Goal: Task Accomplishment & Management: Use online tool/utility

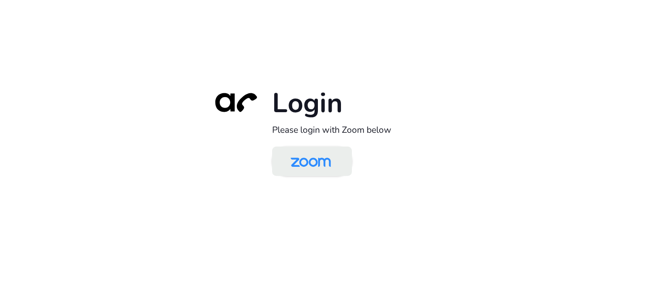
click at [298, 159] on img at bounding box center [311, 161] width 58 height 27
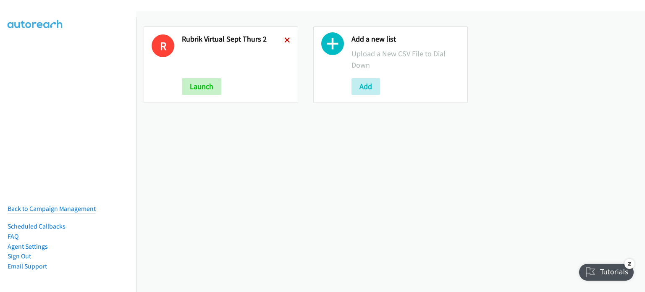
click at [285, 39] on icon at bounding box center [287, 41] width 6 height 6
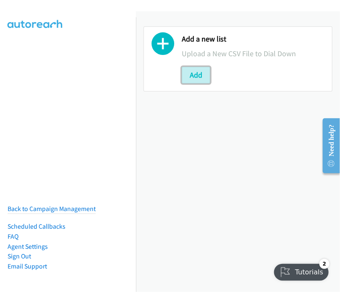
drag, startPoint x: 189, startPoint y: 71, endPoint x: 209, endPoint y: 98, distance: 33.9
click at [189, 71] on button "Add" at bounding box center [196, 75] width 29 height 17
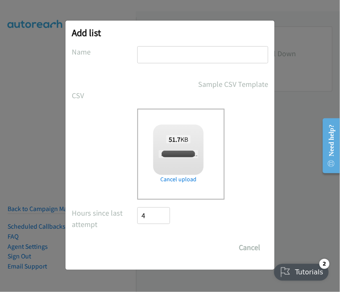
checkbox input "true"
click at [154, 55] on input "text" at bounding box center [202, 54] width 131 height 17
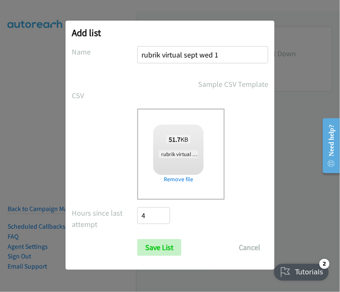
click at [212, 54] on input "rubrik virtual sept wed 1" at bounding box center [202, 54] width 131 height 17
type input "rubrik virtual sept fri 1"
click at [166, 246] on input "Save List" at bounding box center [159, 247] width 44 height 17
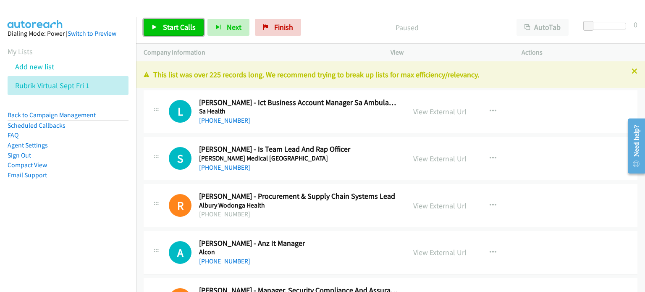
click at [176, 26] on span "Start Calls" at bounding box center [179, 27] width 33 height 10
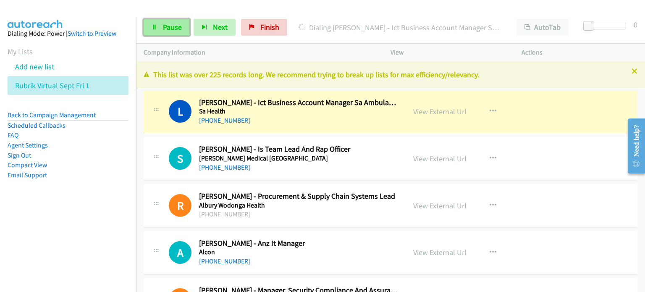
click at [174, 26] on span "Pause" at bounding box center [172, 27] width 19 height 10
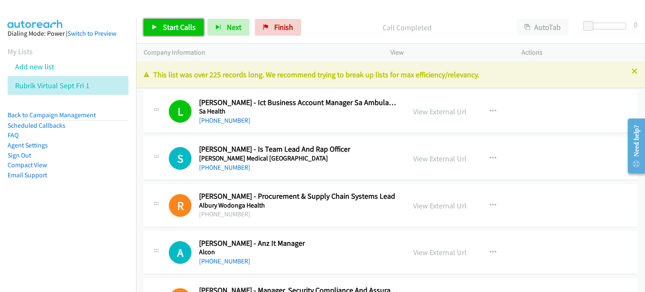
click at [176, 26] on span "Start Calls" at bounding box center [179, 27] width 33 height 10
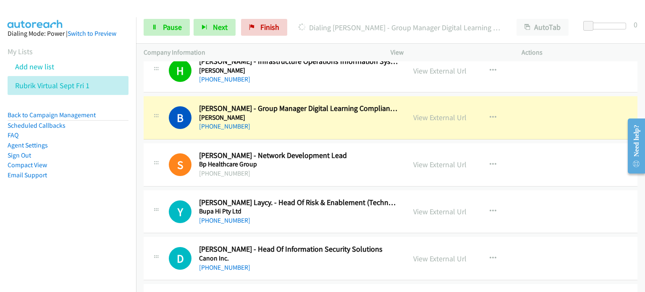
scroll to position [378, 0]
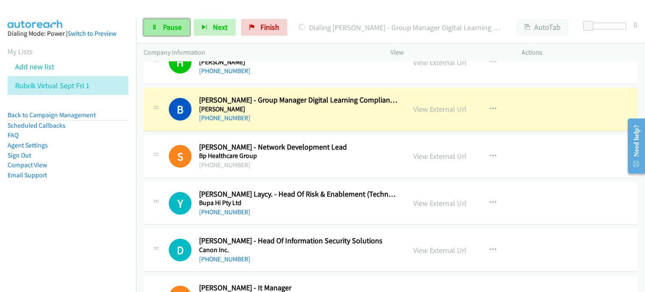
click at [159, 26] on link "Pause" at bounding box center [167, 27] width 46 height 17
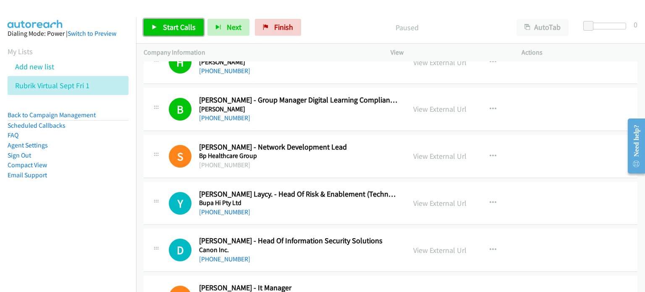
click at [175, 23] on span "Start Calls" at bounding box center [179, 27] width 33 height 10
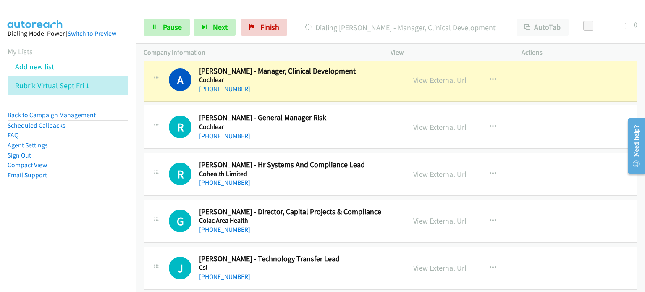
scroll to position [797, 0]
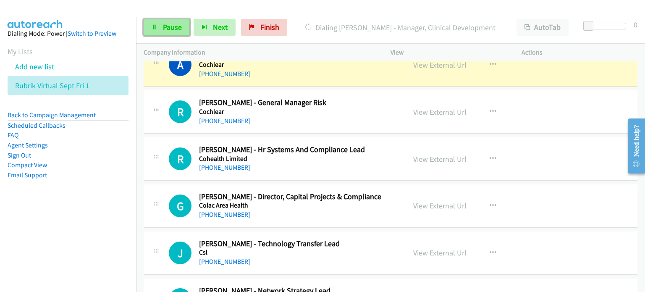
click at [162, 21] on link "Pause" at bounding box center [167, 27] width 46 height 17
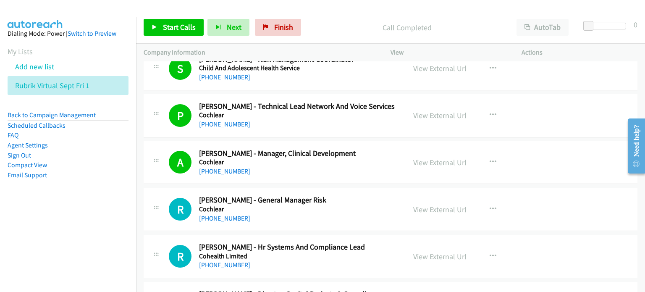
scroll to position [714, 0]
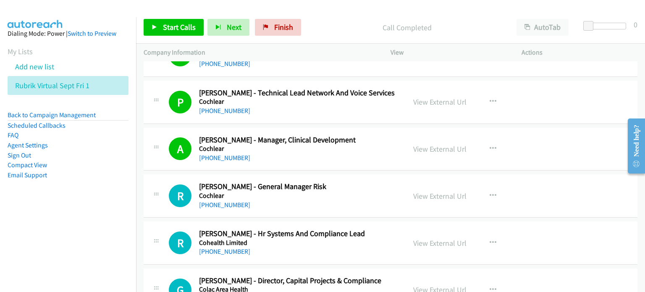
drag, startPoint x: 337, startPoint y: 18, endPoint x: 375, endPoint y: 12, distance: 38.2
click at [337, 18] on div "Start Calls Pause Next Finish Call Completed AutoTab AutoTab 0" at bounding box center [390, 27] width 509 height 32
click at [175, 23] on span "Start Calls" at bounding box center [179, 27] width 33 height 10
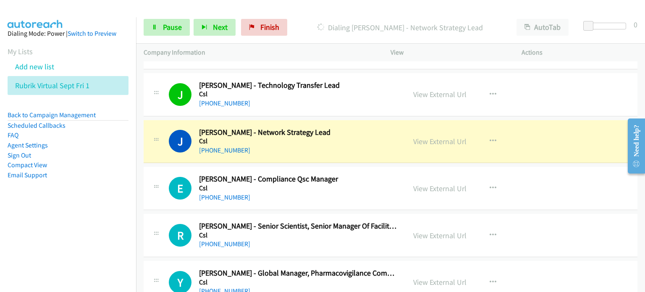
scroll to position [965, 0]
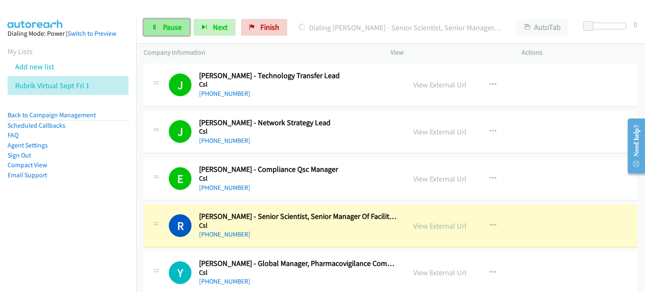
click at [170, 23] on span "Pause" at bounding box center [172, 27] width 19 height 10
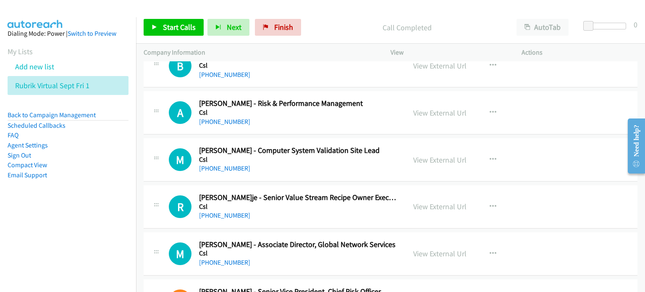
scroll to position [1343, 0]
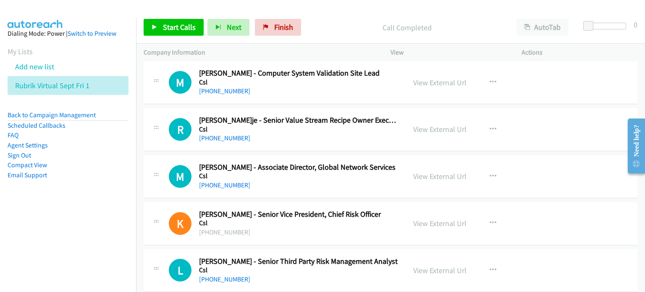
click at [334, 16] on div "Start Calls Pause Next Finish Call Completed AutoTab AutoTab 0" at bounding box center [390, 27] width 509 height 32
click at [434, 78] on link "View External Url" at bounding box center [439, 83] width 53 height 10
click at [435, 125] on link "View External Url" at bounding box center [439, 129] width 53 height 10
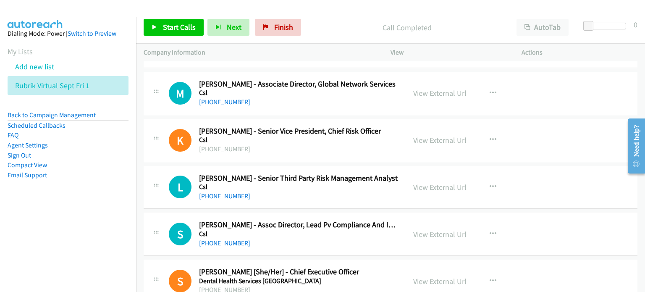
scroll to position [1427, 0]
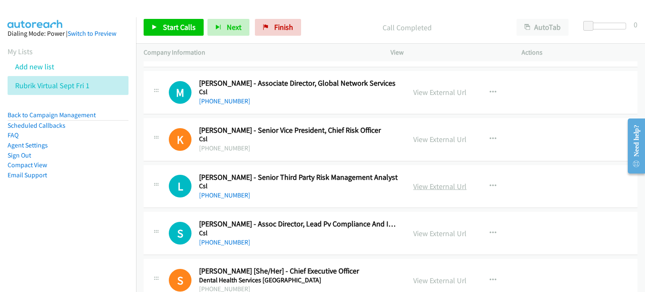
click at [438, 183] on link "View External Url" at bounding box center [439, 186] width 53 height 10
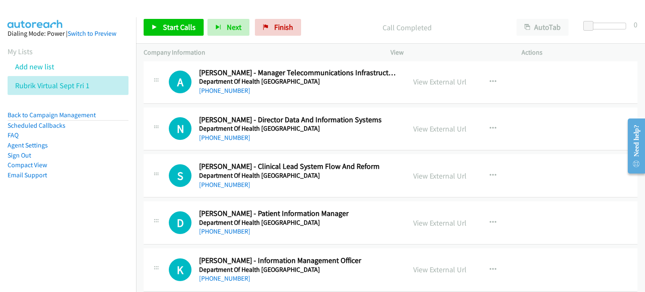
scroll to position [1721, 0]
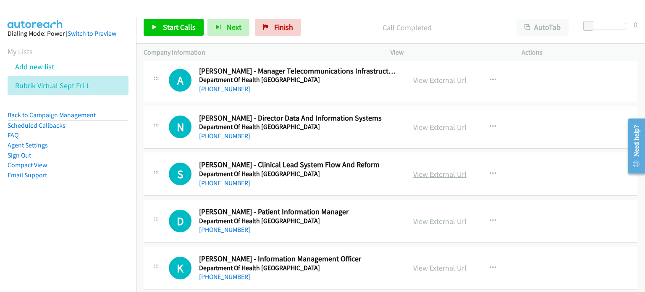
click at [440, 174] on link "View External Url" at bounding box center [439, 174] width 53 height 10
click at [178, 24] on span "Start Calls" at bounding box center [179, 27] width 33 height 10
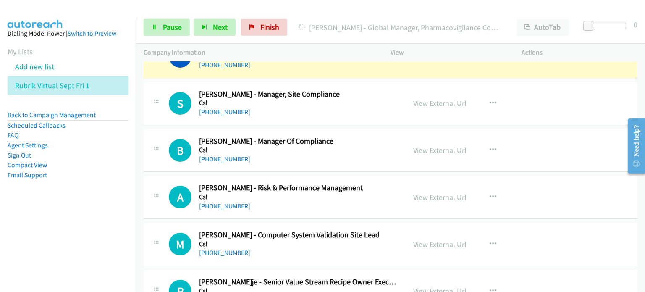
scroll to position [1133, 0]
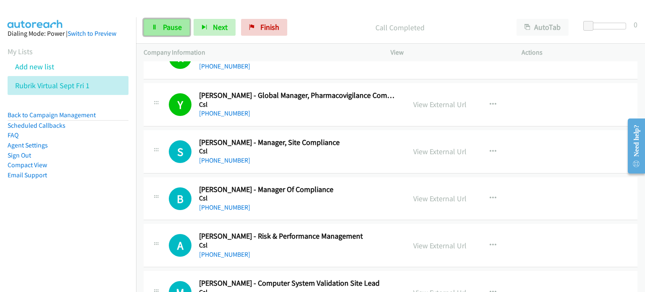
click at [169, 25] on span "Pause" at bounding box center [172, 27] width 19 height 10
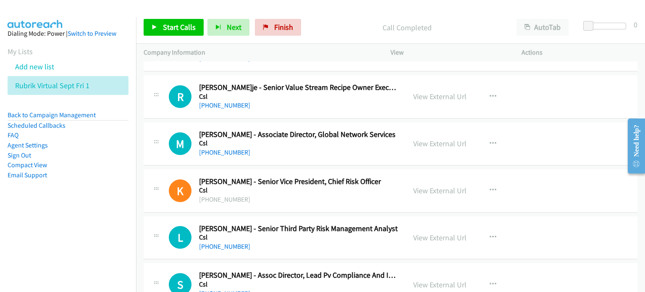
scroll to position [1385, 0]
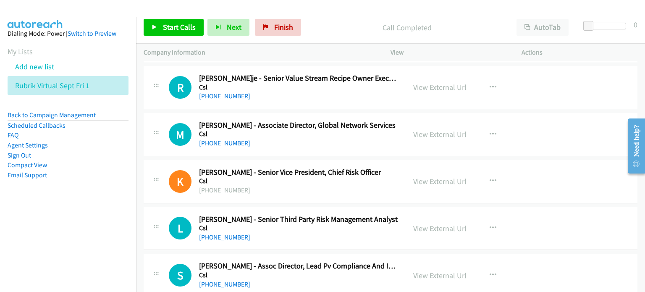
click at [332, 10] on div at bounding box center [318, 16] width 637 height 32
click at [436, 133] on link "View External Url" at bounding box center [439, 134] width 53 height 10
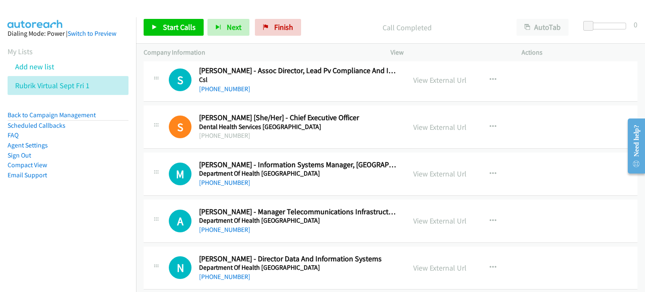
scroll to position [1595, 0]
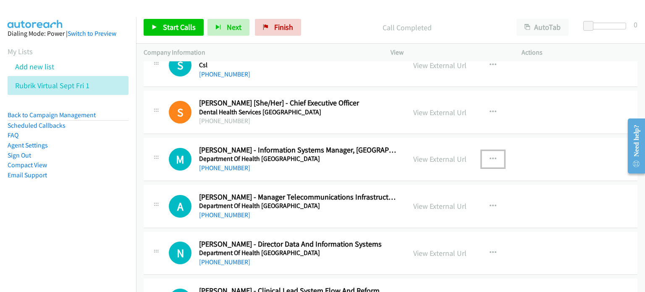
click at [492, 153] on button "button" at bounding box center [492, 159] width 23 height 17
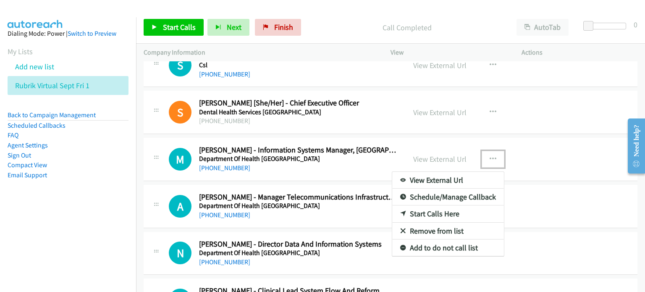
click at [427, 209] on link "Start Calls Here" at bounding box center [448, 213] width 112 height 17
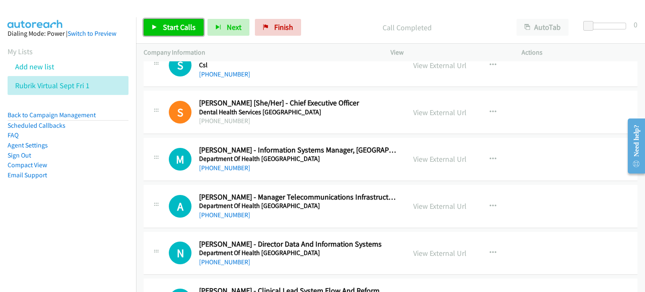
click at [171, 23] on span "Start Calls" at bounding box center [179, 27] width 33 height 10
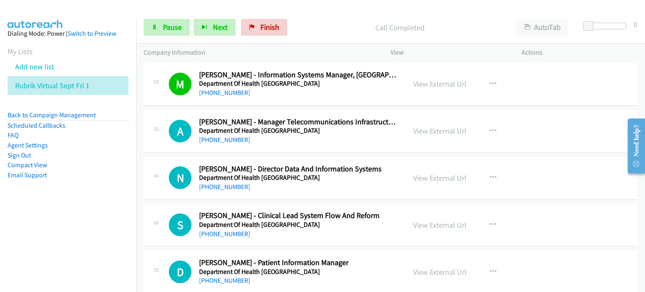
scroll to position [1679, 0]
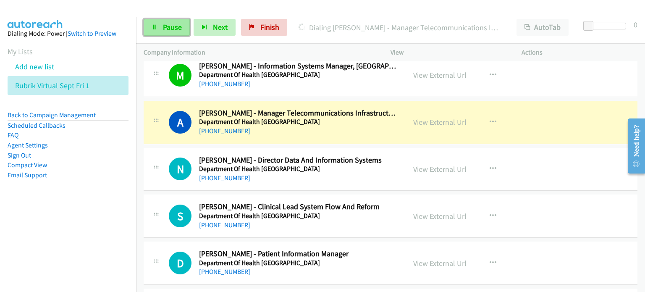
click at [164, 28] on span "Pause" at bounding box center [172, 27] width 19 height 10
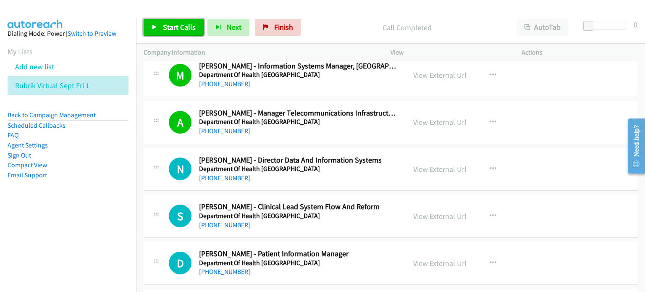
click at [170, 25] on span "Start Calls" at bounding box center [179, 27] width 33 height 10
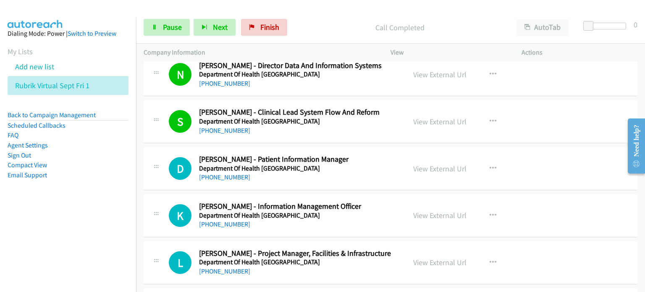
scroll to position [1805, 0]
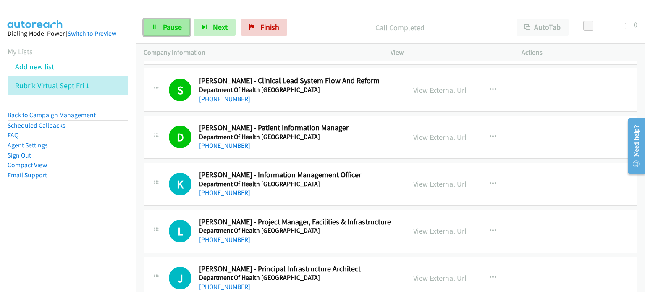
click at [164, 21] on link "Pause" at bounding box center [167, 27] width 46 height 17
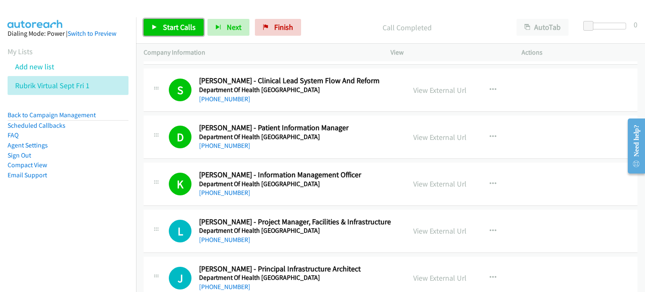
click at [180, 24] on span "Start Calls" at bounding box center [179, 27] width 33 height 10
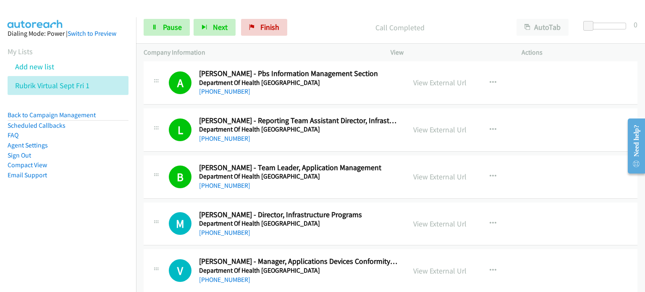
scroll to position [2224, 0]
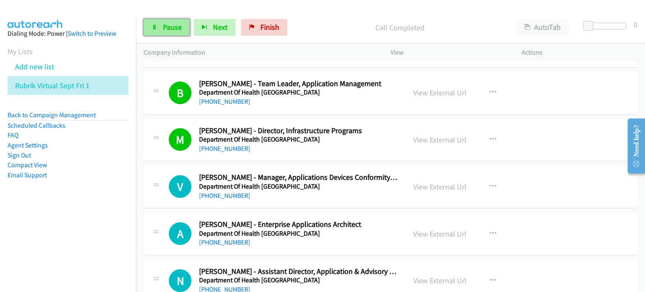
click at [166, 24] on span "Pause" at bounding box center [172, 27] width 19 height 10
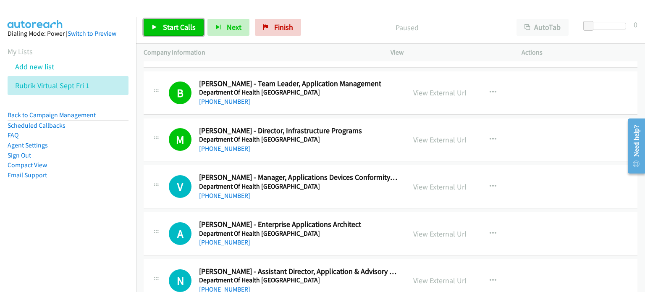
click at [177, 25] on span "Start Calls" at bounding box center [179, 27] width 33 height 10
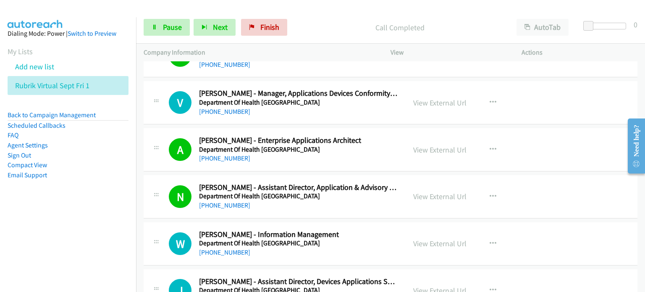
scroll to position [2392, 0]
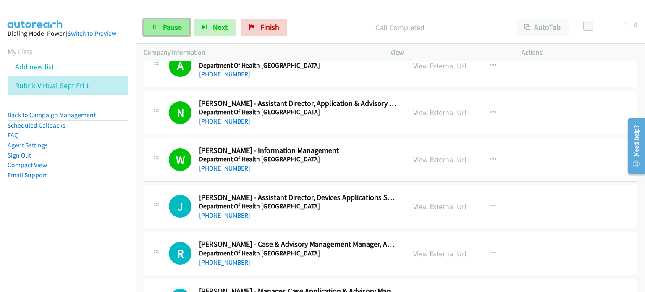
click at [163, 25] on span "Pause" at bounding box center [172, 27] width 19 height 10
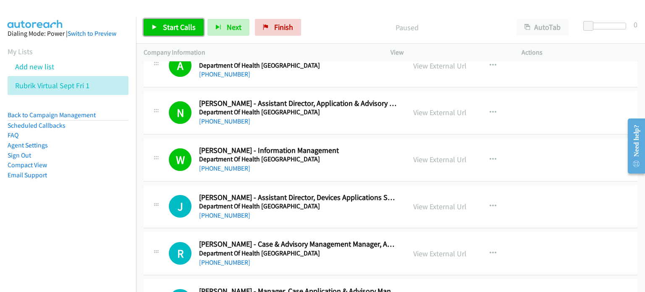
click at [171, 22] on span "Start Calls" at bounding box center [179, 27] width 33 height 10
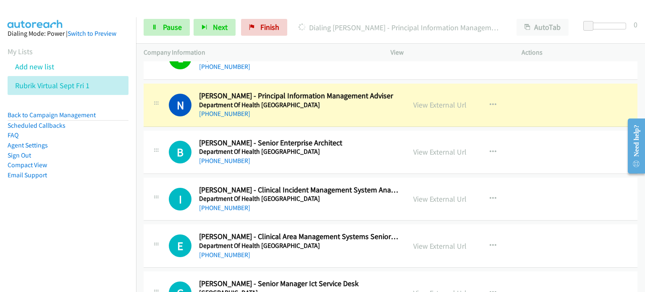
scroll to position [2644, 0]
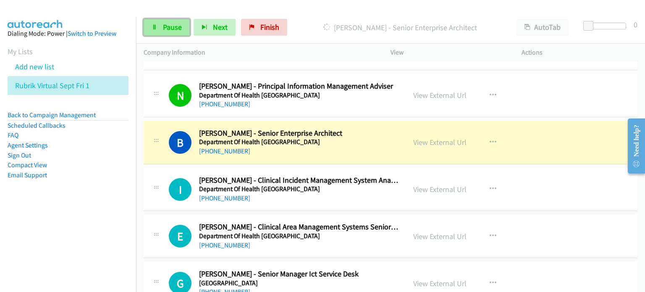
click at [166, 20] on link "Pause" at bounding box center [167, 27] width 46 height 17
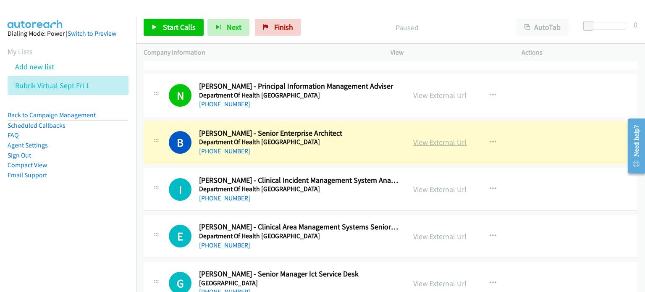
click at [421, 137] on link "View External Url" at bounding box center [439, 142] width 53 height 10
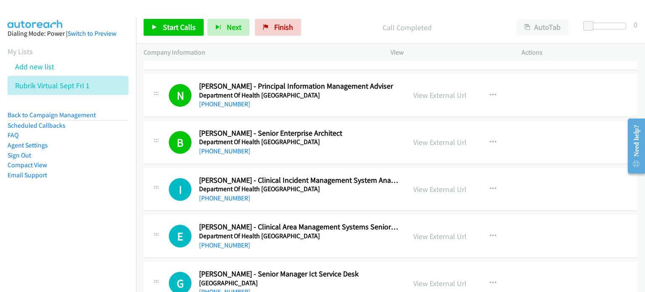
click at [327, 26] on p "Call Completed" at bounding box center [406, 27] width 189 height 11
click at [167, 23] on span "Start Calls" at bounding box center [179, 27] width 33 height 10
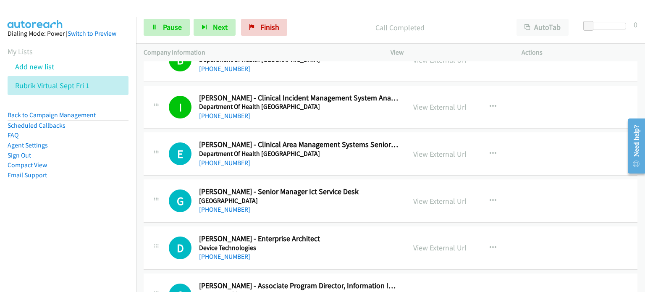
scroll to position [2728, 0]
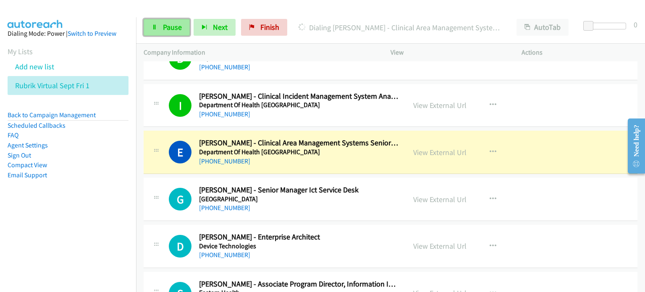
click at [172, 24] on span "Pause" at bounding box center [172, 27] width 19 height 10
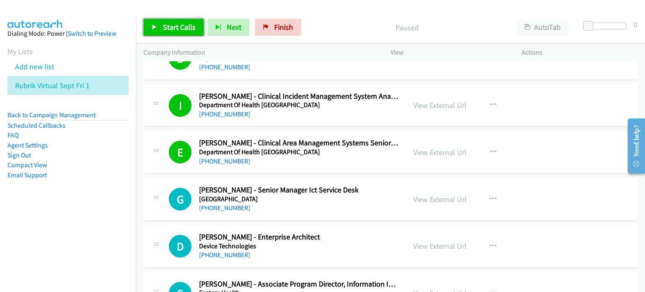
click at [170, 21] on link "Start Calls" at bounding box center [174, 27] width 60 height 17
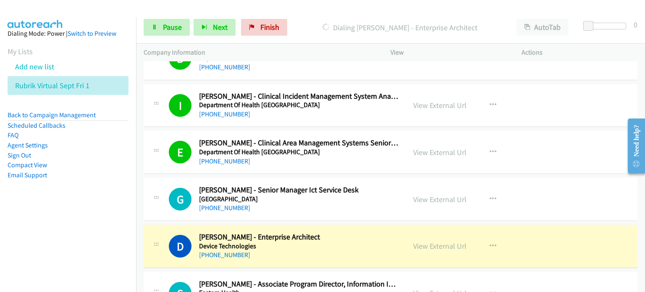
click at [301, 11] on div "Start Calls Pause Next Finish Dialing Daniel Anker - Enterprise Architect AutoT…" at bounding box center [390, 27] width 509 height 32
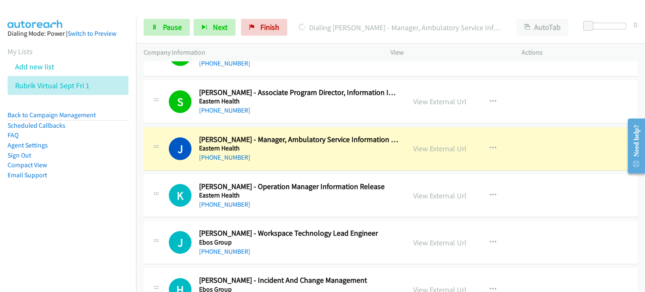
scroll to position [2938, 0]
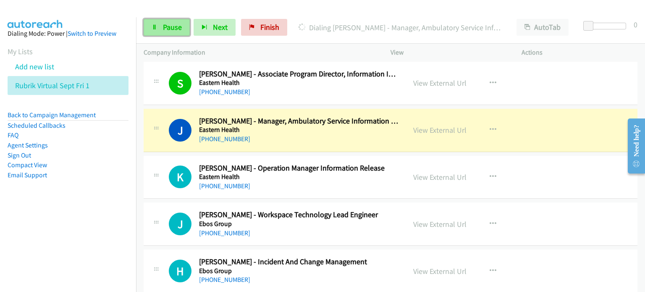
click at [161, 20] on link "Pause" at bounding box center [167, 27] width 46 height 17
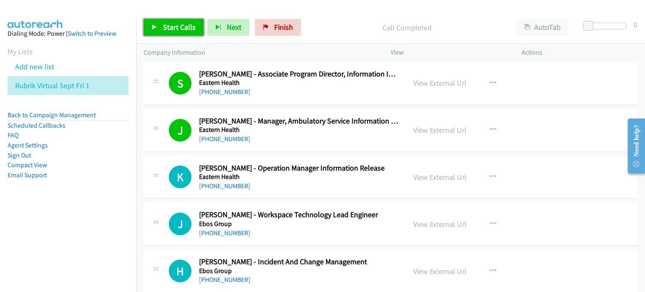
click at [175, 25] on span "Start Calls" at bounding box center [179, 27] width 33 height 10
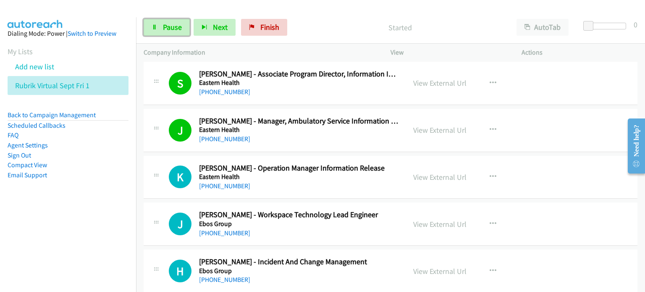
click at [175, 25] on span "Pause" at bounding box center [172, 27] width 19 height 10
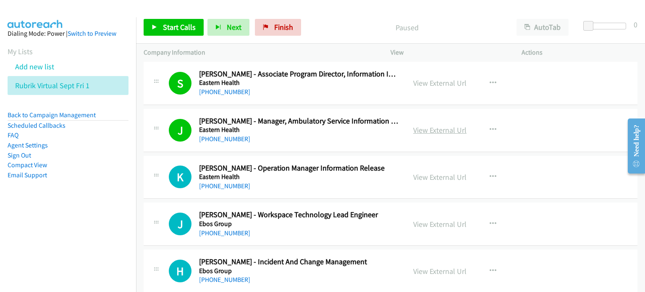
click at [436, 125] on link "View External Url" at bounding box center [439, 130] width 53 height 10
click at [156, 25] on icon at bounding box center [155, 28] width 6 height 6
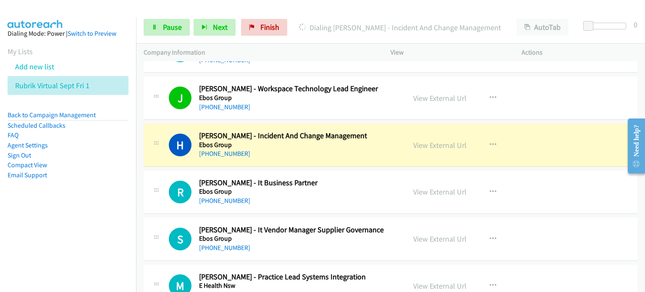
scroll to position [3106, 0]
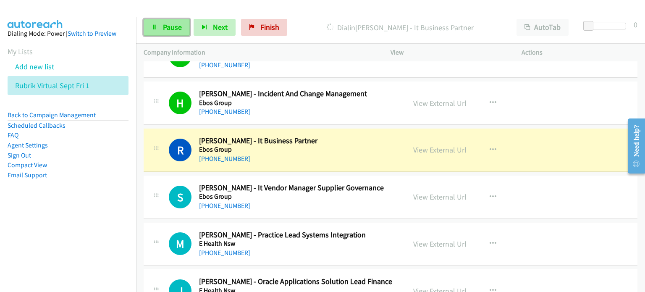
click at [164, 26] on span "Pause" at bounding box center [172, 27] width 19 height 10
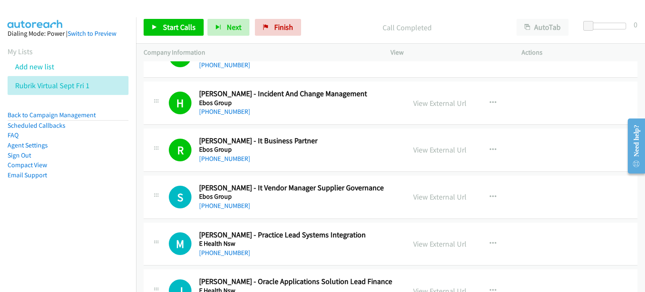
click at [332, 19] on div "Call Completed" at bounding box center [407, 27] width 204 height 17
click at [171, 22] on span "Start Calls" at bounding box center [179, 27] width 33 height 10
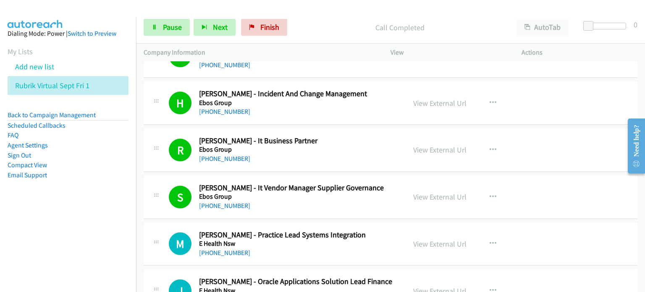
scroll to position [3190, 0]
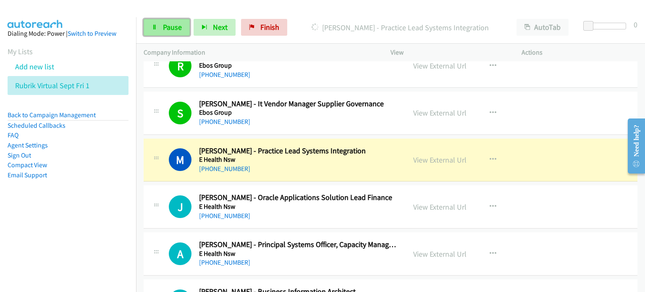
click at [158, 25] on link "Pause" at bounding box center [167, 27] width 46 height 17
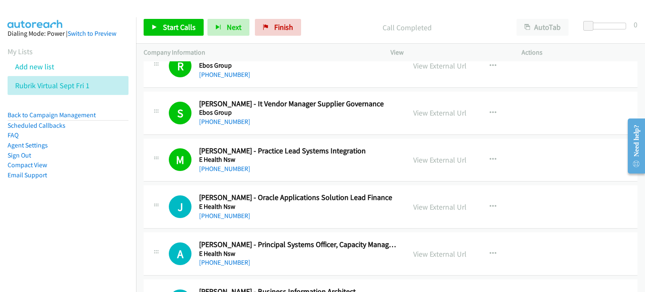
click at [312, 24] on p "Call Completed" at bounding box center [406, 27] width 189 height 11
click at [277, 27] on span "Finish" at bounding box center [283, 27] width 19 height 10
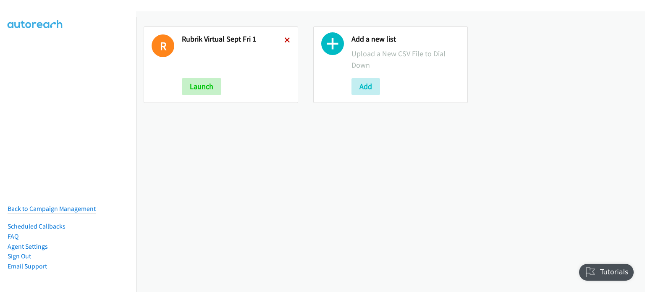
click at [284, 41] on icon at bounding box center [287, 41] width 6 height 6
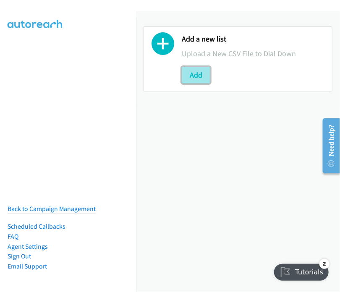
click at [193, 73] on button "Add" at bounding box center [196, 75] width 29 height 17
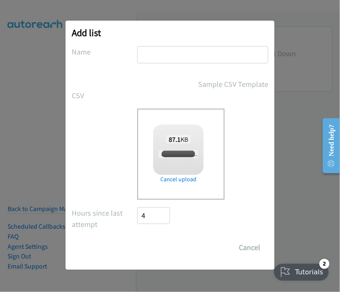
checkbox input "true"
click at [179, 51] on input "text" at bounding box center [202, 54] width 131 height 17
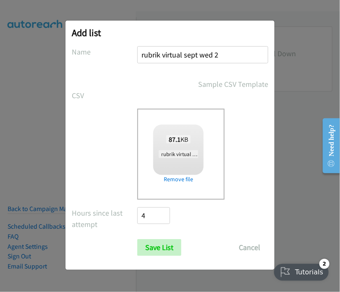
click at [211, 54] on input "rubrik virtual sept wed 2" at bounding box center [202, 54] width 131 height 17
type input "rubrik virtual sept fri 2"
click at [160, 248] on input "Save List" at bounding box center [159, 247] width 44 height 17
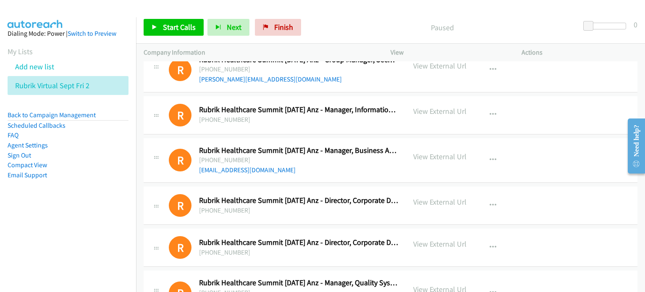
scroll to position [1679, 0]
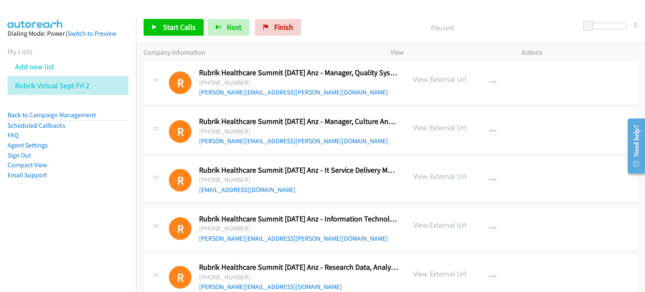
click at [96, 180] on aside "Dialing Mode: Power | Switch to Preview My Lists Add new list Rubrik Virtual Se…" at bounding box center [68, 117] width 136 height 201
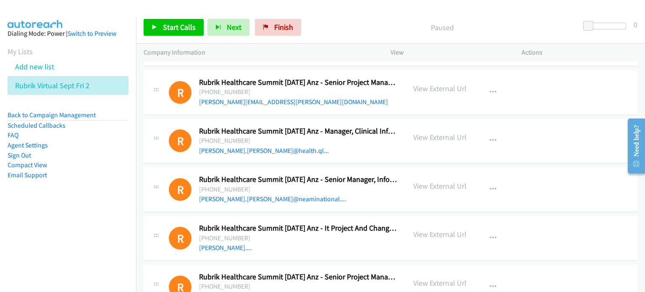
scroll to position [2728, 0]
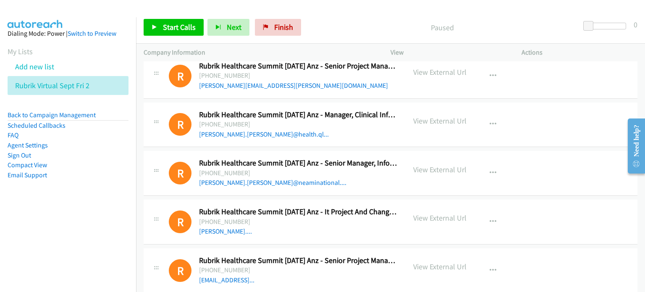
click at [111, 170] on li "Email Support" at bounding box center [68, 175] width 121 height 10
drag, startPoint x: 314, startPoint y: 7, endPoint x: 314, endPoint y: 1, distance: 5.9
click at [314, 7] on div at bounding box center [318, 16] width 637 height 32
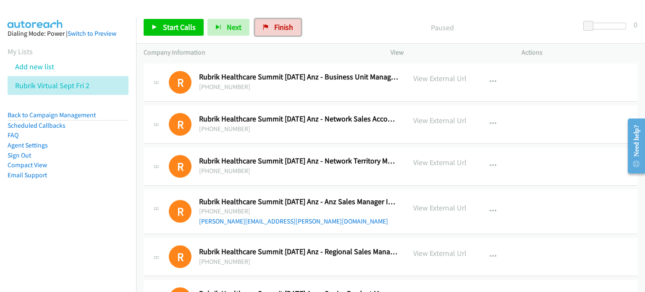
drag, startPoint x: 284, startPoint y: 24, endPoint x: 364, endPoint y: 30, distance: 80.8
click at [284, 24] on span "Finish" at bounding box center [283, 27] width 19 height 10
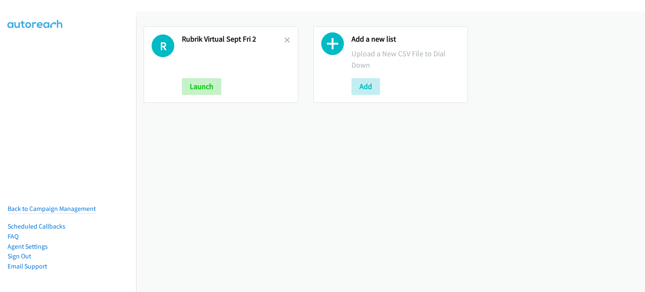
drag, startPoint x: 283, startPoint y: 35, endPoint x: 319, endPoint y: 48, distance: 38.5
click at [284, 34] on div at bounding box center [287, 64] width 6 height 60
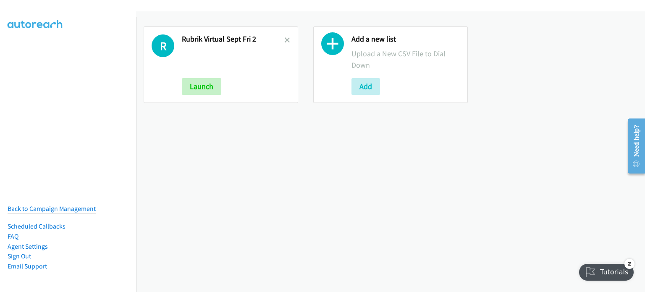
click at [284, 36] on link at bounding box center [287, 40] width 6 height 10
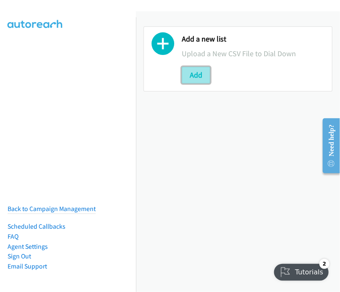
click at [190, 71] on button "Add" at bounding box center [196, 75] width 29 height 17
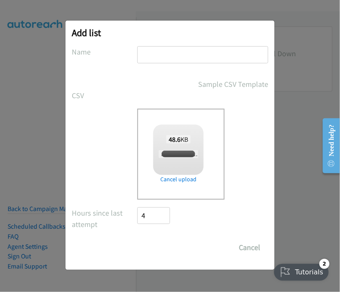
checkbox input "true"
click at [160, 54] on input "text" at bounding box center [202, 54] width 131 height 17
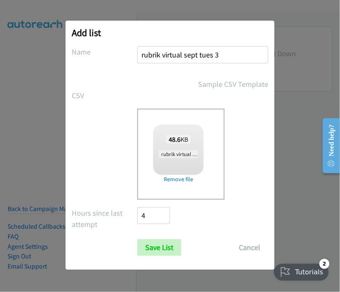
click at [211, 53] on input "rubrik virtual sept tues 3" at bounding box center [202, 54] width 131 height 17
type input "rubrik virtual sept fri 3"
click at [160, 245] on input "Save List" at bounding box center [159, 247] width 44 height 17
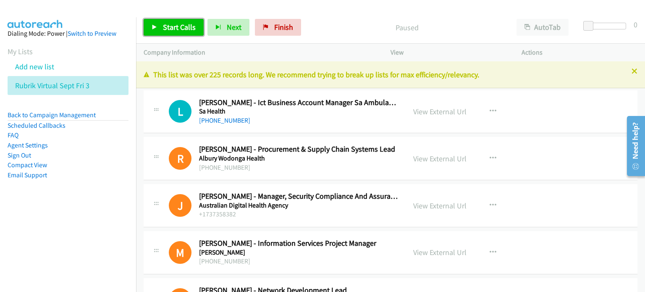
click at [165, 21] on link "Start Calls" at bounding box center [174, 27] width 60 height 17
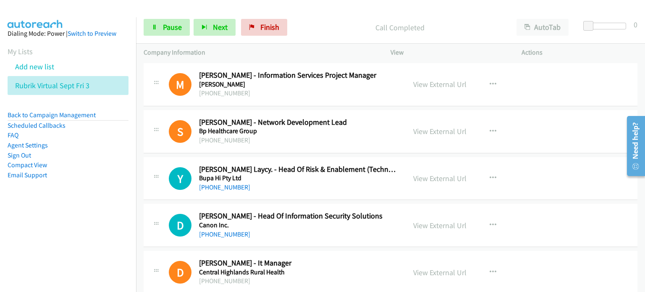
scroll to position [252, 0]
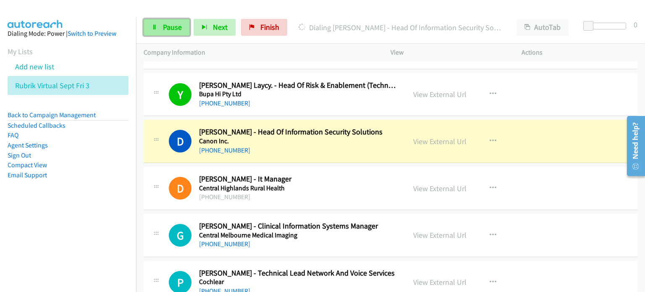
click at [173, 24] on span "Pause" at bounding box center [172, 27] width 19 height 10
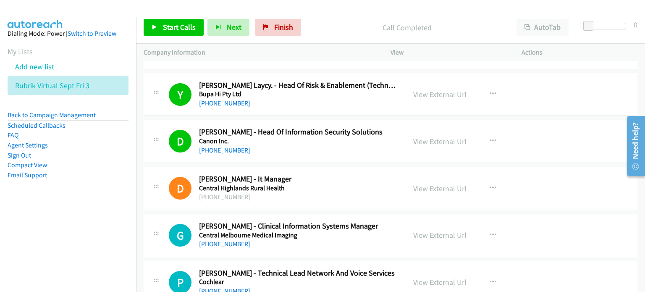
click at [326, 17] on div "Start Calls Pause Next Finish Call Completed AutoTab AutoTab 0" at bounding box center [390, 27] width 509 height 32
click at [340, 141] on link "View External Url" at bounding box center [439, 141] width 53 height 10
click at [165, 27] on span "Start Calls" at bounding box center [179, 27] width 33 height 10
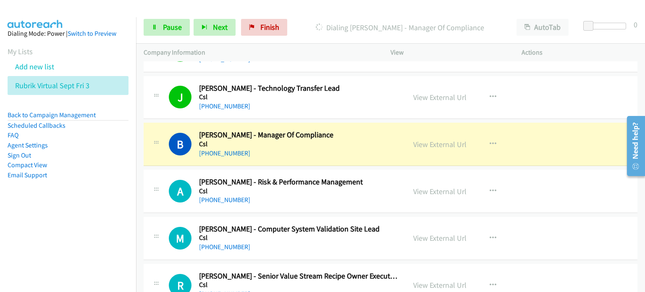
scroll to position [546, 0]
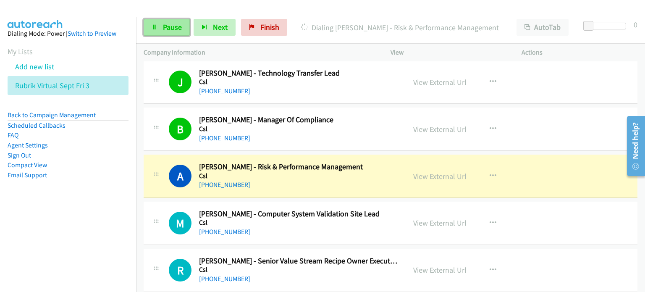
click at [168, 25] on span "Pause" at bounding box center [172, 27] width 19 height 10
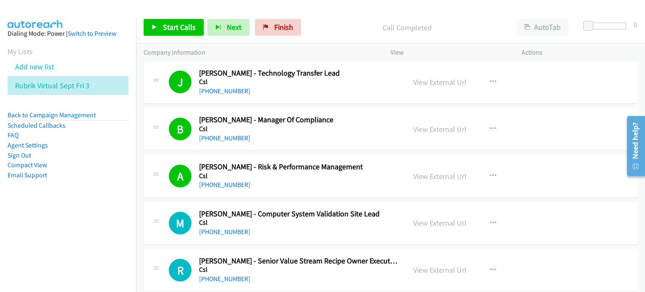
drag, startPoint x: 341, startPoint y: 13, endPoint x: 366, endPoint y: 3, distance: 26.7
click at [340, 8] on main "Start Calls Pause Next Finish Call Completed AutoTab AutoTab 0 Company Informat…" at bounding box center [322, 20] width 645 height 40
click at [42, 241] on nav "Dialing Mode: Power | Switch to Preview My Lists Add new list Rubrik Virtual Se…" at bounding box center [68, 163] width 136 height 292
click at [178, 27] on span "Start Calls" at bounding box center [179, 27] width 33 height 10
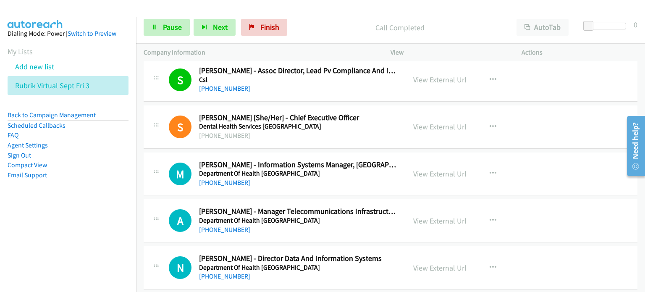
scroll to position [965, 0]
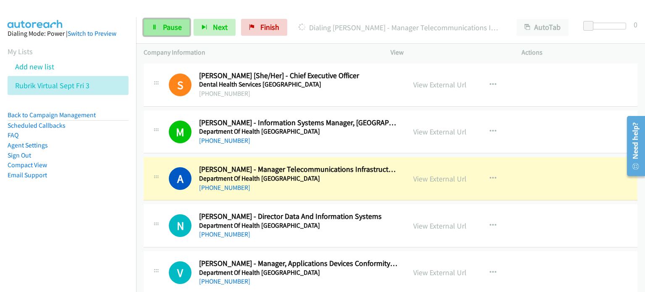
click at [164, 23] on span "Pause" at bounding box center [172, 27] width 19 height 10
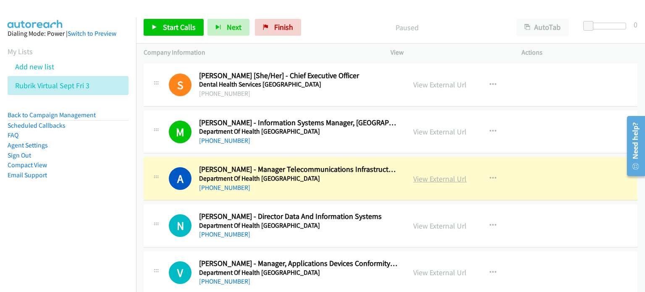
click at [340, 179] on link "View External Url" at bounding box center [439, 179] width 53 height 10
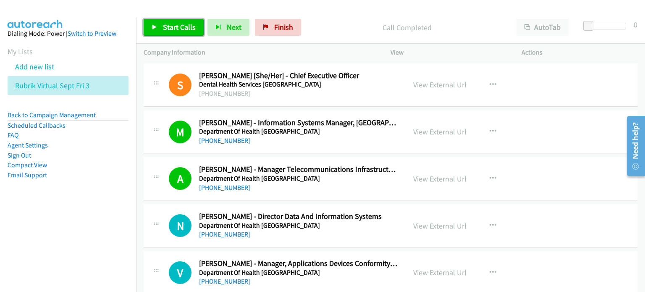
click at [175, 25] on span "Start Calls" at bounding box center [179, 27] width 33 height 10
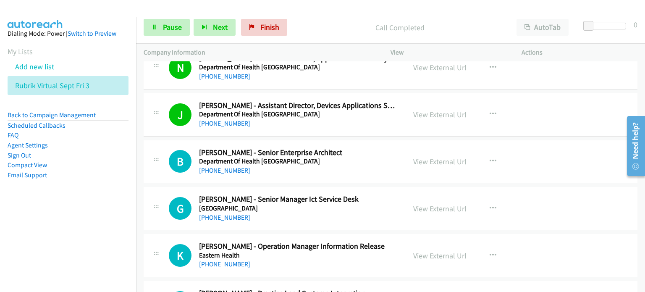
scroll to position [1259, 0]
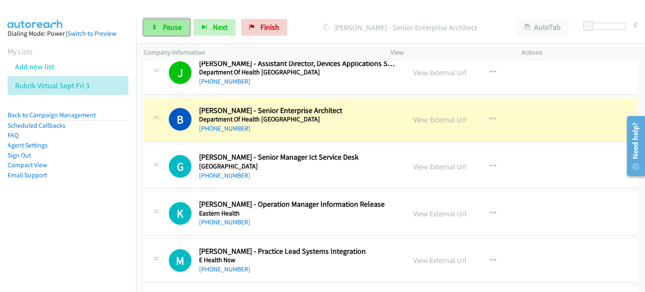
click at [168, 25] on span "Pause" at bounding box center [172, 27] width 19 height 10
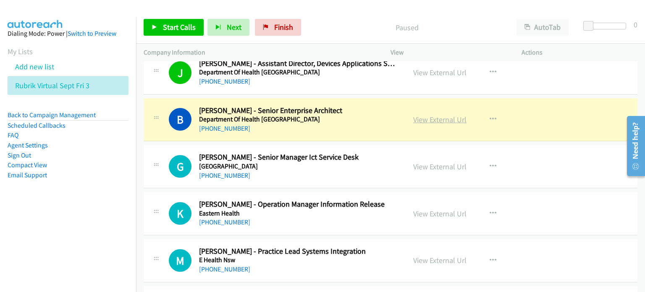
click at [340, 120] on link "View External Url" at bounding box center [439, 120] width 53 height 10
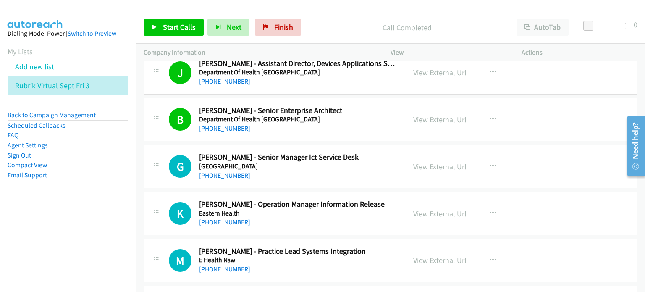
click at [340, 164] on link "View External Url" at bounding box center [439, 167] width 53 height 10
click at [334, 15] on div "Start Calls Pause Next Finish Call Completed AutoTab AutoTab 0" at bounding box center [390, 27] width 509 height 32
click at [172, 29] on span "Start Calls" at bounding box center [179, 27] width 33 height 10
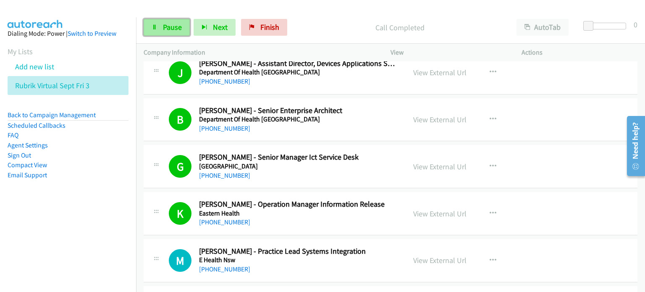
click at [167, 22] on span "Pause" at bounding box center [172, 27] width 19 height 10
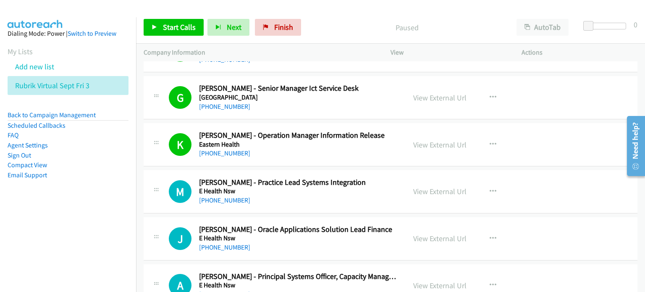
scroll to position [1343, 0]
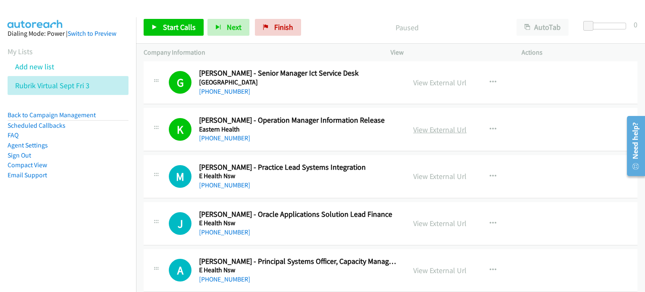
click at [340, 128] on link "View External Url" at bounding box center [439, 130] width 53 height 10
click at [165, 24] on span "Start Calls" at bounding box center [179, 27] width 33 height 10
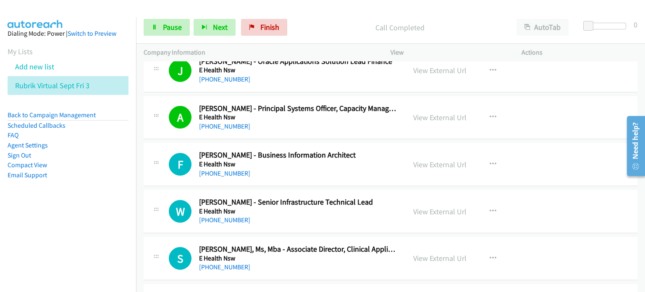
scroll to position [1511, 0]
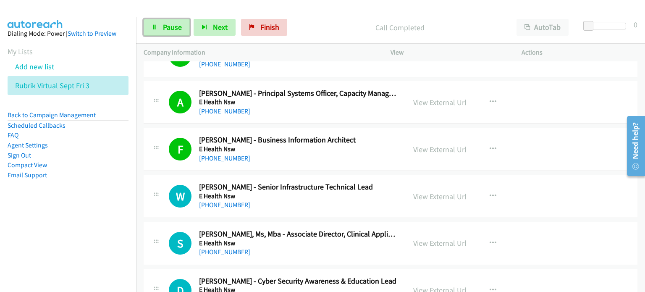
drag, startPoint x: 169, startPoint y: 26, endPoint x: 203, endPoint y: 52, distance: 42.8
click at [169, 26] on span "Pause" at bounding box center [172, 27] width 19 height 10
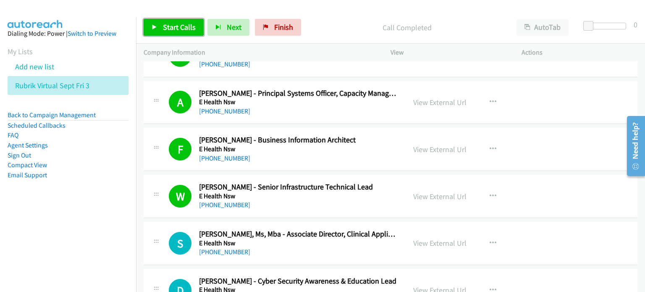
click at [165, 25] on span "Start Calls" at bounding box center [179, 27] width 33 height 10
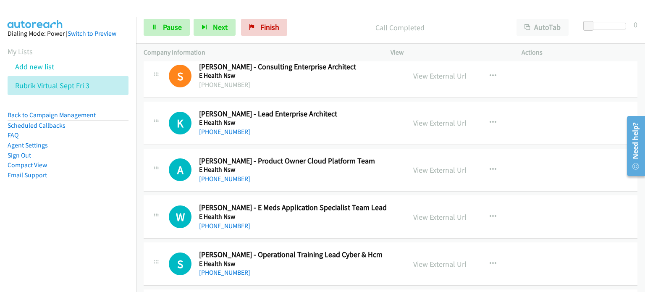
scroll to position [1973, 0]
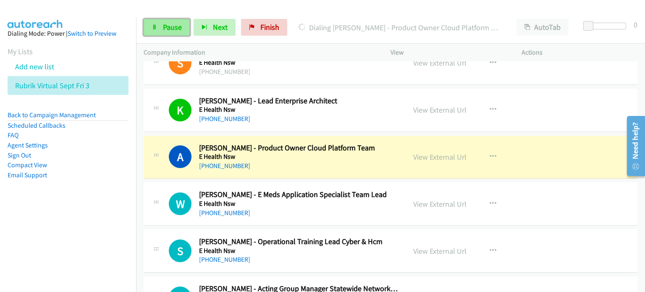
click at [167, 25] on span "Pause" at bounding box center [172, 27] width 19 height 10
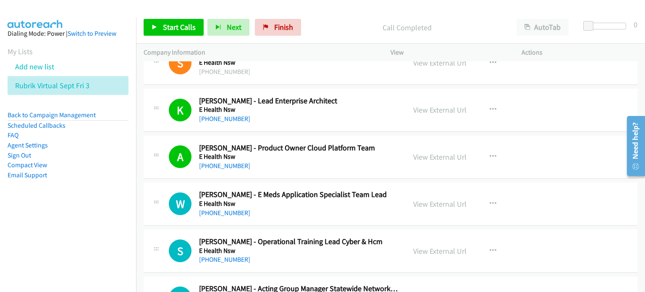
click at [336, 30] on p "Call Completed" at bounding box center [406, 27] width 189 height 11
click at [163, 26] on span "Start Calls" at bounding box center [179, 27] width 33 height 10
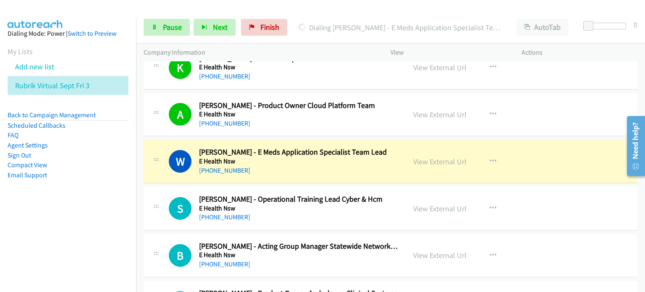
scroll to position [2057, 0]
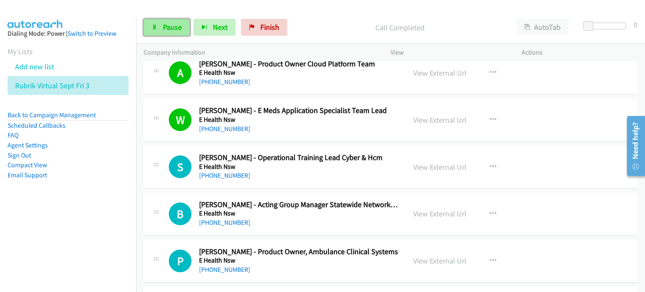
click at [168, 26] on span "Pause" at bounding box center [172, 27] width 19 height 10
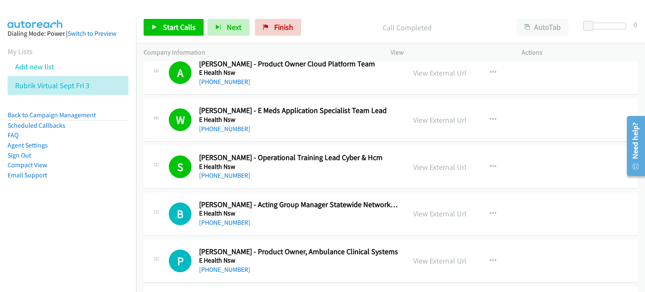
click at [340, 124] on div "+61 416 233 074" at bounding box center [298, 129] width 199 height 10
click at [340, 116] on link "View External Url" at bounding box center [439, 120] width 53 height 10
click at [174, 23] on span "Start Calls" at bounding box center [179, 27] width 33 height 10
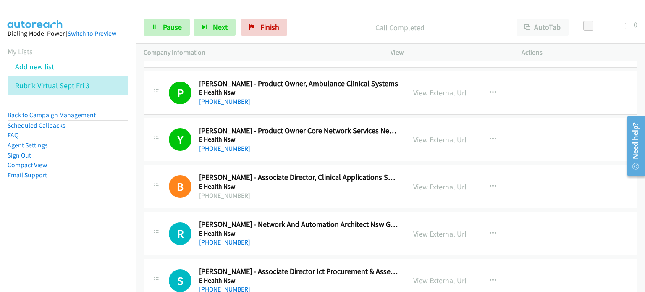
scroll to position [2308, 0]
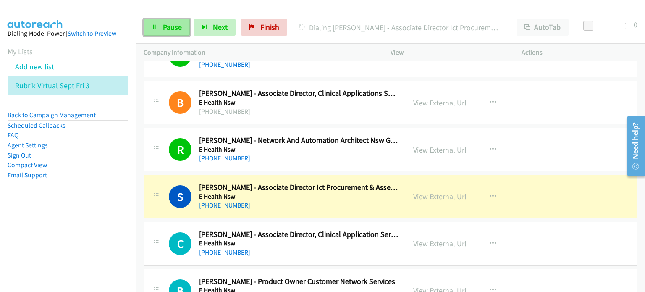
click at [163, 25] on span "Pause" at bounding box center [172, 27] width 19 height 10
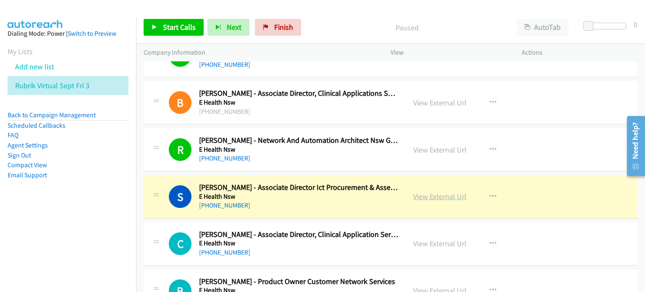
click at [340, 192] on link "View External Url" at bounding box center [439, 196] width 53 height 10
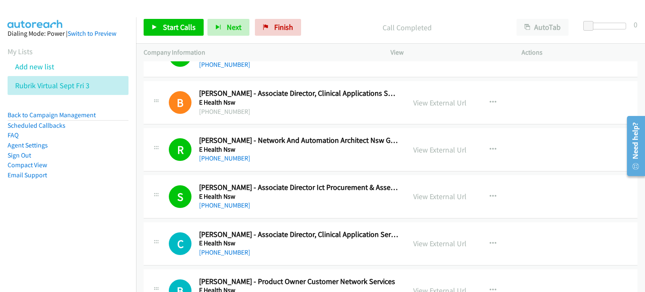
click at [306, 9] on div at bounding box center [318, 16] width 637 height 32
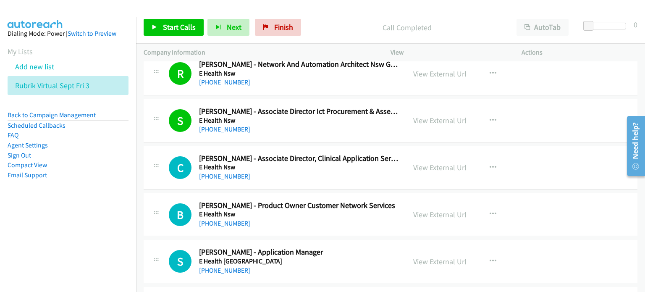
scroll to position [2392, 0]
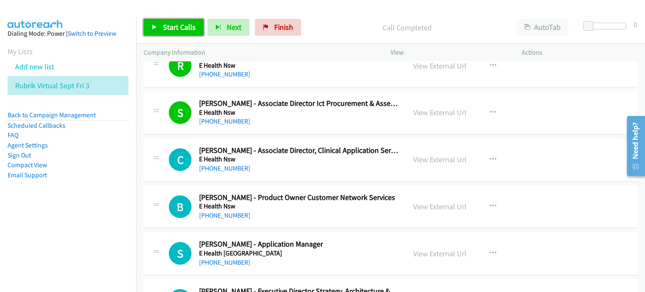
click at [175, 24] on span "Start Calls" at bounding box center [179, 27] width 33 height 10
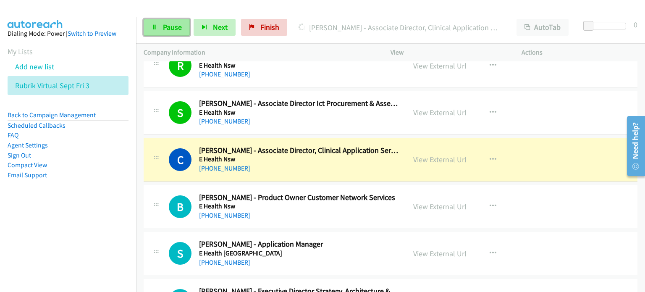
click at [160, 26] on link "Pause" at bounding box center [167, 27] width 46 height 17
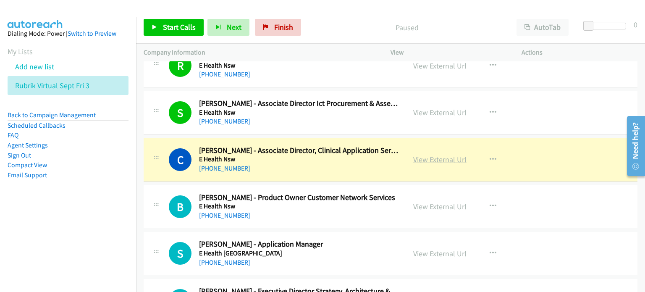
click at [340, 154] on link "View External Url" at bounding box center [439, 159] width 53 height 10
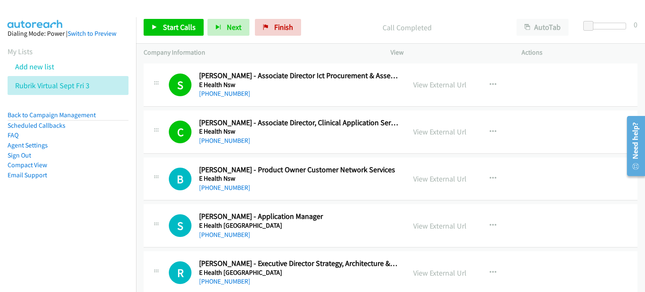
scroll to position [2434, 0]
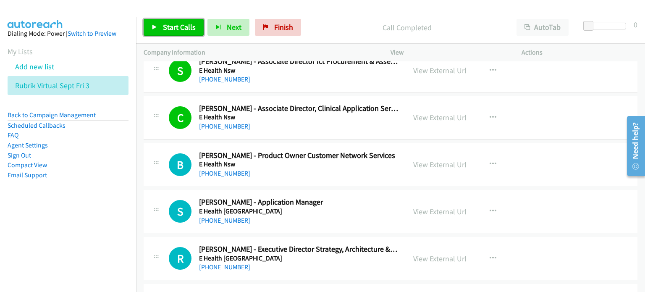
click at [165, 24] on span "Start Calls" at bounding box center [179, 27] width 33 height 10
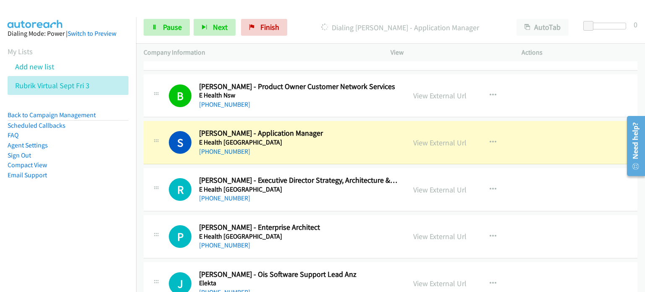
scroll to position [2518, 0]
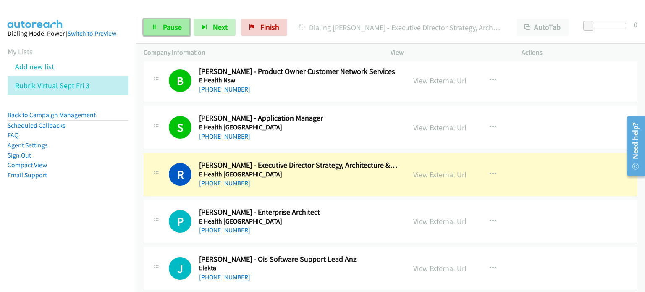
click at [174, 25] on span "Pause" at bounding box center [172, 27] width 19 height 10
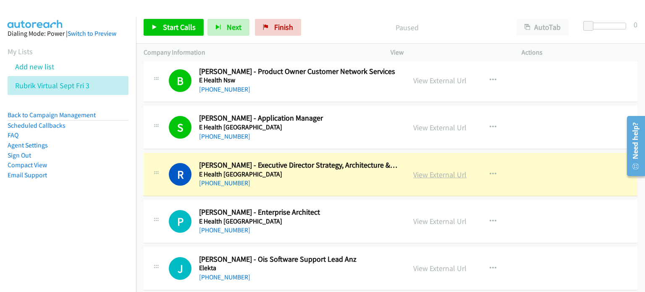
click at [340, 170] on link "View External Url" at bounding box center [439, 175] width 53 height 10
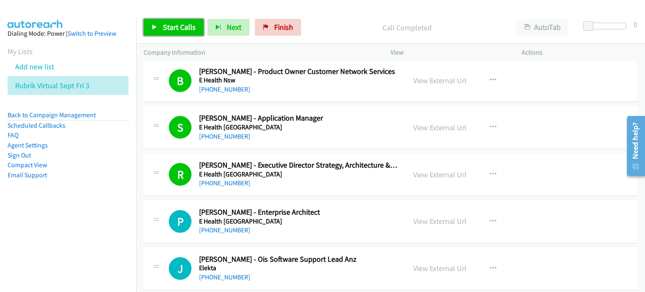
click at [164, 24] on span "Start Calls" at bounding box center [179, 27] width 33 height 10
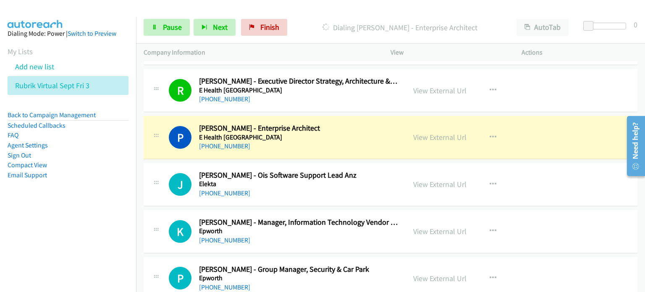
scroll to position [2644, 0]
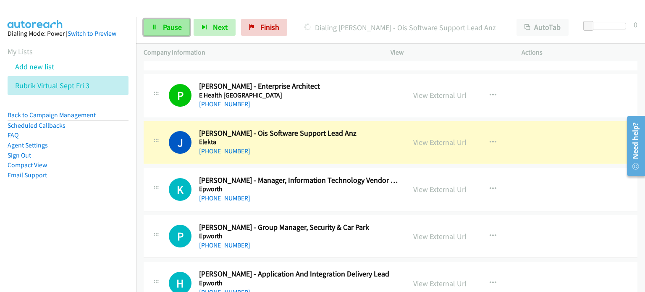
click at [167, 28] on span "Pause" at bounding box center [172, 27] width 19 height 10
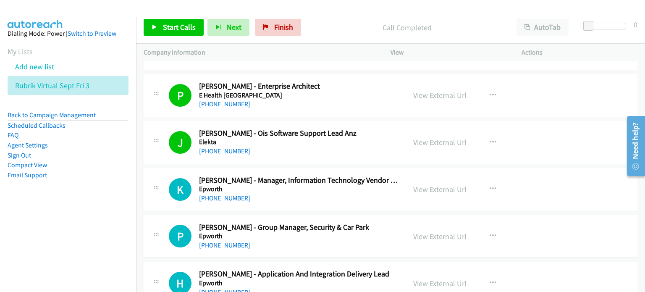
click at [334, 21] on div "Call Completed" at bounding box center [407, 27] width 204 height 17
click at [163, 27] on span "Start Calls" at bounding box center [179, 27] width 33 height 10
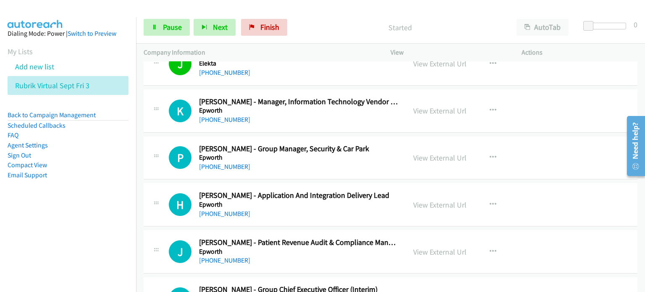
scroll to position [2728, 0]
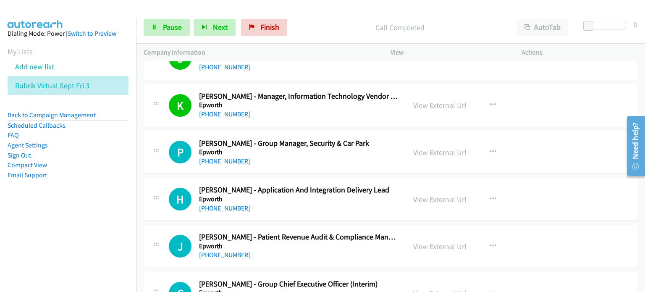
click at [320, 10] on div at bounding box center [318, 16] width 637 height 32
click at [340, 13] on div "Start Calls Pause Next Finish Call Completed AutoTab AutoTab 0" at bounding box center [390, 27] width 509 height 32
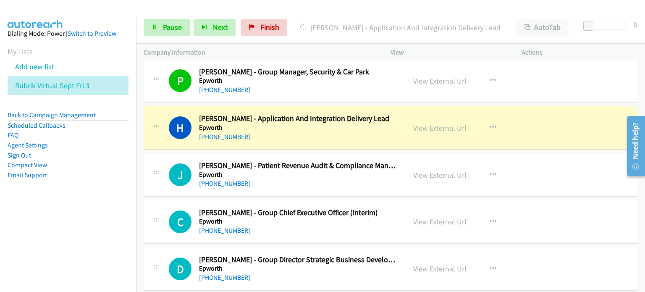
scroll to position [2812, 0]
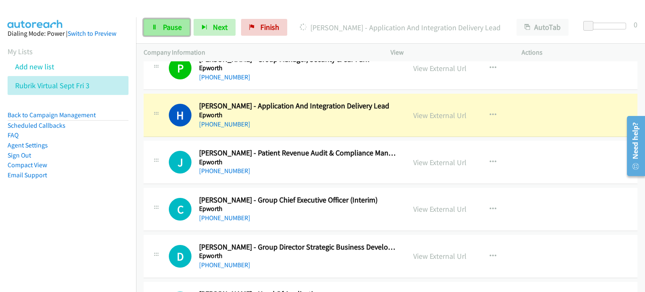
click at [173, 24] on span "Pause" at bounding box center [172, 27] width 19 height 10
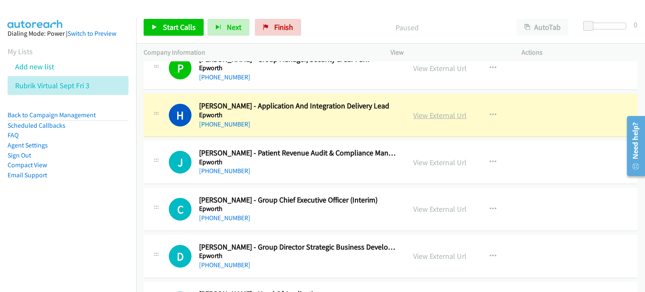
click at [340, 110] on link "View External Url" at bounding box center [439, 115] width 53 height 10
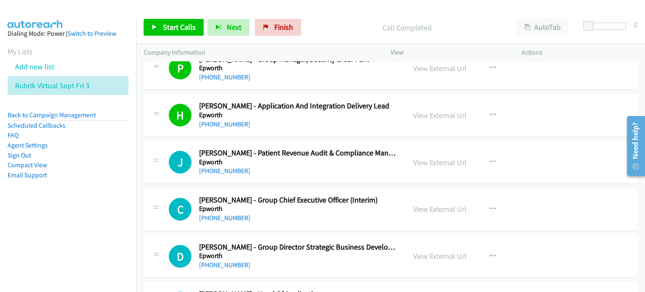
click at [335, 30] on p "Call Completed" at bounding box center [406, 27] width 189 height 11
click at [167, 27] on span "Start Calls" at bounding box center [179, 27] width 33 height 10
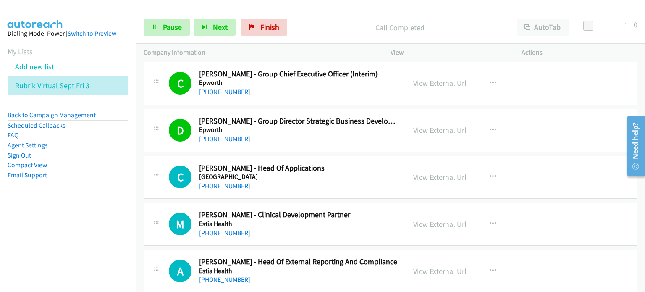
scroll to position [2980, 0]
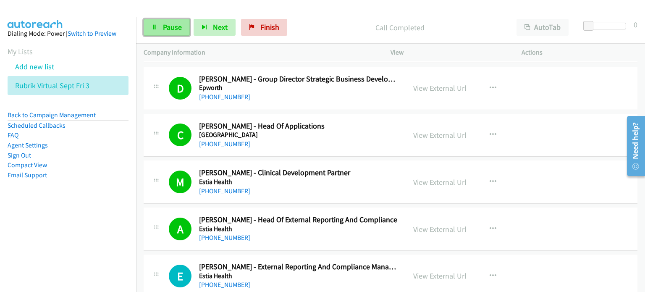
click at [166, 23] on span "Pause" at bounding box center [172, 27] width 19 height 10
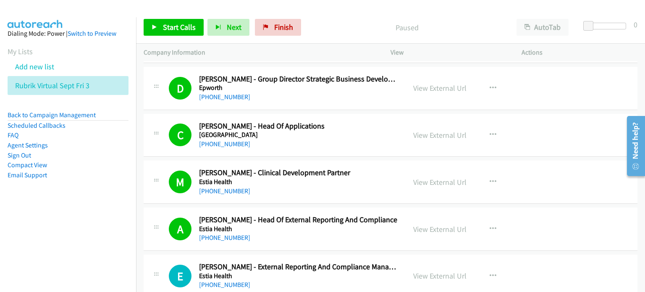
click at [340, 27] on p "Paused" at bounding box center [406, 27] width 189 height 11
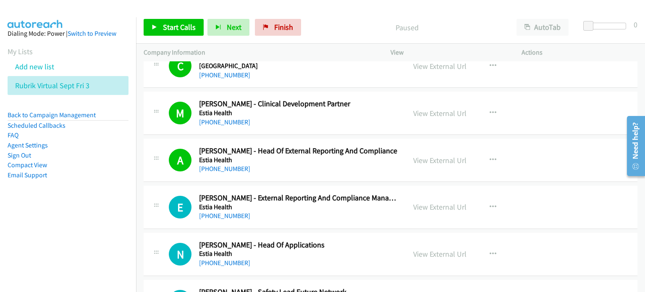
scroll to position [3064, 0]
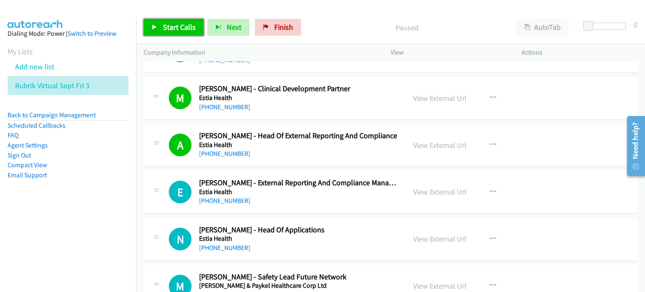
click at [170, 25] on span "Start Calls" at bounding box center [179, 27] width 33 height 10
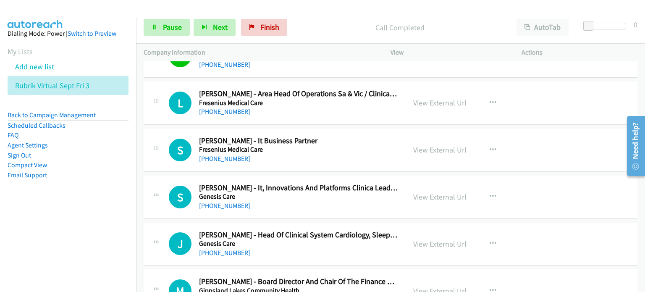
scroll to position [3400, 0]
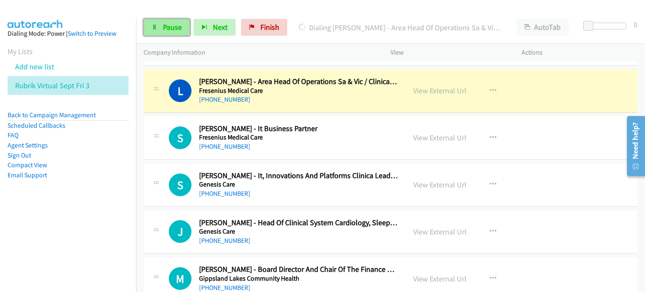
click at [160, 22] on link "Pause" at bounding box center [167, 27] width 46 height 17
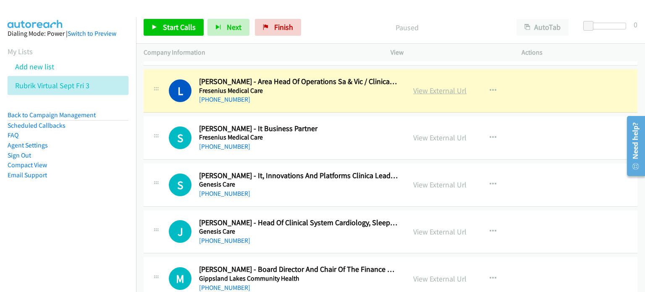
click at [340, 86] on link "View External Url" at bounding box center [439, 91] width 53 height 10
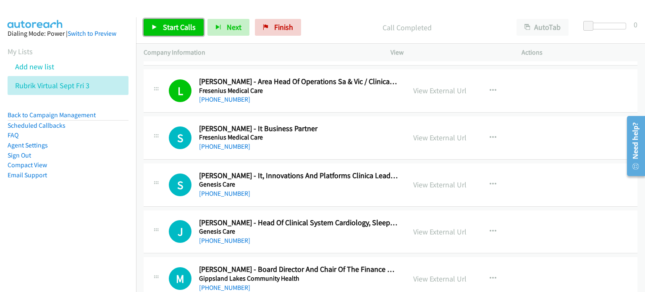
click at [177, 24] on span "Start Calls" at bounding box center [179, 27] width 33 height 10
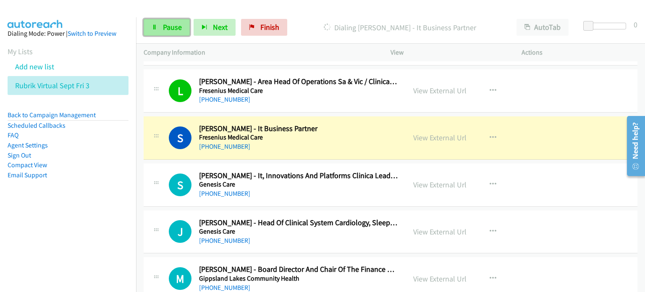
click at [168, 25] on span "Pause" at bounding box center [172, 27] width 19 height 10
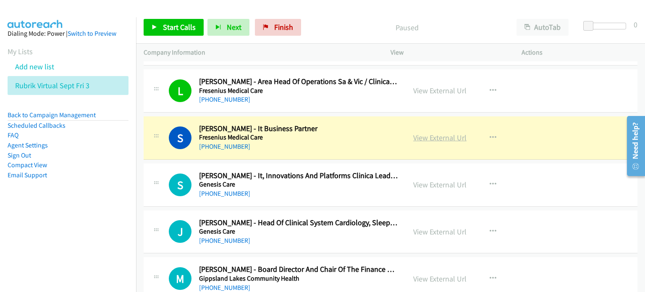
click at [340, 133] on link "View External Url" at bounding box center [439, 138] width 53 height 10
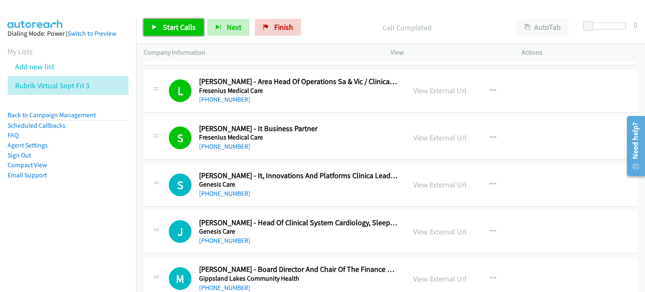
click at [177, 28] on span "Start Calls" at bounding box center [179, 27] width 33 height 10
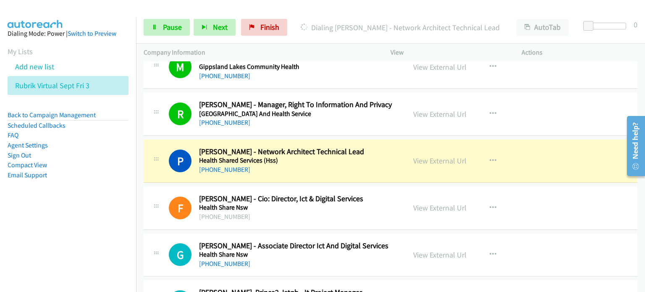
scroll to position [3651, 0]
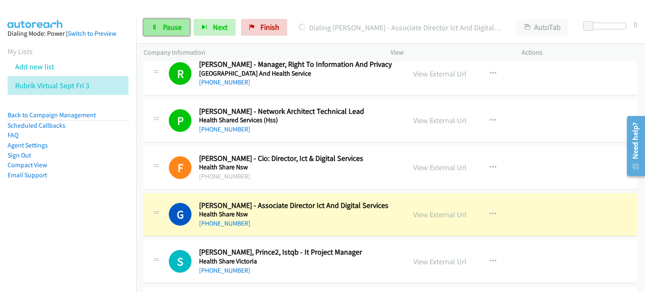
click at [171, 24] on span "Pause" at bounding box center [172, 27] width 19 height 10
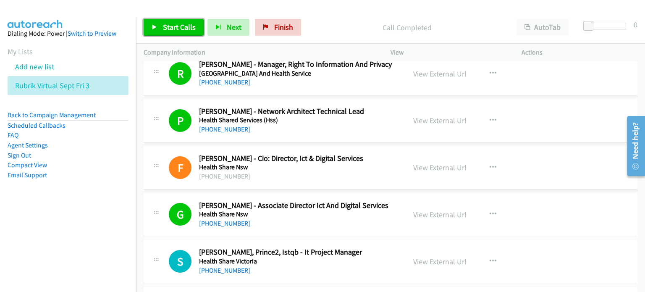
click at [171, 25] on span "Start Calls" at bounding box center [179, 27] width 33 height 10
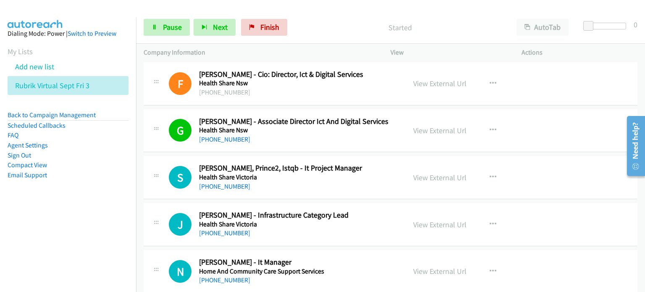
scroll to position [3819, 0]
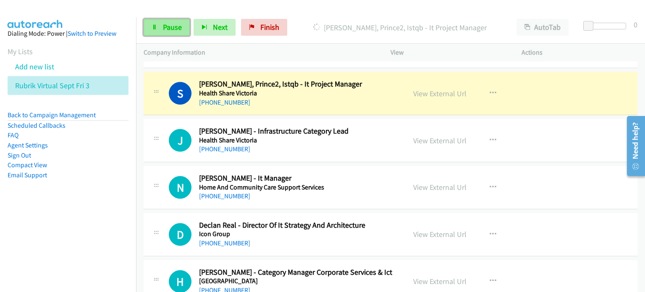
click at [164, 21] on link "Pause" at bounding box center [167, 27] width 46 height 17
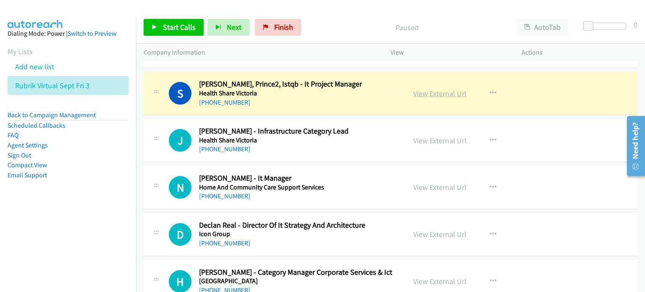
click at [340, 89] on link "View External Url" at bounding box center [439, 94] width 53 height 10
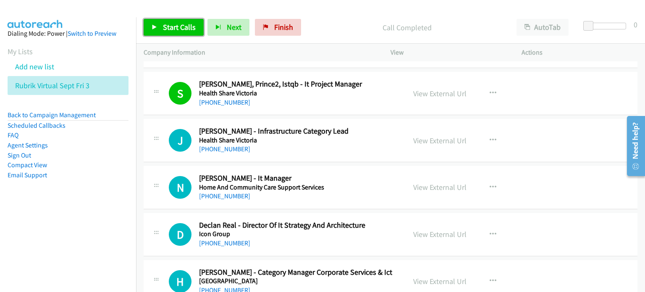
click at [183, 23] on span "Start Calls" at bounding box center [179, 27] width 33 height 10
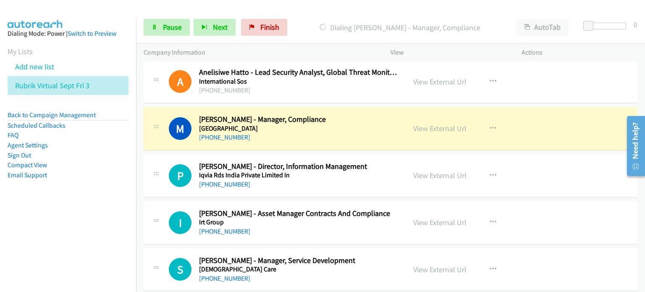
scroll to position [4113, 0]
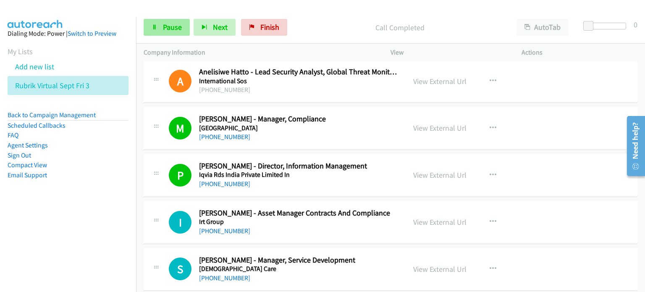
click at [169, 26] on span "Pause" at bounding box center [172, 27] width 19 height 10
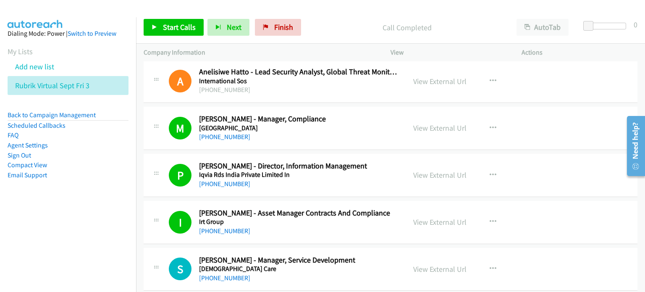
click at [340, 25] on p "Call Completed" at bounding box center [406, 27] width 189 height 11
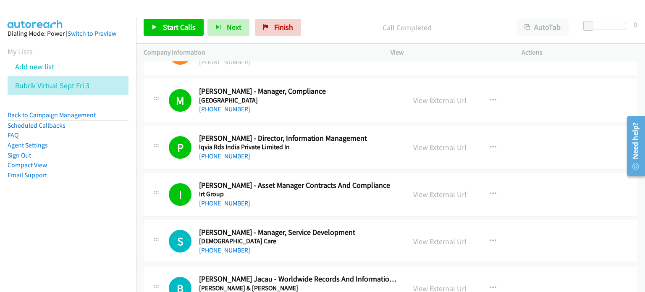
scroll to position [4155, 0]
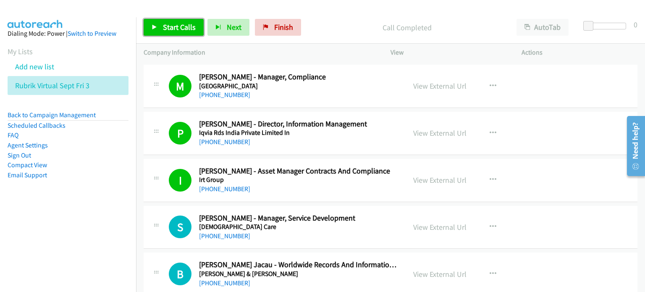
click at [186, 27] on span "Start Calls" at bounding box center [179, 27] width 33 height 10
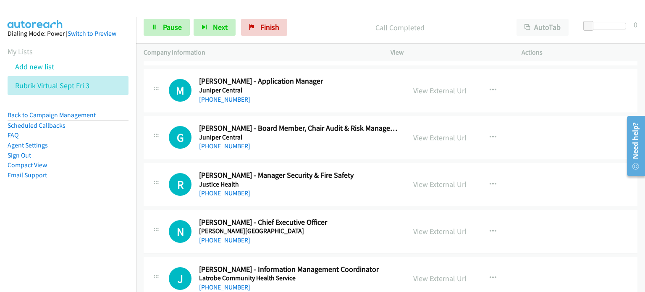
scroll to position [4575, 0]
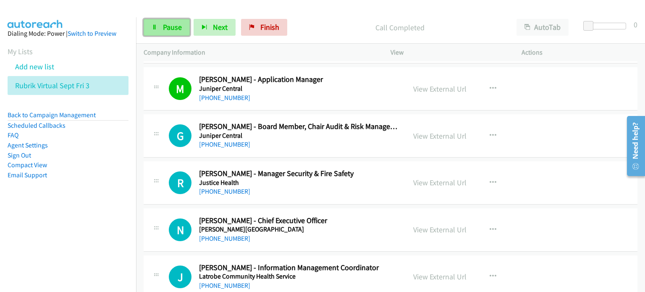
click at [175, 31] on span "Pause" at bounding box center [172, 27] width 19 height 10
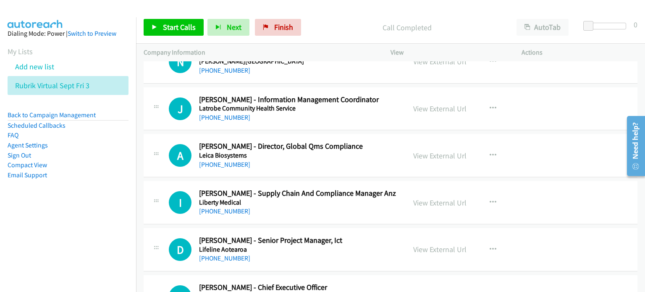
scroll to position [4785, 0]
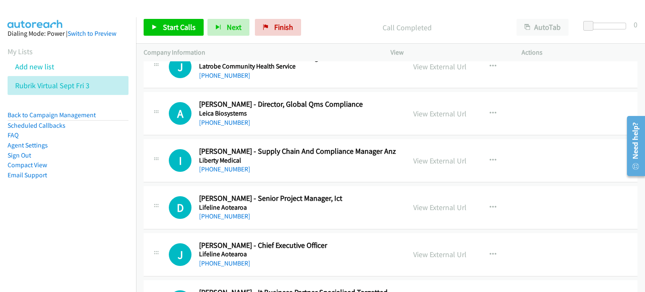
click at [99, 199] on aside "Dialing Mode: Power | Switch to Preview My Lists Add new list Rubrik Virtual Se…" at bounding box center [68, 117] width 136 height 201
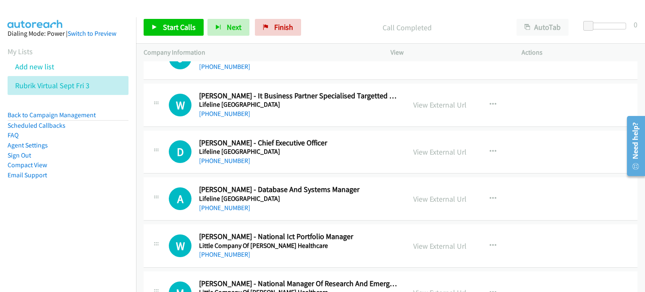
scroll to position [4995, 0]
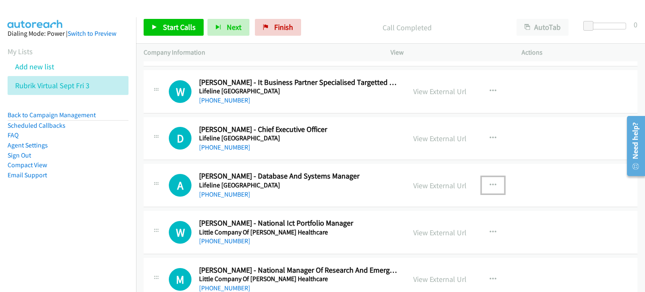
click at [340, 182] on icon "button" at bounding box center [492, 185] width 7 height 7
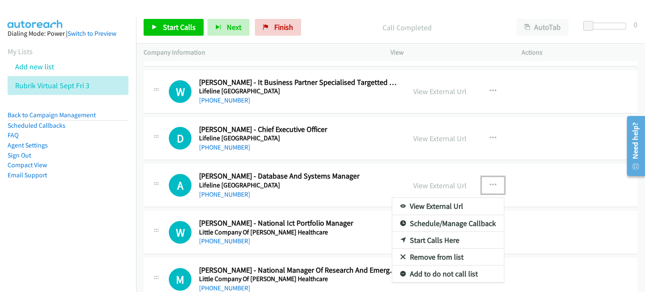
click at [340, 232] on link "Start Calls Here" at bounding box center [448, 240] width 112 height 17
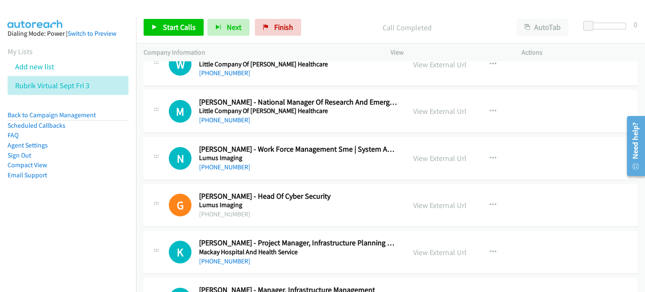
scroll to position [5246, 0]
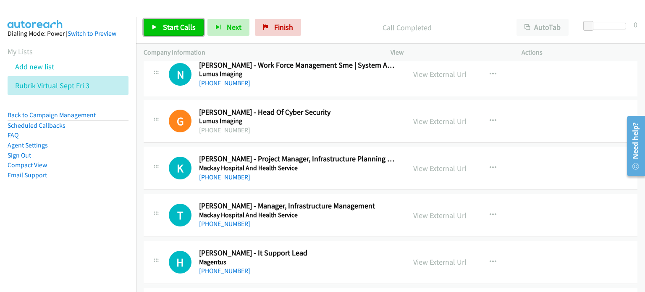
click at [173, 26] on span "Start Calls" at bounding box center [179, 27] width 33 height 10
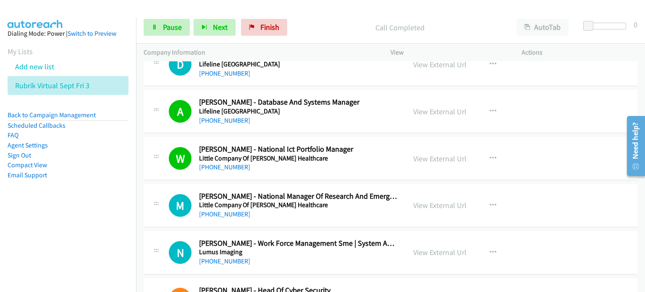
scroll to position [5120, 0]
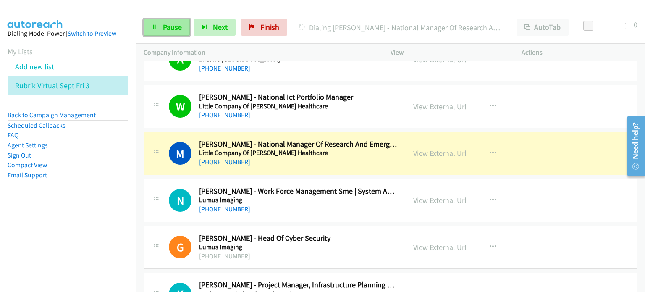
click at [166, 25] on span "Pause" at bounding box center [172, 27] width 19 height 10
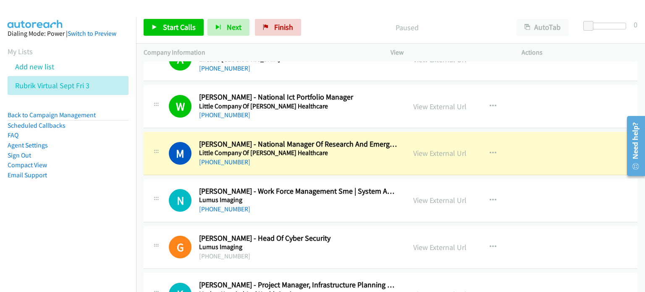
click at [331, 26] on p "Paused" at bounding box center [406, 27] width 189 height 11
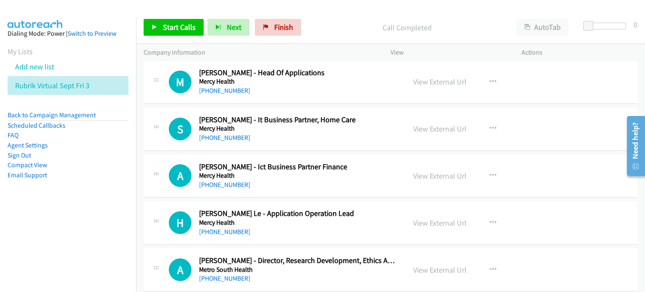
scroll to position [5834, 0]
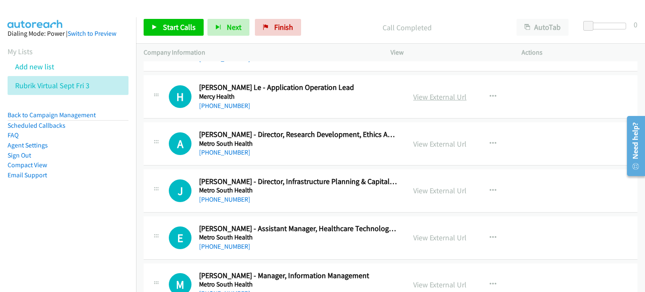
click at [340, 92] on link "View External Url" at bounding box center [439, 97] width 53 height 10
click at [340, 186] on link "View External Url" at bounding box center [439, 191] width 53 height 10
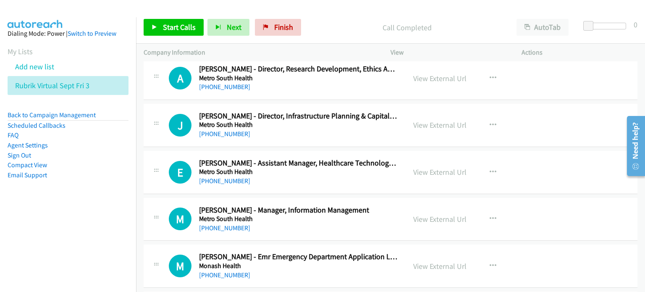
scroll to position [5918, 0]
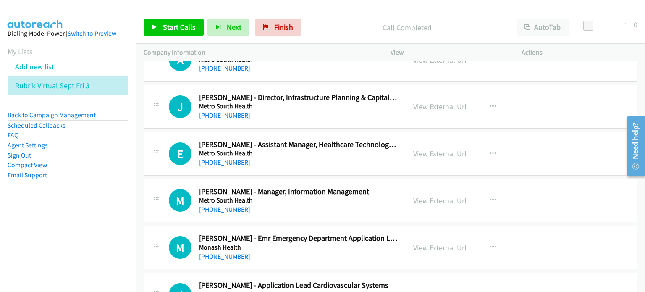
click at [340, 243] on link "View External Url" at bounding box center [439, 248] width 53 height 10
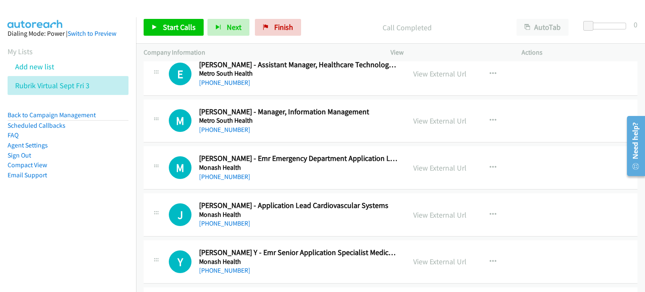
scroll to position [6002, 0]
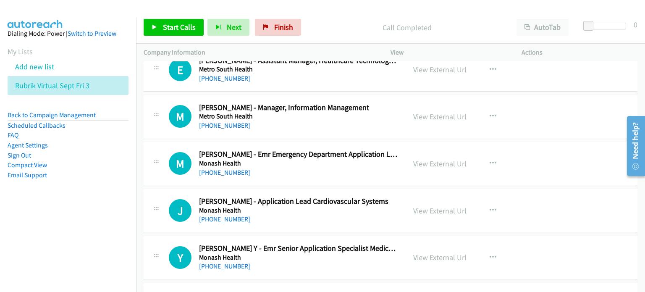
click at [340, 206] on link "View External Url" at bounding box center [439, 211] width 53 height 10
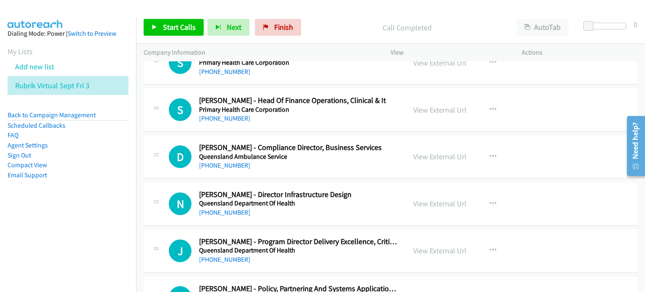
scroll to position [7093, 0]
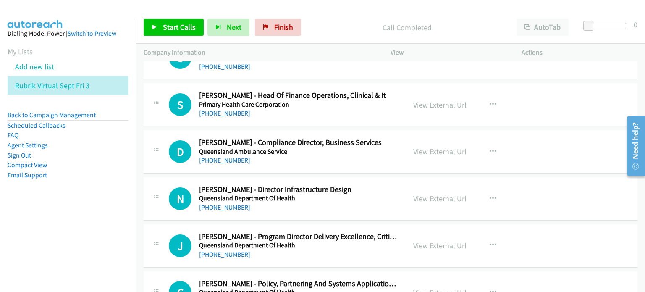
click at [87, 186] on aside "Dialing Mode: Power | Switch to Preview My Lists Add new list Rubrik Virtual Se…" at bounding box center [68, 117] width 136 height 201
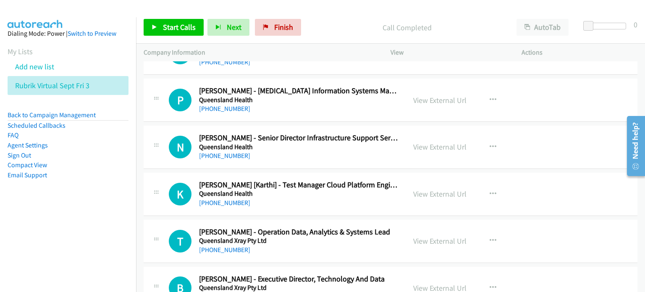
scroll to position [7890, 0]
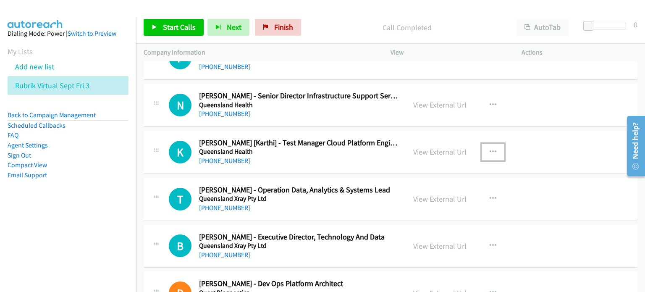
click at [340, 149] on icon "button" at bounding box center [492, 152] width 7 height 7
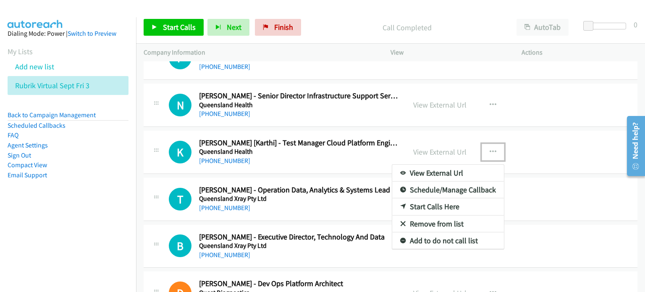
click at [340, 198] on link "Start Calls Here" at bounding box center [448, 206] width 112 height 17
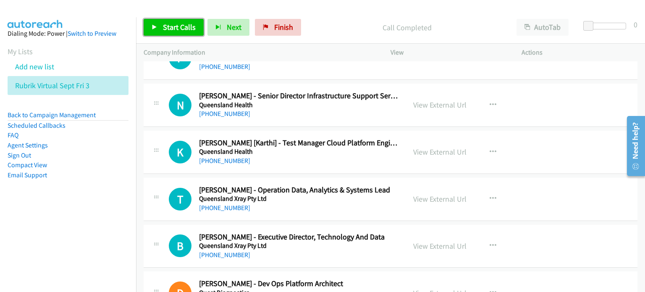
click at [173, 26] on span "Start Calls" at bounding box center [179, 27] width 33 height 10
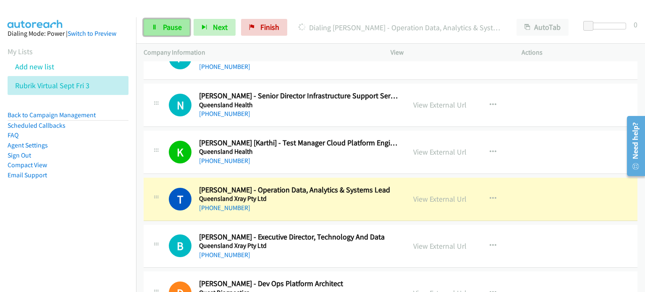
click at [167, 29] on span "Pause" at bounding box center [172, 27] width 19 height 10
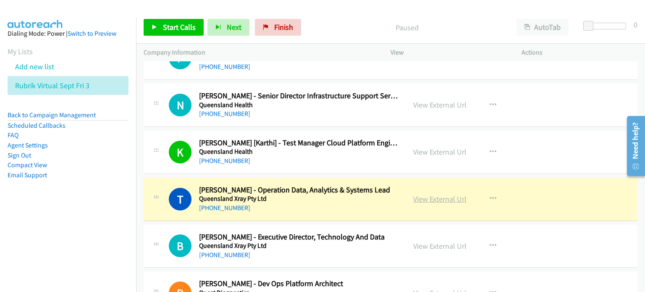
click at [340, 194] on link "View External Url" at bounding box center [439, 199] width 53 height 10
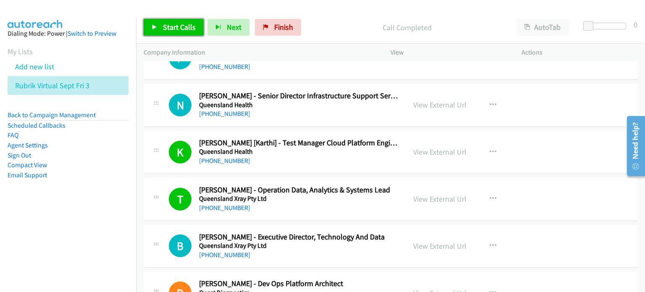
click at [168, 28] on span "Start Calls" at bounding box center [179, 27] width 33 height 10
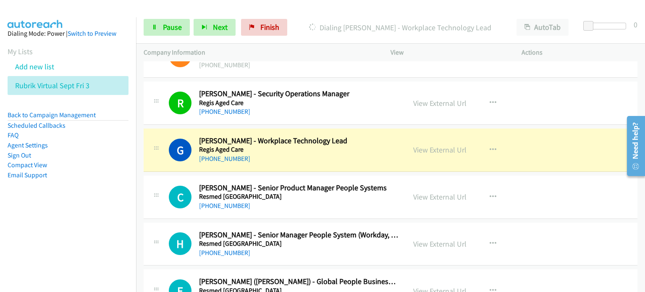
scroll to position [8142, 0]
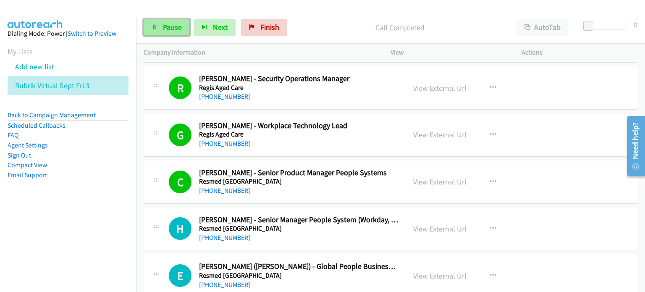
click at [167, 28] on span "Pause" at bounding box center [172, 27] width 19 height 10
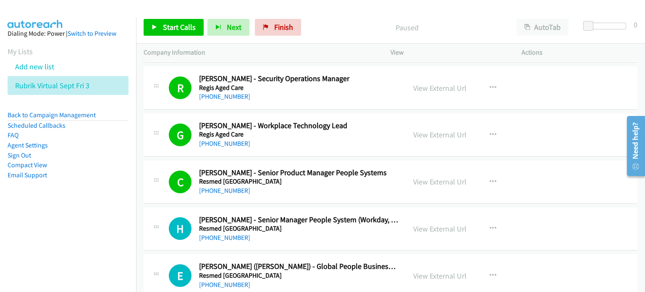
click at [329, 18] on div "Start Calls Pause Next Finish Paused AutoTab AutoTab 0" at bounding box center [390, 27] width 509 height 32
click at [175, 24] on span "Start Calls" at bounding box center [179, 27] width 33 height 10
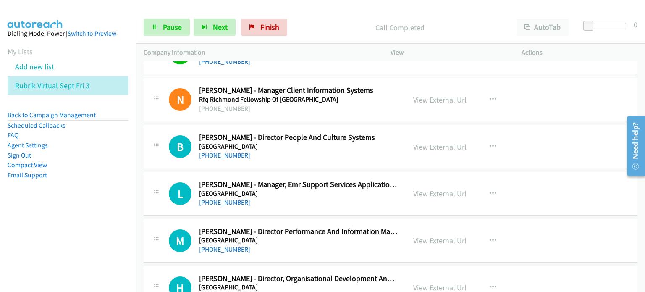
scroll to position [8604, 0]
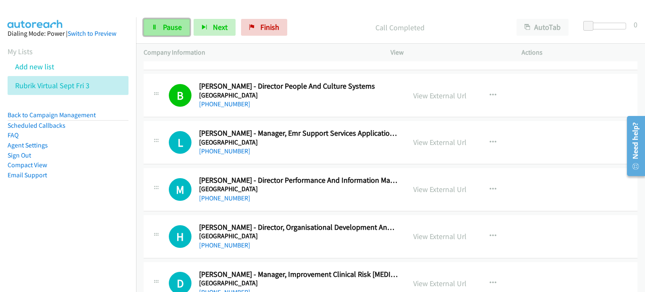
click at [170, 30] on span "Pause" at bounding box center [172, 27] width 19 height 10
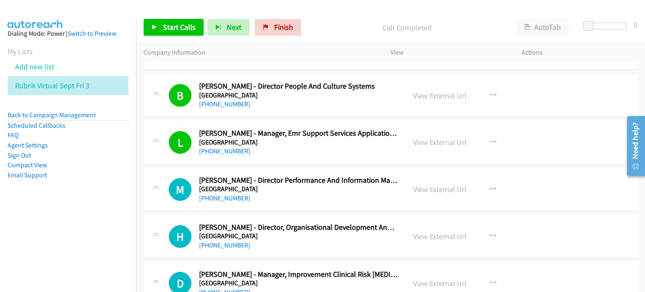
click at [340, 25] on p "Call Completed" at bounding box center [406, 27] width 189 height 11
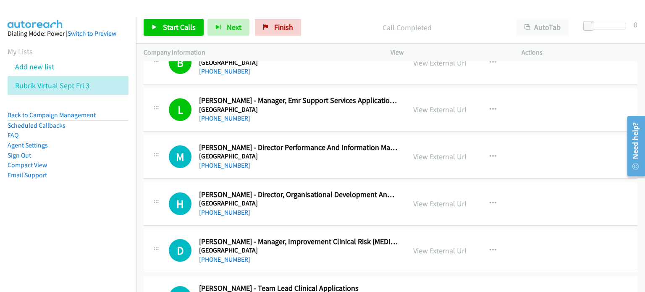
scroll to position [8646, 0]
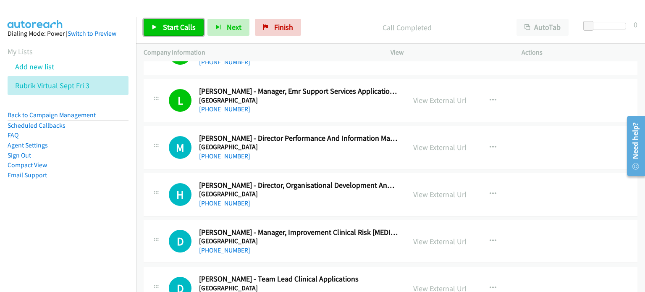
click at [167, 21] on link "Start Calls" at bounding box center [174, 27] width 60 height 17
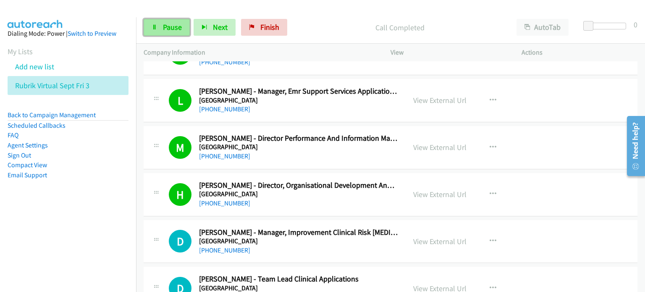
click at [159, 26] on link "Pause" at bounding box center [167, 27] width 46 height 17
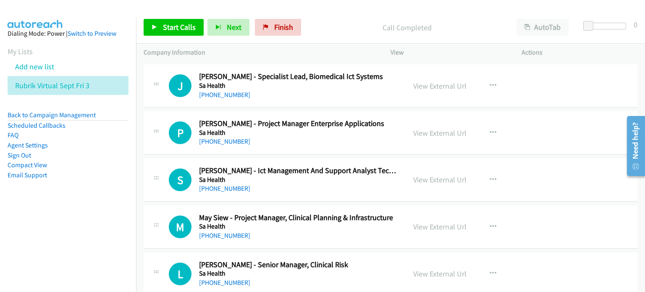
scroll to position [9192, 0]
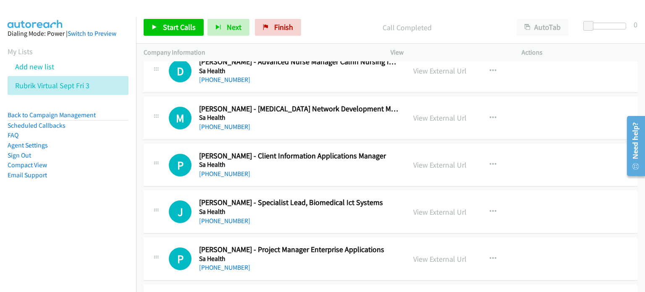
click at [306, 14] on div "Start Calls Pause Next Finish Call Completed AutoTab AutoTab 0" at bounding box center [390, 27] width 509 height 32
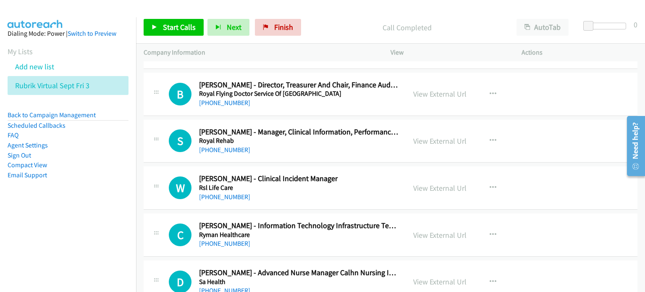
scroll to position [8982, 0]
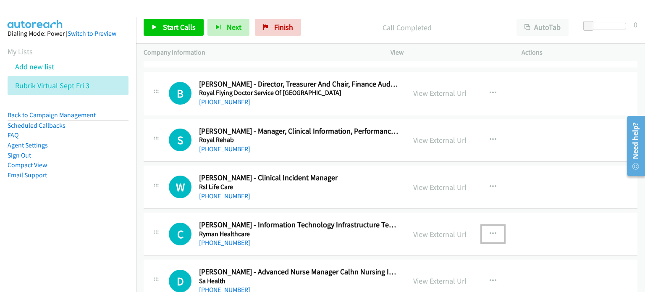
click at [340, 230] on icon "button" at bounding box center [492, 233] width 7 height 7
click at [340, 280] on link "Start Calls Here" at bounding box center [448, 288] width 112 height 17
click at [174, 26] on span "Start Calls" at bounding box center [179, 27] width 33 height 10
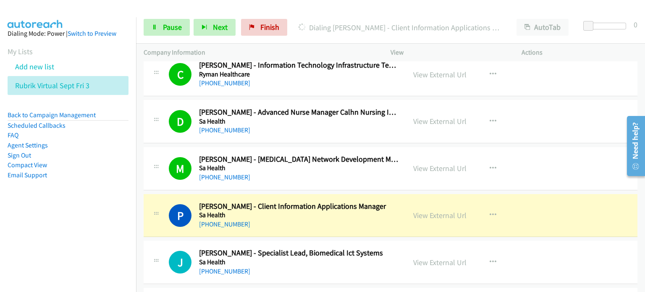
scroll to position [9192, 0]
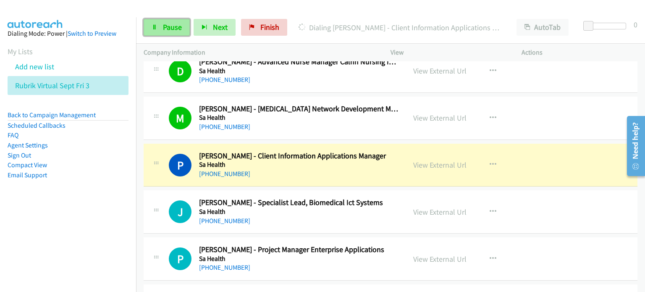
click at [167, 25] on span "Pause" at bounding box center [172, 27] width 19 height 10
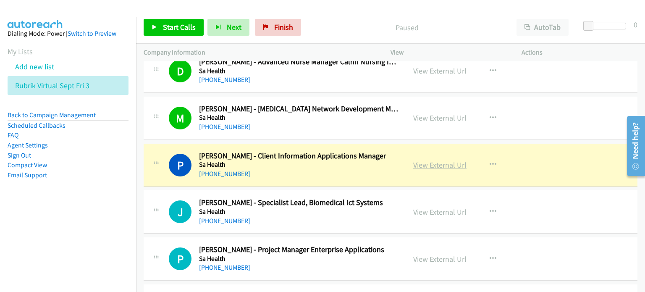
click at [340, 160] on link "View External Url" at bounding box center [439, 165] width 53 height 10
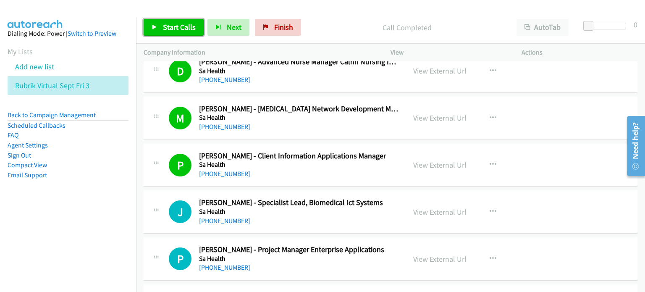
click at [168, 25] on span "Start Calls" at bounding box center [179, 27] width 33 height 10
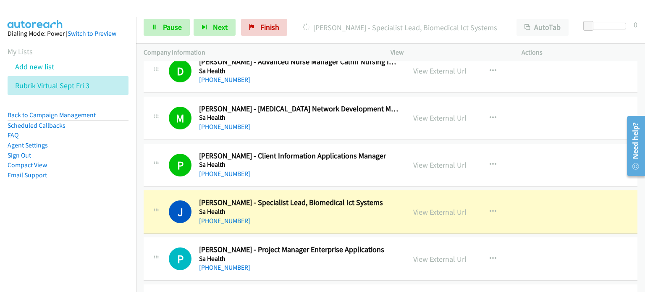
scroll to position [9276, 0]
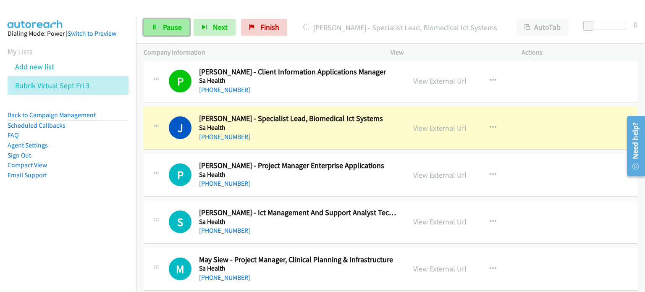
click at [157, 23] on link "Pause" at bounding box center [167, 27] width 46 height 17
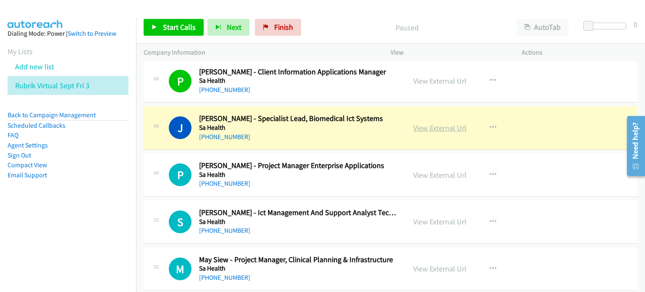
click at [340, 123] on link "View External Url" at bounding box center [439, 128] width 53 height 10
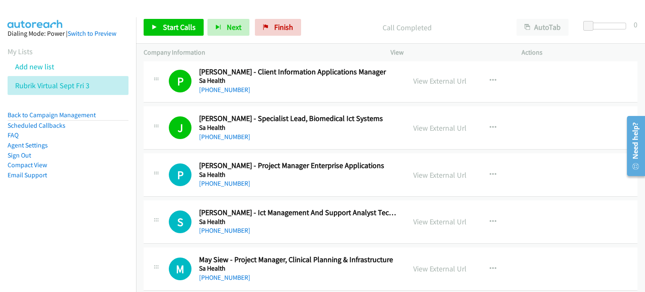
click at [340, 25] on p "Call Completed" at bounding box center [406, 27] width 189 height 11
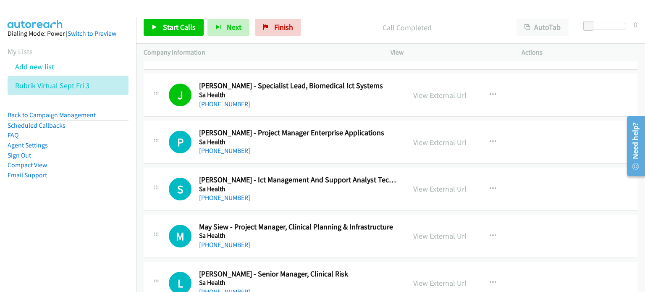
scroll to position [9317, 0]
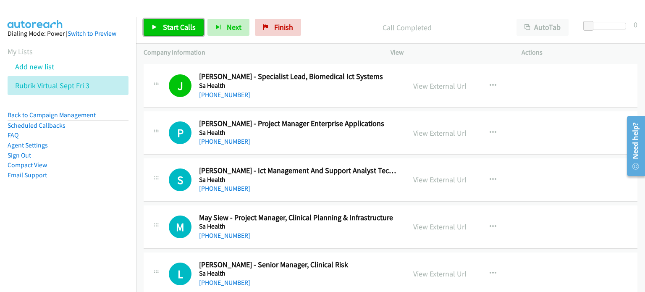
click at [165, 22] on span "Start Calls" at bounding box center [179, 27] width 33 height 10
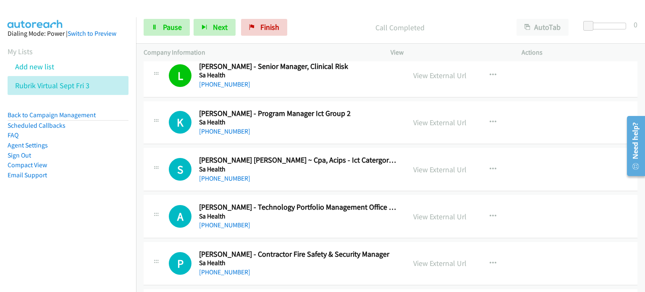
scroll to position [9527, 0]
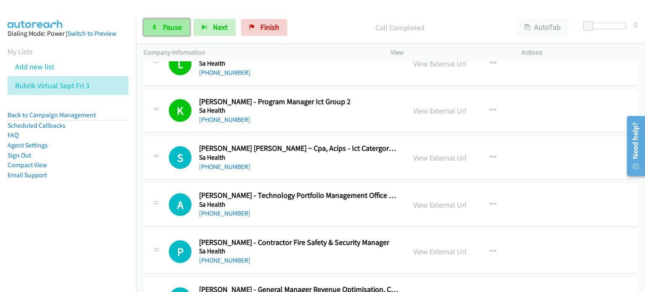
click at [169, 23] on span "Pause" at bounding box center [172, 27] width 19 height 10
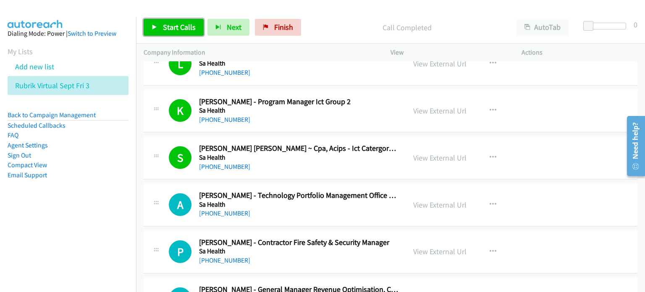
click at [159, 26] on link "Start Calls" at bounding box center [174, 27] width 60 height 17
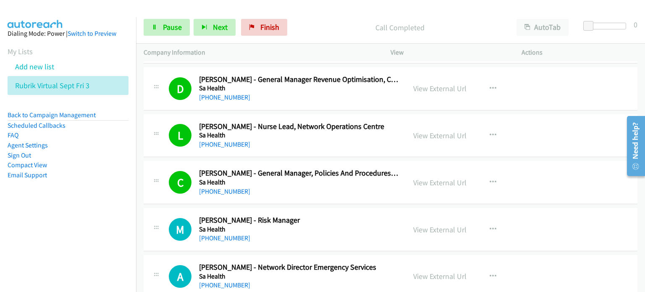
scroll to position [9779, 0]
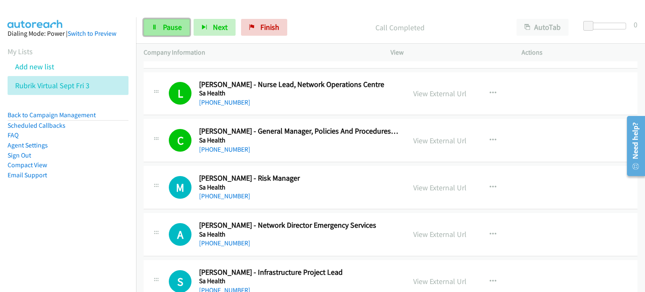
click at [161, 23] on link "Pause" at bounding box center [167, 27] width 46 height 17
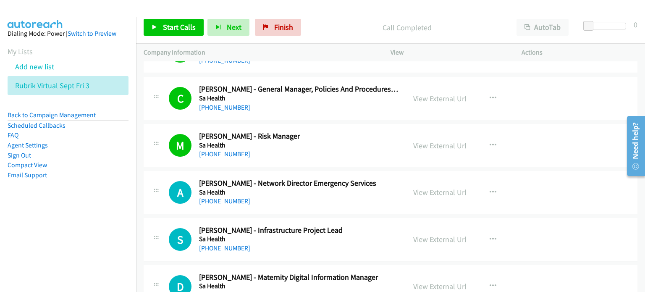
scroll to position [9863, 0]
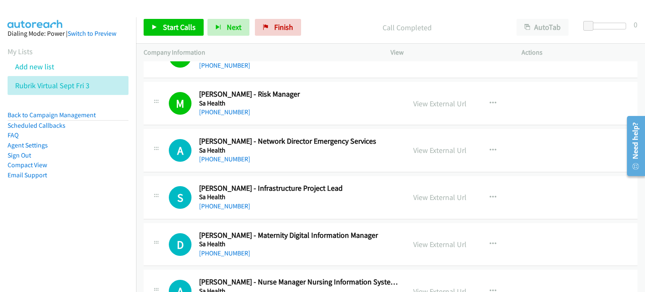
click at [332, 21] on div "Call Completed" at bounding box center [407, 27] width 204 height 17
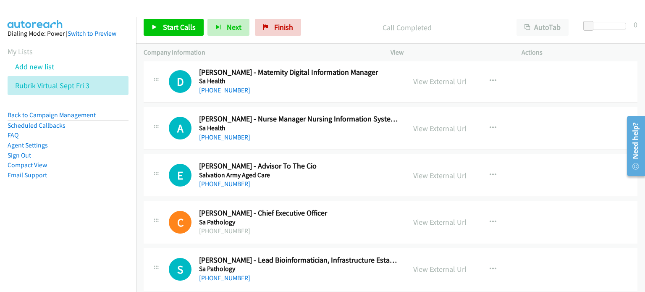
scroll to position [10073, 0]
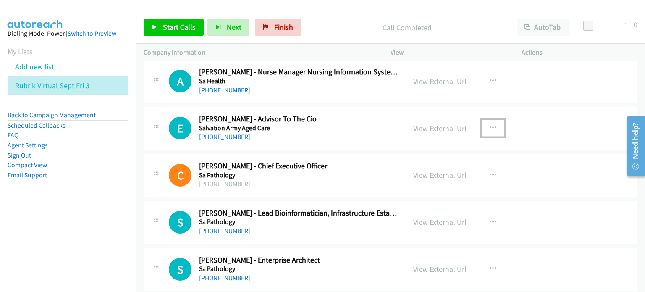
click at [340, 125] on icon "button" at bounding box center [492, 128] width 7 height 7
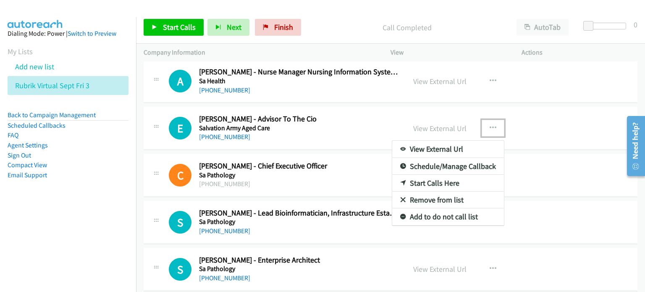
click at [340, 175] on link "Start Calls Here" at bounding box center [448, 183] width 112 height 17
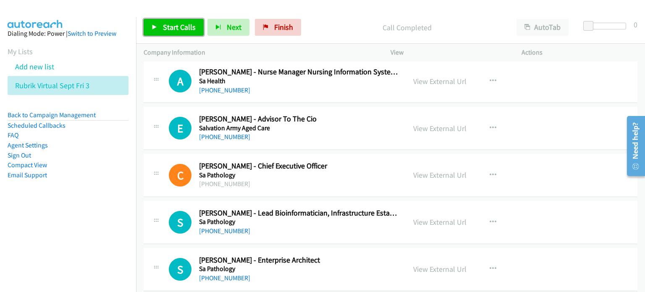
click at [171, 24] on span "Start Calls" at bounding box center [179, 27] width 33 height 10
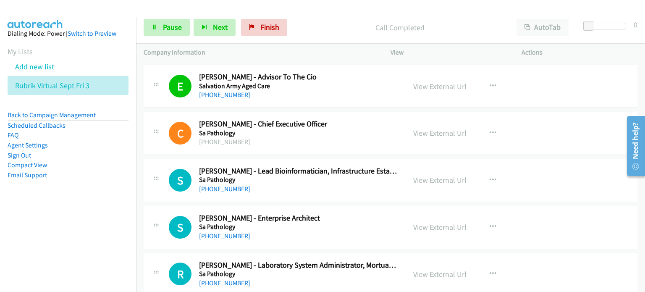
scroll to position [10157, 0]
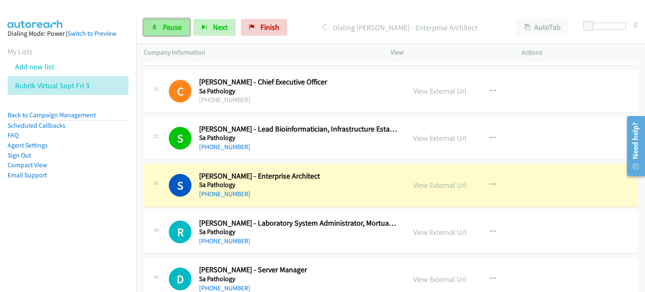
click at [163, 26] on span "Pause" at bounding box center [172, 27] width 19 height 10
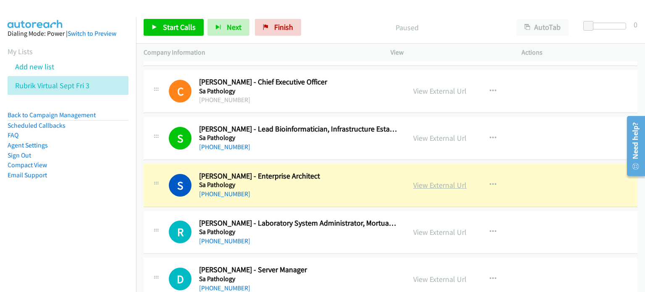
click at [340, 180] on link "View External Url" at bounding box center [439, 185] width 53 height 10
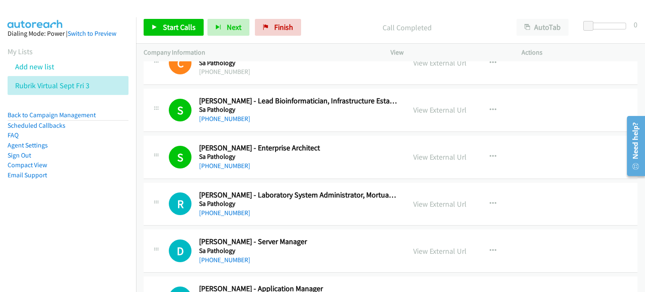
scroll to position [10199, 0]
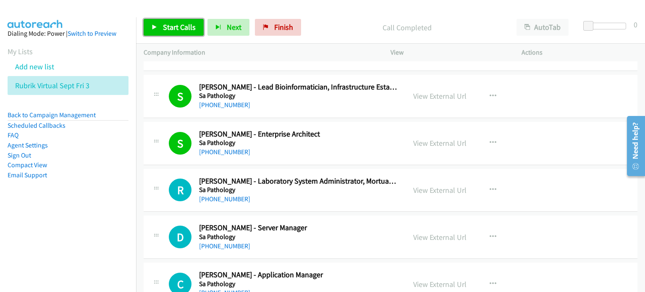
click at [173, 25] on span "Start Calls" at bounding box center [179, 27] width 33 height 10
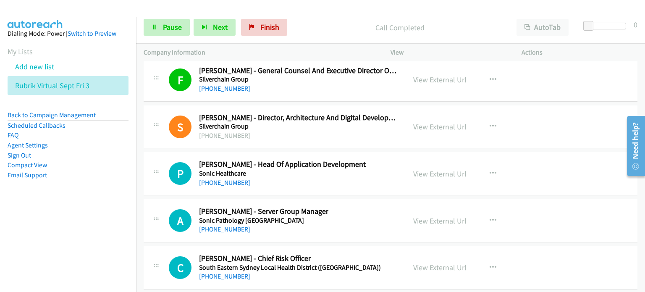
scroll to position [10744, 0]
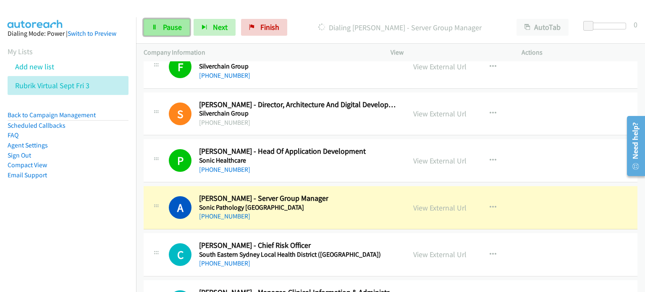
click at [171, 20] on link "Pause" at bounding box center [167, 27] width 46 height 17
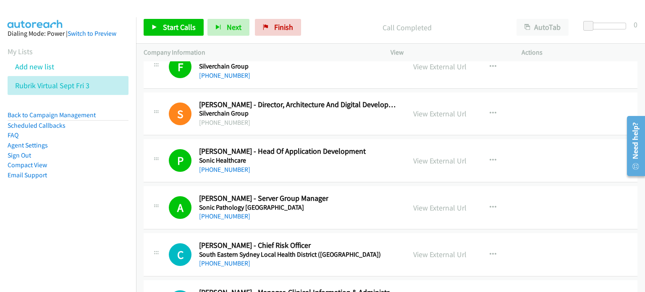
click at [328, 21] on div "Call Completed" at bounding box center [407, 27] width 204 height 17
click at [340, 203] on link "View External Url" at bounding box center [439, 208] width 53 height 10
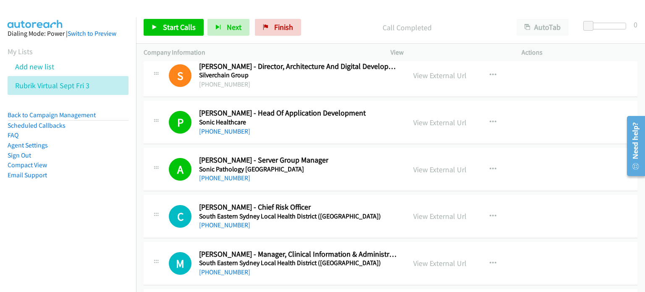
scroll to position [10828, 0]
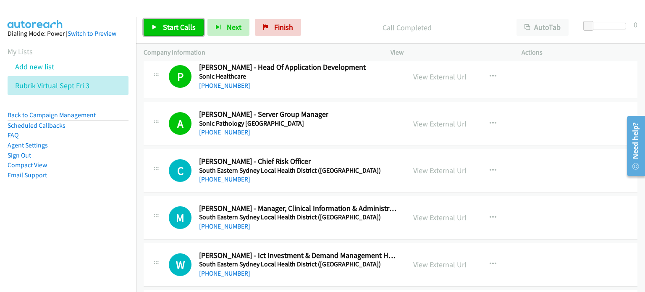
click at [167, 25] on span "Start Calls" at bounding box center [179, 27] width 33 height 10
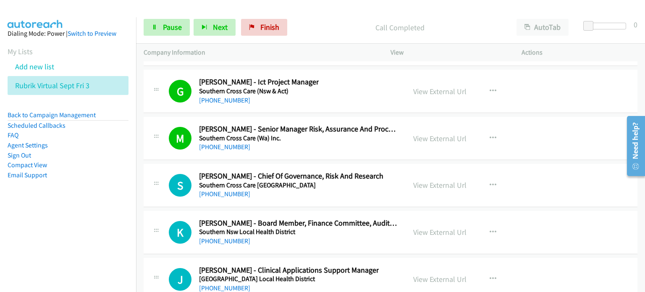
scroll to position [11332, 0]
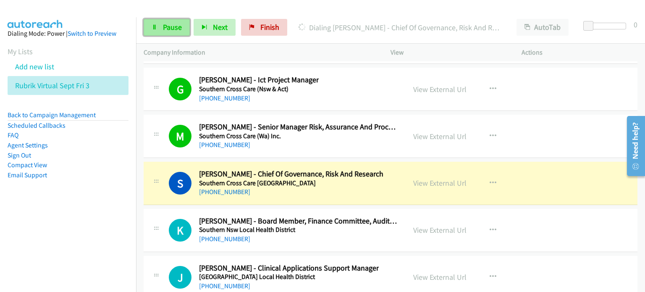
click at [171, 26] on span "Pause" at bounding box center [172, 27] width 19 height 10
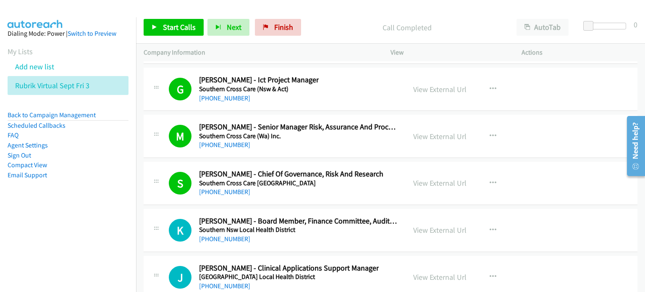
click at [340, 30] on p "Call Completed" at bounding box center [406, 27] width 189 height 11
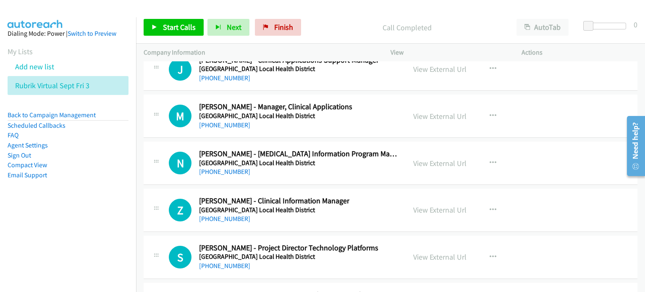
scroll to position [11542, 0]
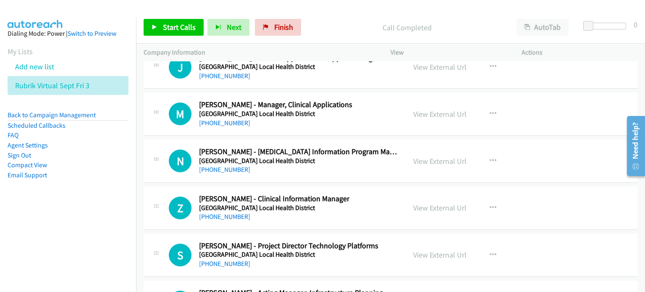
click at [97, 218] on nav "Dialing Mode: Power | Switch to Preview My Lists Add new list Rubrik Virtual Se…" at bounding box center [68, 163] width 136 height 292
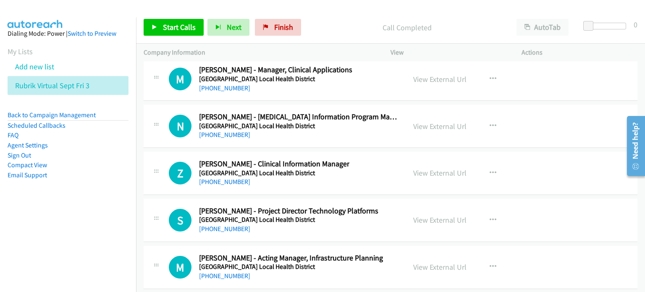
scroll to position [11626, 0]
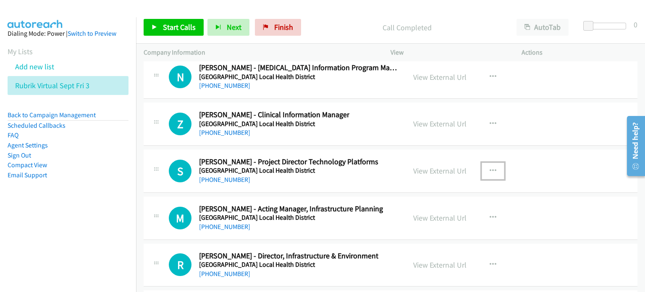
click at [340, 167] on icon "button" at bounding box center [492, 170] width 7 height 7
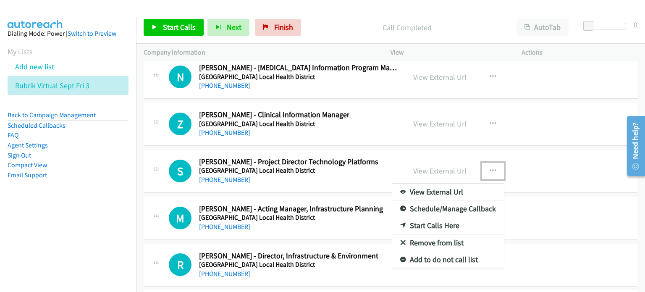
click at [340, 217] on link "Start Calls Here" at bounding box center [448, 225] width 112 height 17
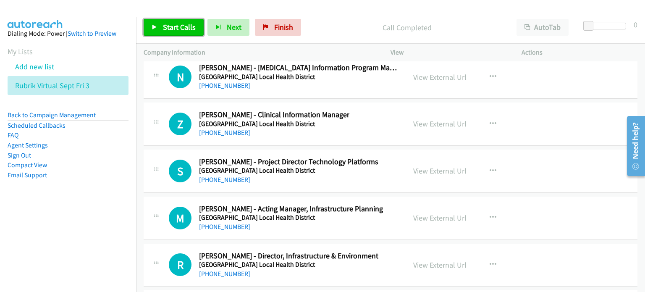
click at [175, 24] on span "Start Calls" at bounding box center [179, 27] width 33 height 10
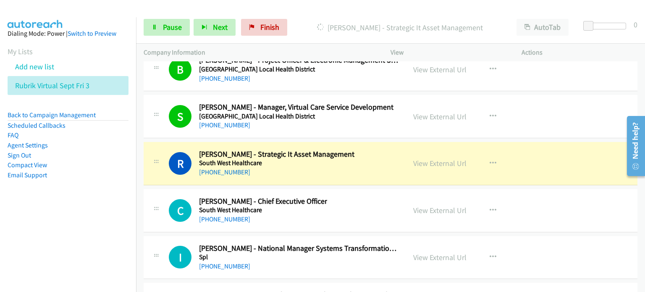
scroll to position [11878, 0]
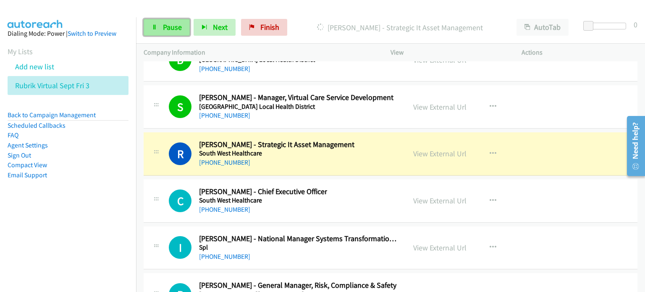
click at [174, 24] on span "Pause" at bounding box center [172, 27] width 19 height 10
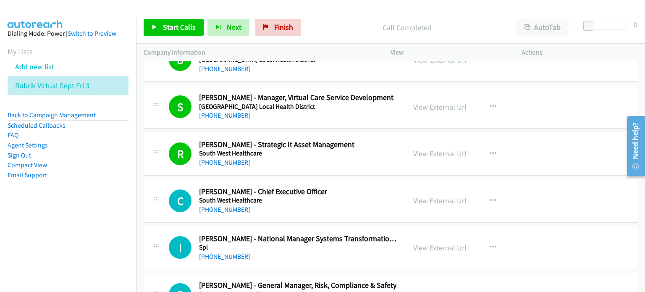
drag, startPoint x: 75, startPoint y: 14, endPoint x: 110, endPoint y: 19, distance: 36.0
click at [75, 14] on div at bounding box center [318, 16] width 637 height 32
click at [275, 30] on span "Finish" at bounding box center [283, 27] width 19 height 10
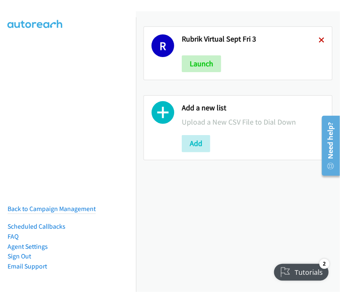
click at [319, 40] on icon at bounding box center [322, 41] width 6 height 6
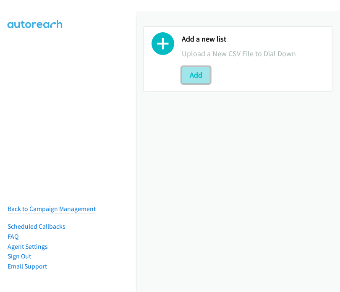
click at [200, 73] on button "Add" at bounding box center [196, 75] width 29 height 17
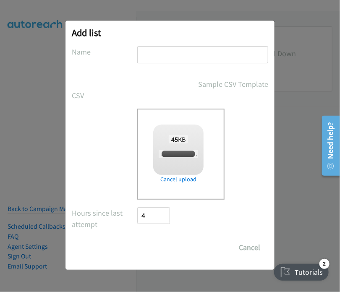
checkbox input "true"
click at [155, 53] on input "text" at bounding box center [202, 54] width 131 height 17
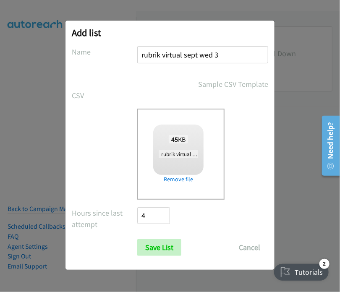
click at [213, 55] on input "rubrik virtual sept wed 3" at bounding box center [202, 54] width 131 height 17
click at [228, 51] on input "rubrik virtual sept fri 3" at bounding box center [202, 54] width 131 height 17
click at [198, 54] on input "rubrik virtual sept fri 4" at bounding box center [202, 54] width 131 height 17
type input "rubrik virtual sept fri 4"
click at [151, 245] on input "Save List" at bounding box center [159, 247] width 44 height 17
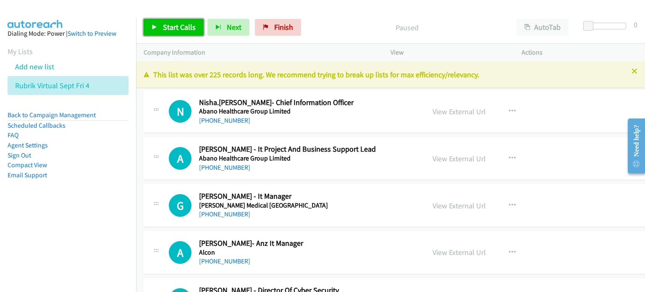
click at [166, 23] on span "Start Calls" at bounding box center [179, 27] width 33 height 10
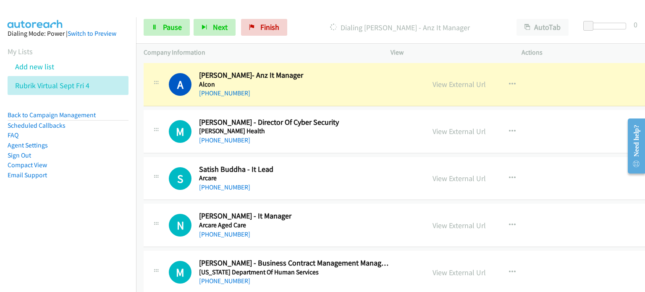
scroll to position [126, 0]
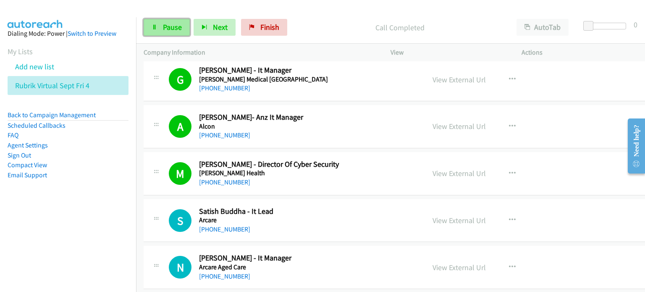
click at [171, 23] on span "Pause" at bounding box center [172, 27] width 19 height 10
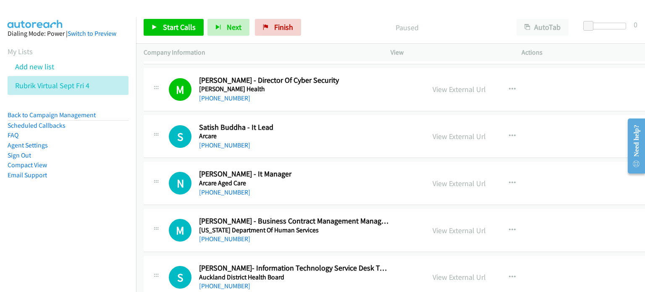
scroll to position [252, 0]
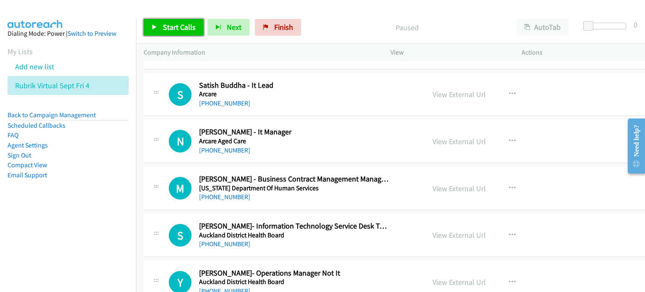
drag, startPoint x: 180, startPoint y: 29, endPoint x: 299, endPoint y: 95, distance: 136.0
click at [180, 28] on span "Start Calls" at bounding box center [179, 27] width 33 height 10
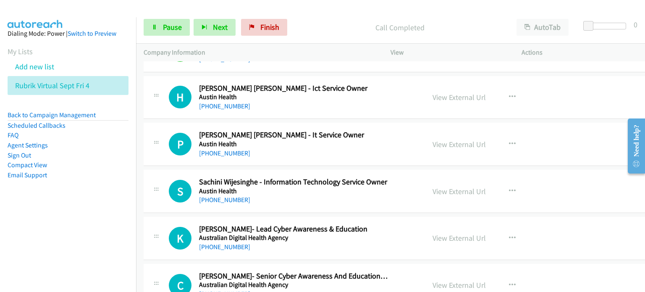
scroll to position [546, 0]
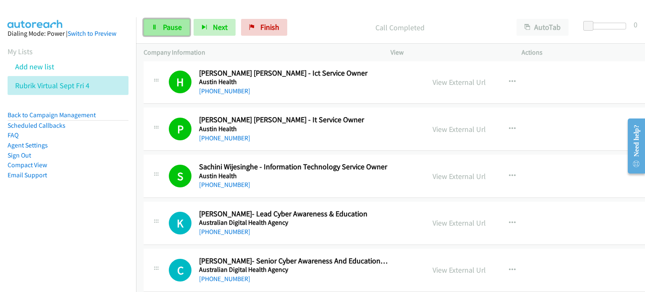
click at [160, 25] on link "Pause" at bounding box center [167, 27] width 46 height 17
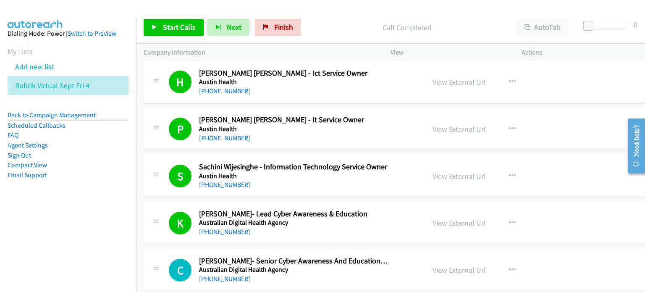
click at [56, 230] on nav "Dialing Mode: Power | Switch to Preview My Lists Add new list Rubrik Virtual Se…" at bounding box center [68, 163] width 136 height 292
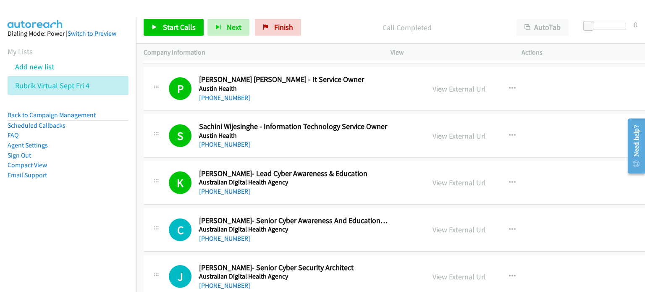
scroll to position [588, 0]
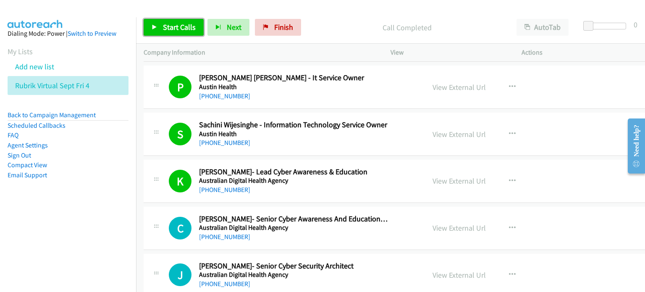
click at [173, 26] on span "Start Calls" at bounding box center [179, 27] width 33 height 10
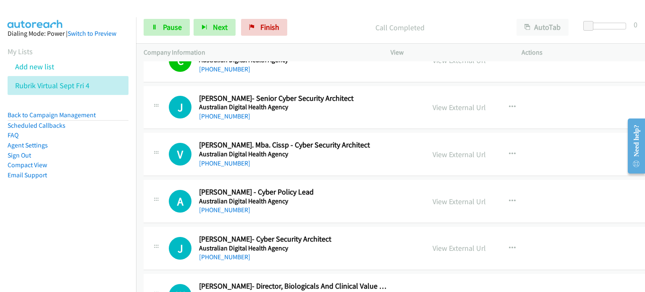
scroll to position [755, 0]
click at [170, 25] on span "Pause" at bounding box center [172, 27] width 19 height 10
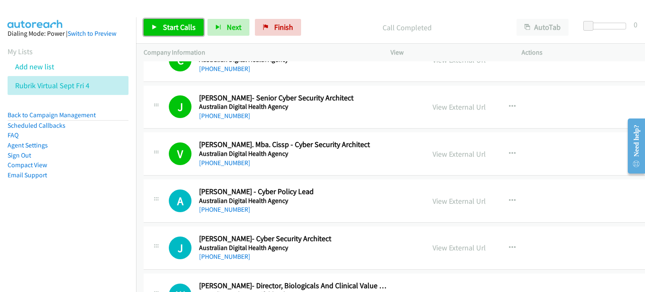
click at [166, 26] on span "Start Calls" at bounding box center [179, 27] width 33 height 10
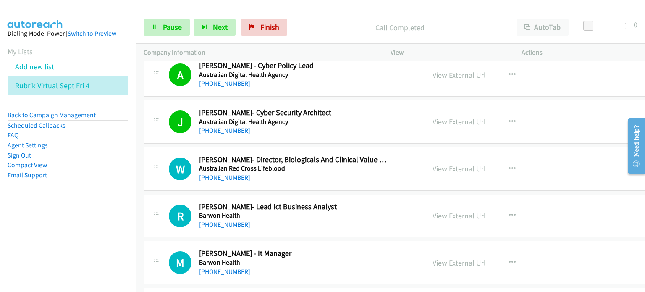
scroll to position [923, 0]
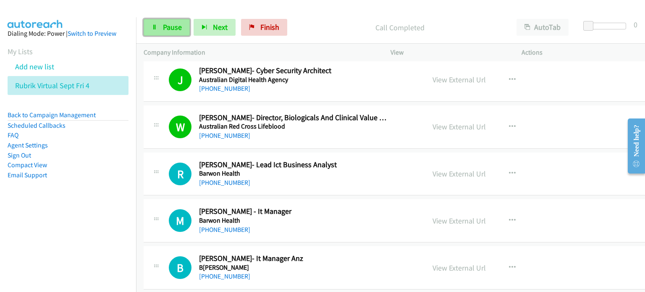
click at [168, 23] on span "Pause" at bounding box center [172, 27] width 19 height 10
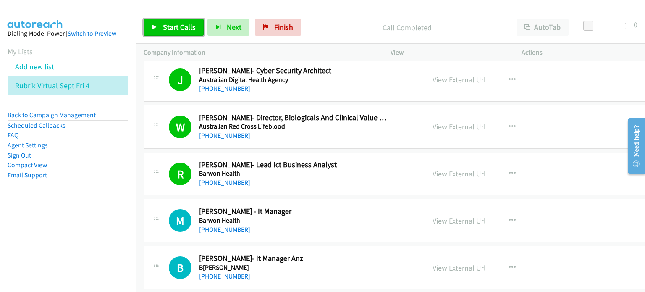
click at [170, 28] on span "Start Calls" at bounding box center [179, 27] width 33 height 10
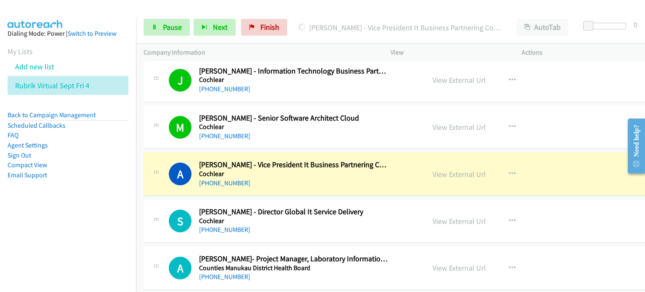
scroll to position [1763, 0]
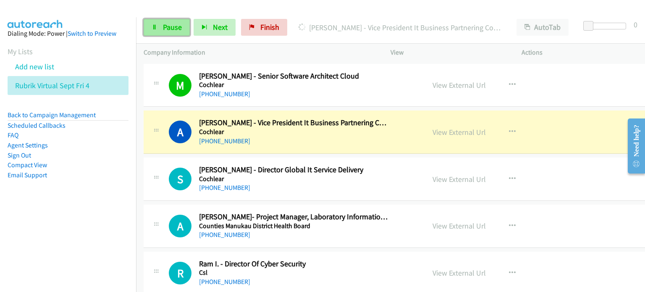
click at [167, 23] on span "Pause" at bounding box center [172, 27] width 19 height 10
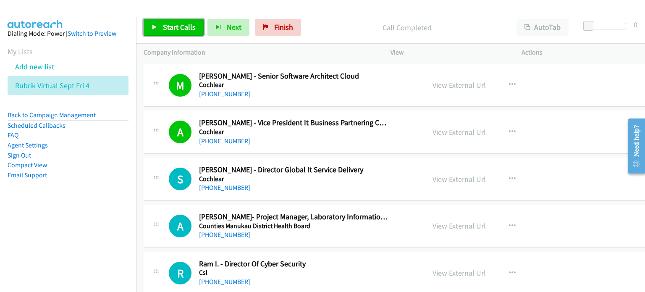
click at [166, 26] on span "Start Calls" at bounding box center [179, 27] width 33 height 10
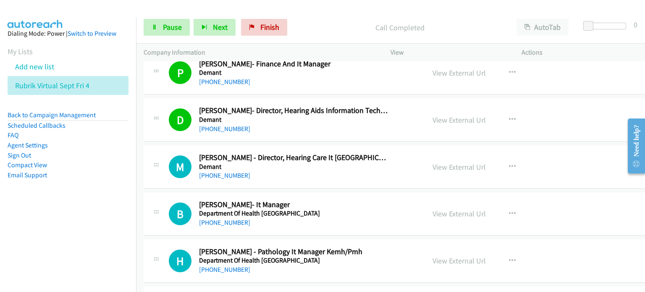
scroll to position [2141, 0]
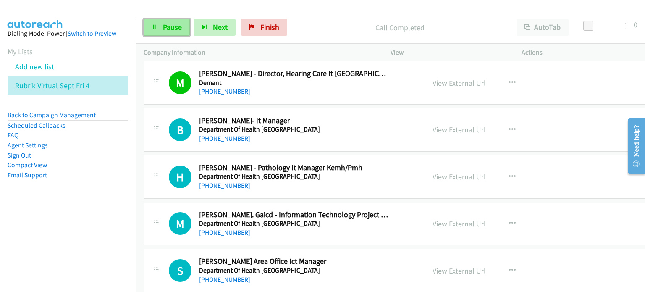
click at [167, 25] on span "Pause" at bounding box center [172, 27] width 19 height 10
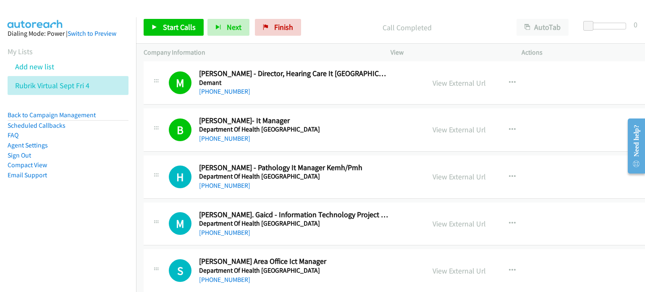
click at [340, 22] on p "Call Completed" at bounding box center [406, 27] width 189 height 11
click at [165, 24] on span "Start Calls" at bounding box center [179, 27] width 33 height 10
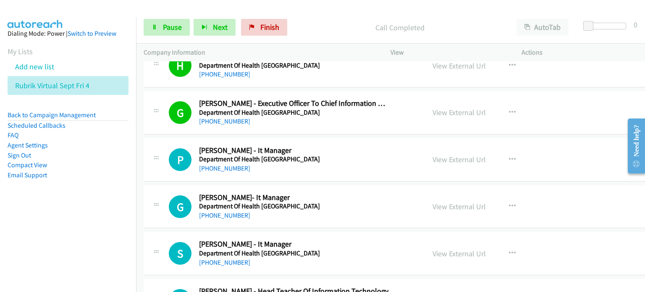
scroll to position [2434, 0]
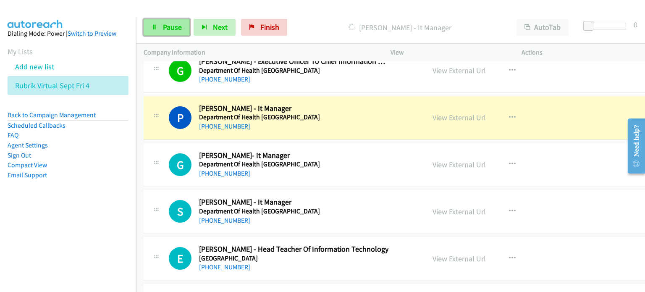
click at [167, 25] on span "Pause" at bounding box center [172, 27] width 19 height 10
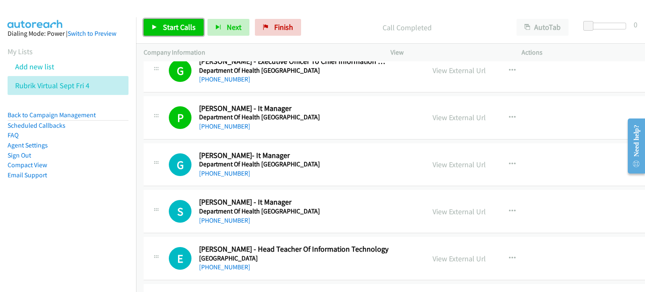
click at [159, 23] on link "Start Calls" at bounding box center [174, 27] width 60 height 17
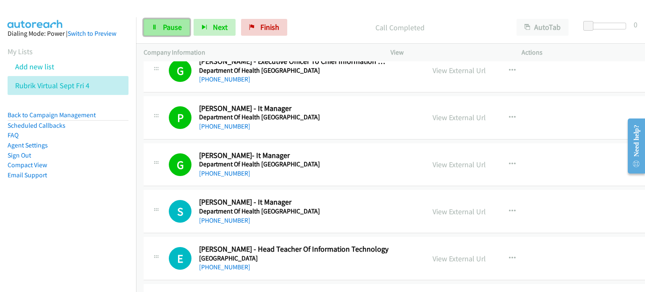
click at [165, 22] on span "Pause" at bounding box center [172, 27] width 19 height 10
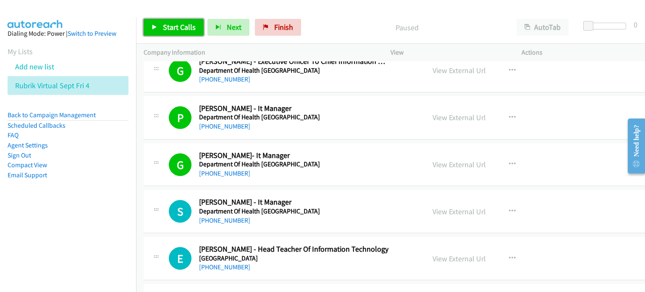
click at [178, 23] on span "Start Calls" at bounding box center [179, 27] width 33 height 10
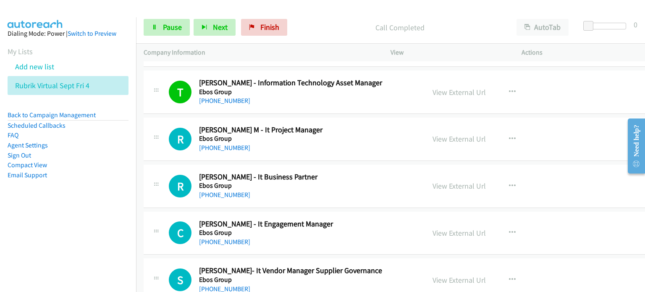
scroll to position [2896, 0]
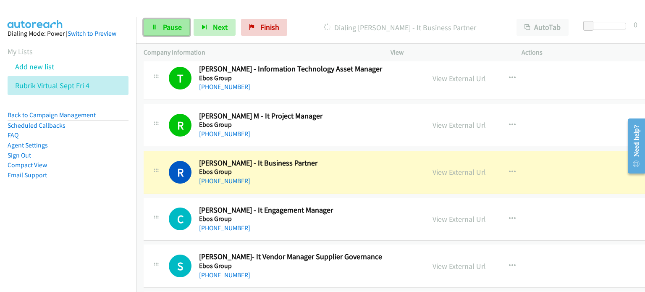
click at [163, 23] on span "Pause" at bounding box center [172, 27] width 19 height 10
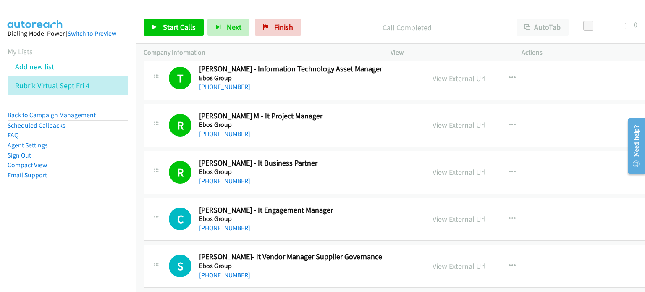
drag, startPoint x: 331, startPoint y: 15, endPoint x: 324, endPoint y: 6, distance: 10.8
click at [331, 13] on div "Start Calls Pause Next Finish Call Completed AutoTab AutoTab 0" at bounding box center [390, 27] width 509 height 32
click at [171, 28] on span "Start Calls" at bounding box center [179, 27] width 33 height 10
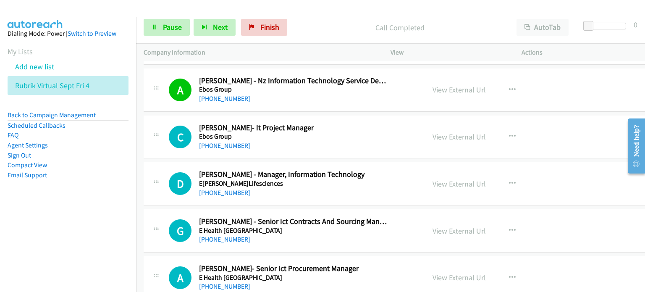
scroll to position [3232, 0]
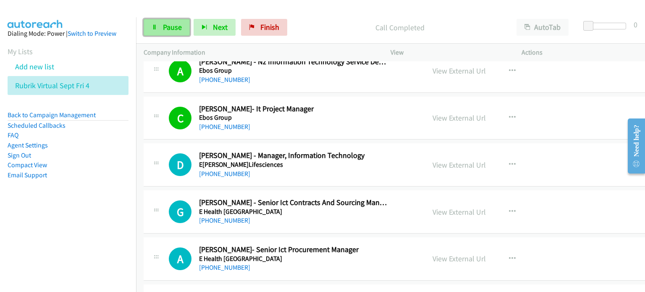
click at [167, 21] on link "Pause" at bounding box center [167, 27] width 46 height 17
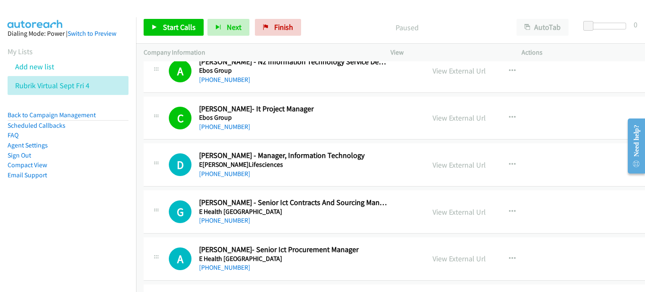
click at [337, 22] on p "Paused" at bounding box center [406, 27] width 189 height 11
click at [172, 25] on span "Start Calls" at bounding box center [179, 27] width 33 height 10
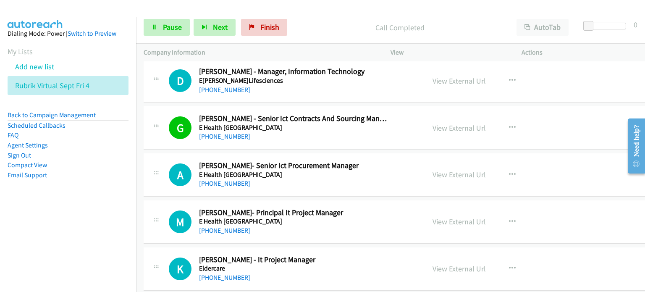
scroll to position [3358, 0]
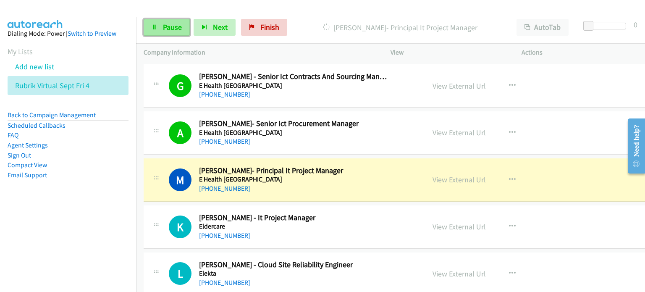
click at [158, 28] on link "Pause" at bounding box center [167, 27] width 46 height 17
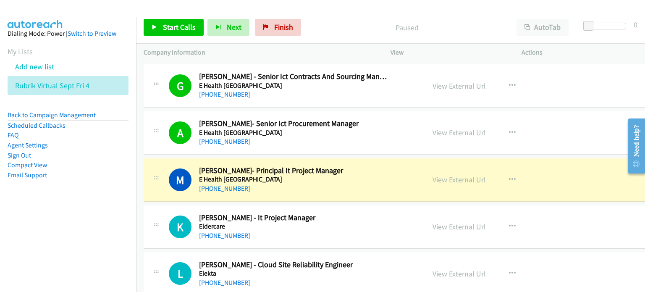
click at [340, 175] on link "View External Url" at bounding box center [458, 180] width 53 height 10
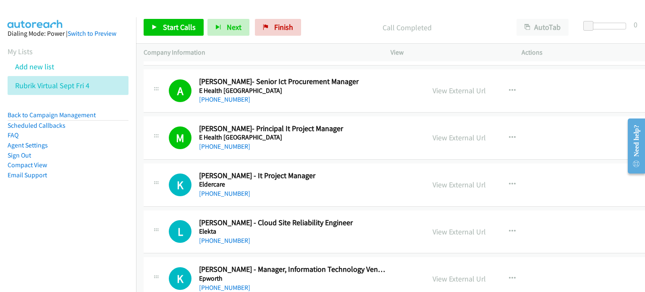
scroll to position [3484, 0]
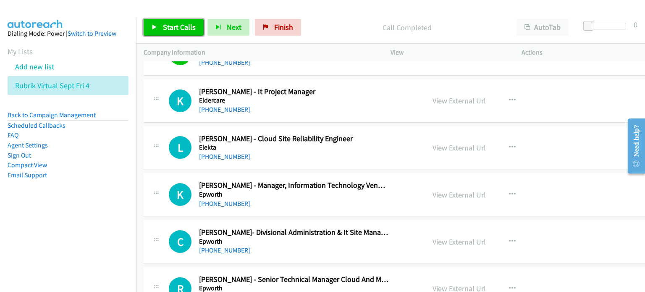
click at [171, 28] on span "Start Calls" at bounding box center [179, 27] width 33 height 10
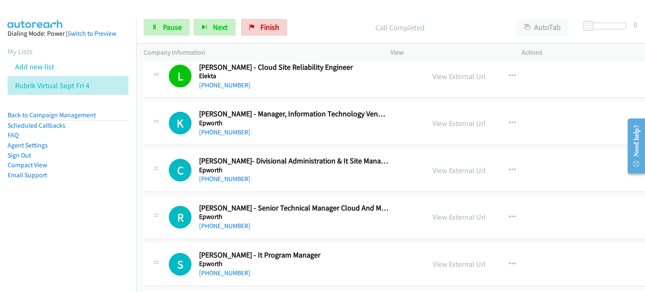
scroll to position [3568, 0]
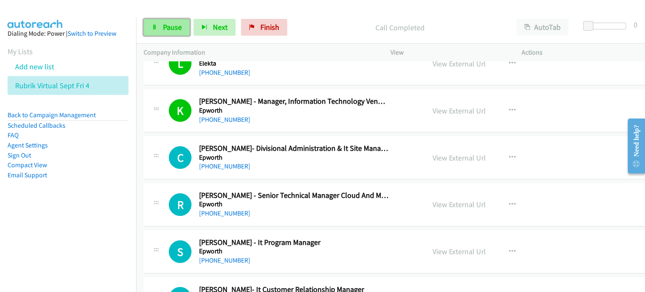
click at [170, 24] on span "Pause" at bounding box center [172, 27] width 19 height 10
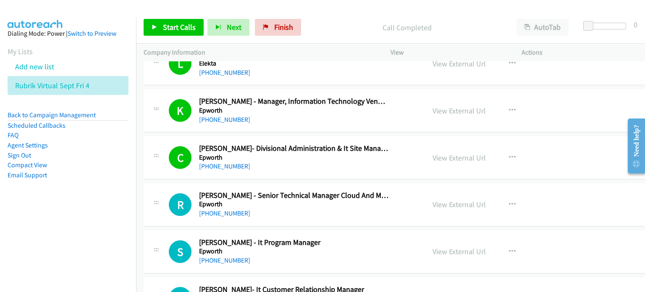
drag, startPoint x: 337, startPoint y: 26, endPoint x: 359, endPoint y: 20, distance: 22.8
click at [337, 26] on p "Call Completed" at bounding box center [406, 27] width 189 height 11
click at [170, 25] on span "Start Calls" at bounding box center [179, 27] width 33 height 10
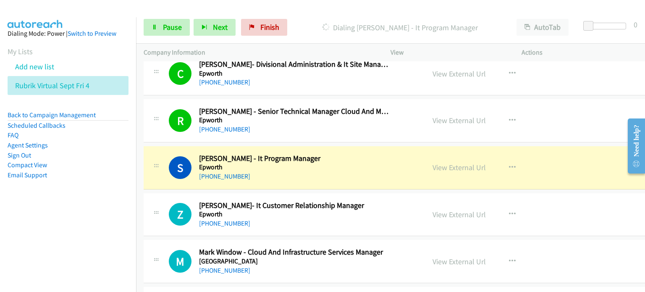
scroll to position [3693, 0]
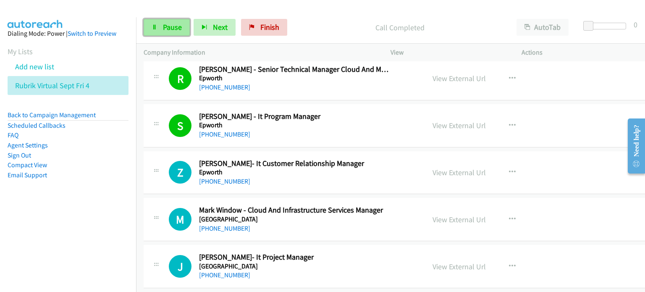
click at [159, 27] on link "Pause" at bounding box center [167, 27] width 46 height 17
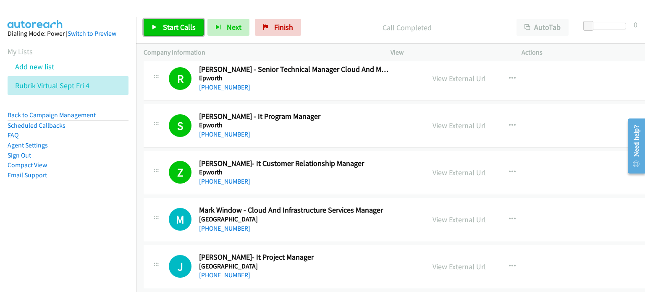
click at [175, 29] on span "Start Calls" at bounding box center [179, 27] width 33 height 10
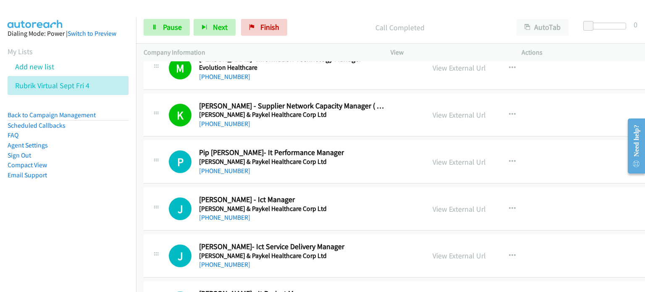
scroll to position [3987, 0]
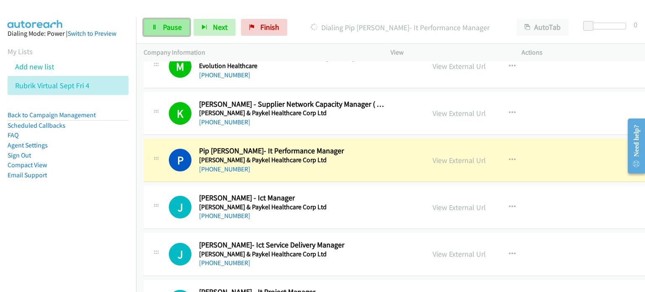
click at [165, 24] on span "Pause" at bounding box center [172, 27] width 19 height 10
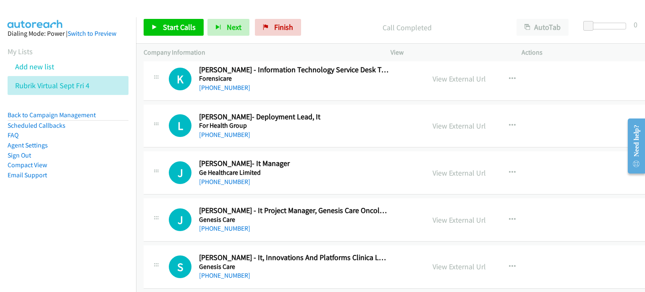
scroll to position [4449, 0]
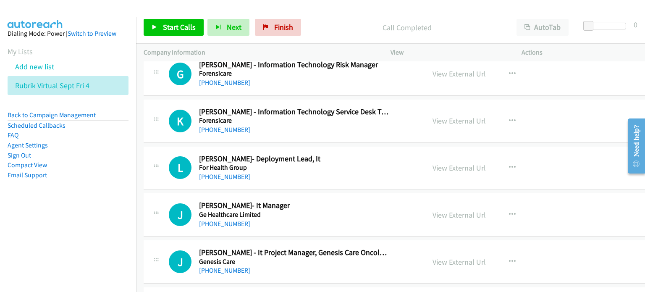
click at [319, 125] on div "[PHONE_NUMBER]" at bounding box center [293, 130] width 189 height 10
drag, startPoint x: 498, startPoint y: 204, endPoint x: 510, endPoint y: 206, distance: 12.3
click at [340, 206] on button "button" at bounding box center [512, 214] width 23 height 17
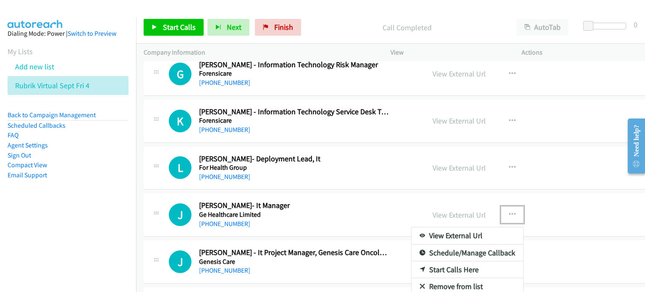
click at [340, 261] on link "Start Calls Here" at bounding box center [467, 269] width 112 height 17
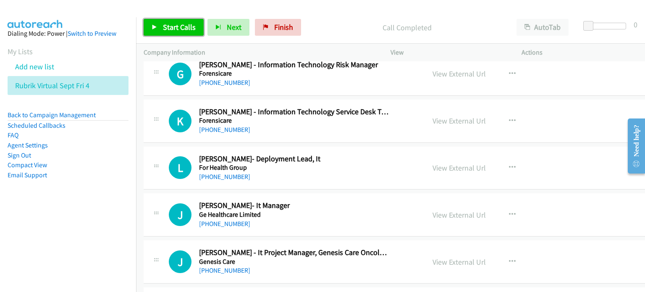
click at [174, 26] on span "Start Calls" at bounding box center [179, 27] width 33 height 10
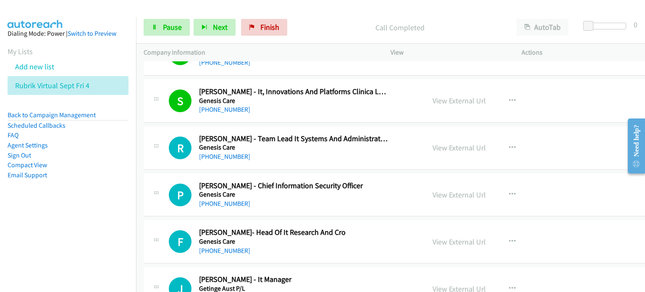
scroll to position [4659, 0]
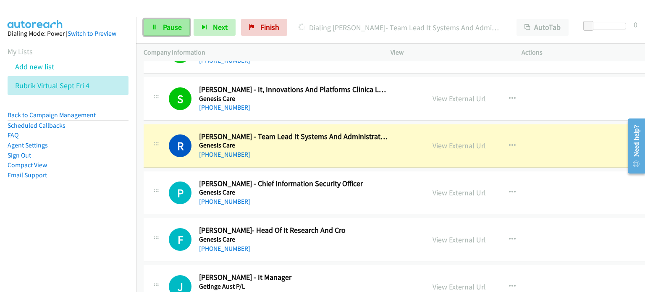
click at [172, 26] on span "Pause" at bounding box center [172, 27] width 19 height 10
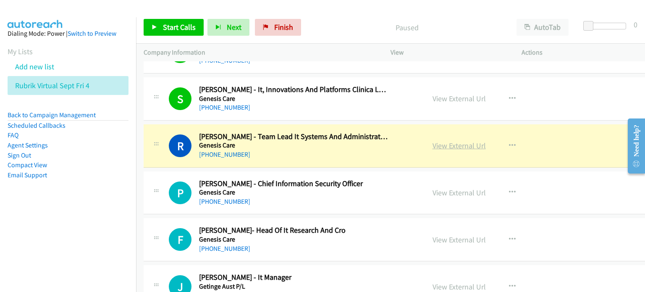
click at [340, 141] on link "View External Url" at bounding box center [458, 146] width 53 height 10
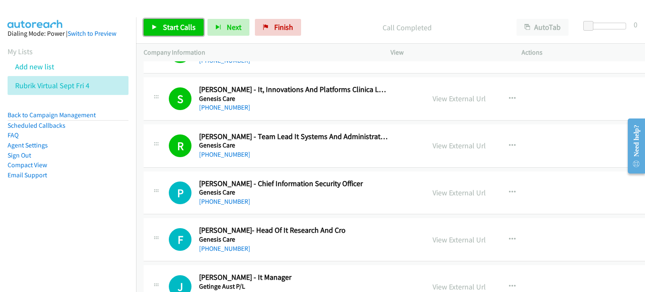
click at [173, 24] on span "Start Calls" at bounding box center [179, 27] width 33 height 10
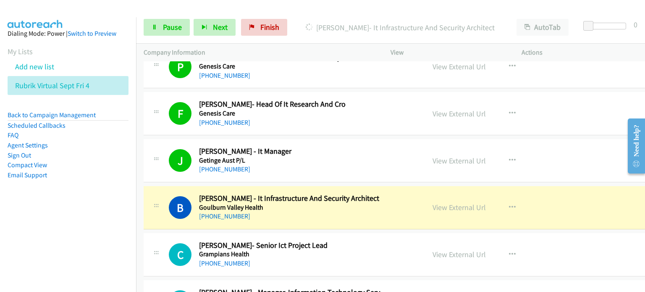
scroll to position [4827, 0]
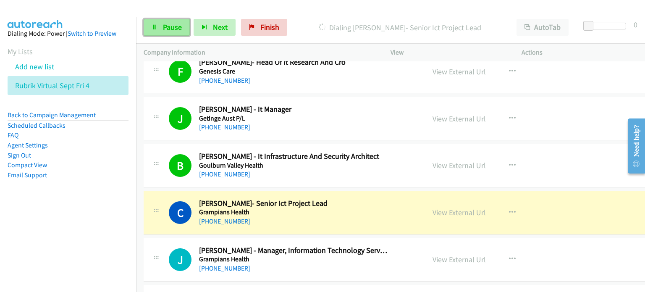
click at [167, 25] on span "Pause" at bounding box center [172, 27] width 19 height 10
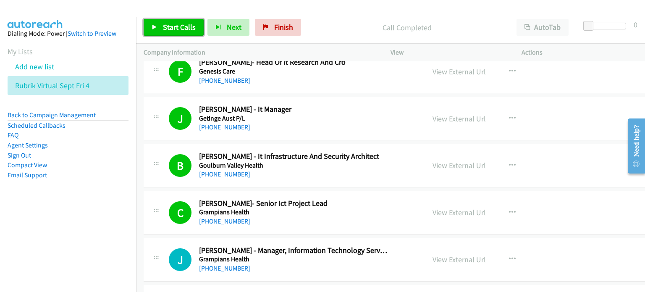
click at [172, 22] on span "Start Calls" at bounding box center [179, 27] width 33 height 10
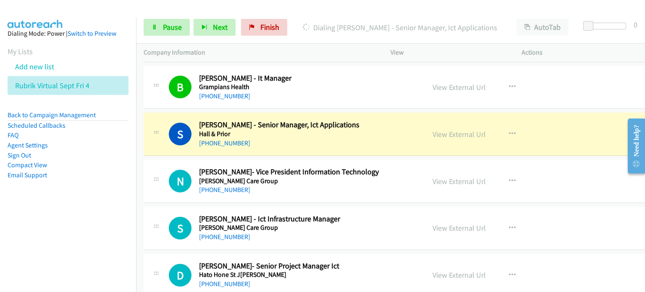
scroll to position [5036, 0]
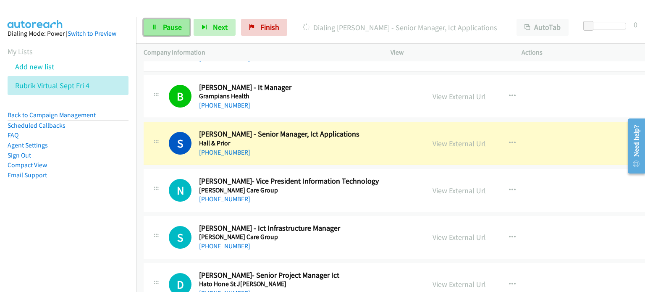
click at [165, 25] on span "Pause" at bounding box center [172, 27] width 19 height 10
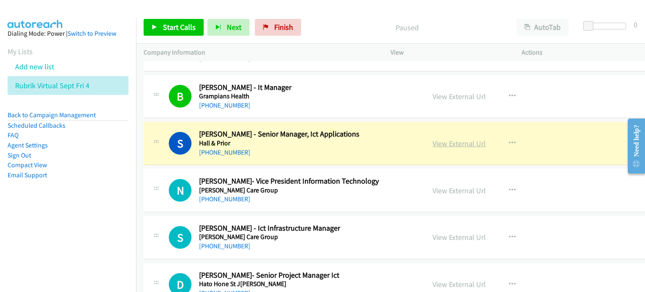
click at [340, 139] on link "View External Url" at bounding box center [458, 144] width 53 height 10
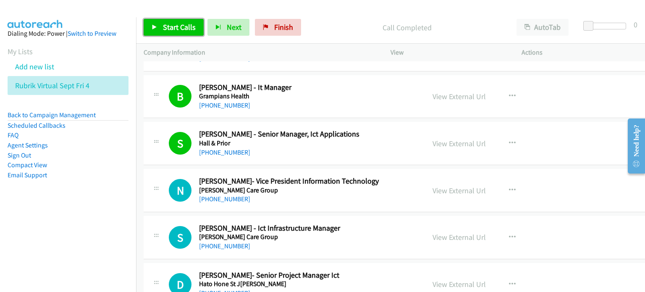
click at [168, 28] on span "Start Calls" at bounding box center [179, 27] width 33 height 10
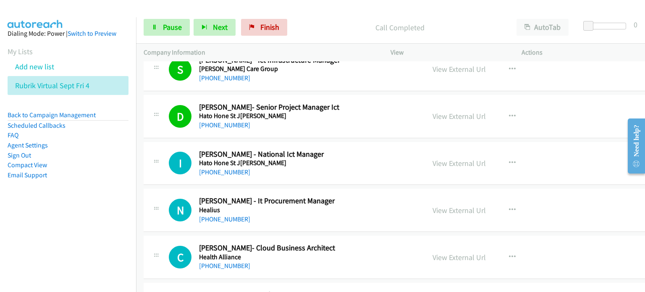
scroll to position [5288, 0]
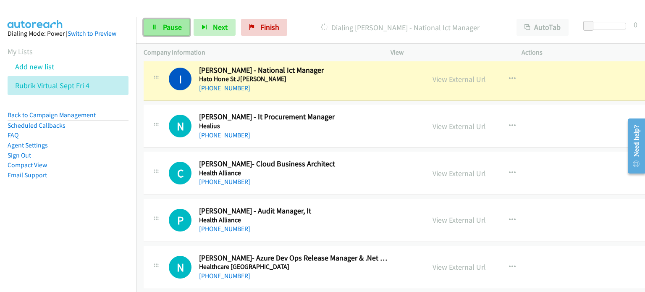
click at [168, 24] on span "Pause" at bounding box center [172, 27] width 19 height 10
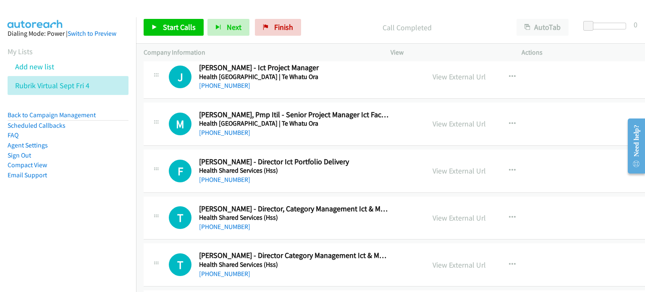
scroll to position [5708, 0]
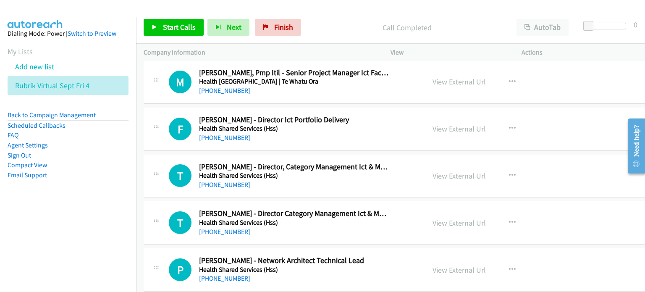
click at [97, 216] on aside "Dialing Mode: Power | Switch to Preview My Lists Add new list Rubrik Virtual Se…" at bounding box center [68, 117] width 136 height 201
click at [340, 172] on icon "button" at bounding box center [512, 175] width 7 height 7
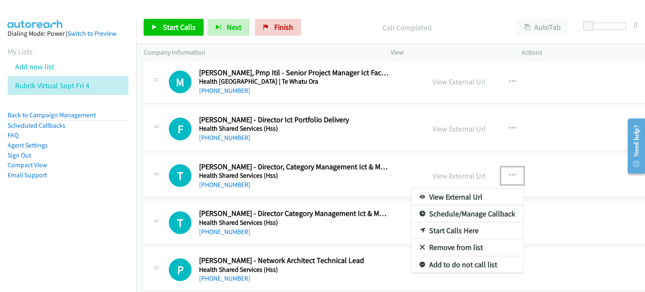
click at [340, 222] on link "Start Calls Here" at bounding box center [467, 230] width 112 height 17
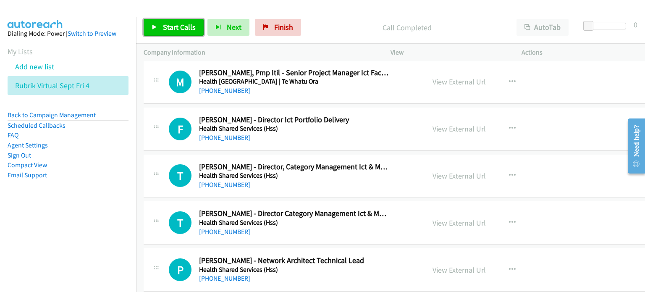
click at [167, 23] on span "Start Calls" at bounding box center [179, 27] width 33 height 10
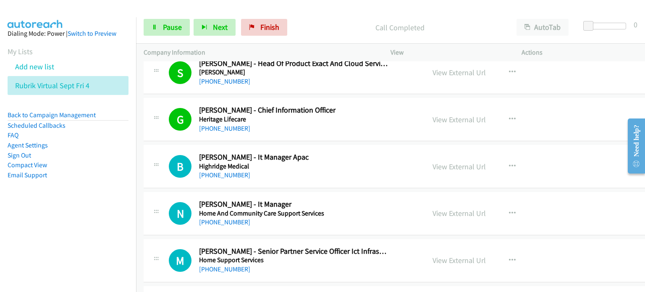
scroll to position [6296, 0]
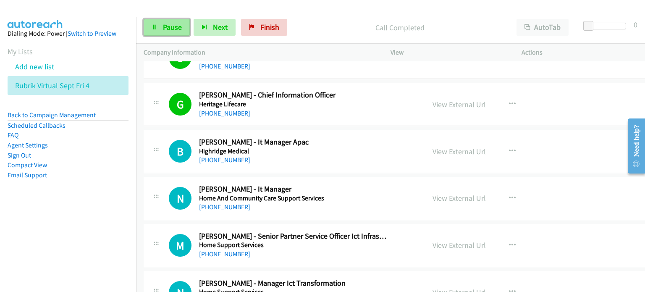
click at [156, 30] on link "Pause" at bounding box center [167, 27] width 46 height 17
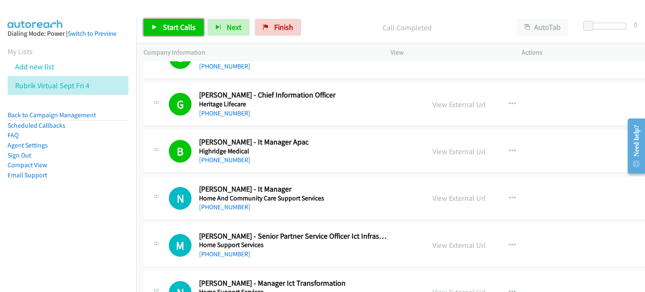
click at [170, 21] on link "Start Calls" at bounding box center [174, 27] width 60 height 17
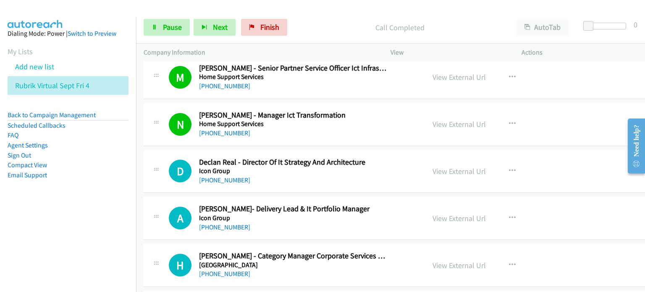
scroll to position [6505, 0]
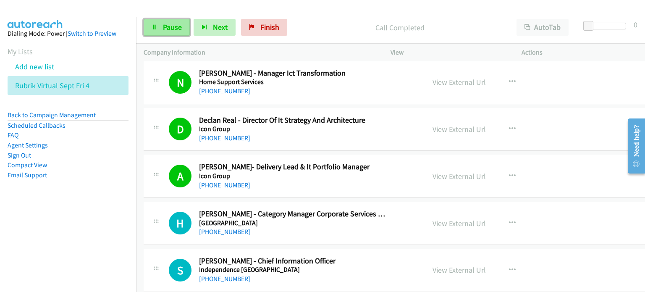
click at [160, 26] on link "Pause" at bounding box center [167, 27] width 46 height 17
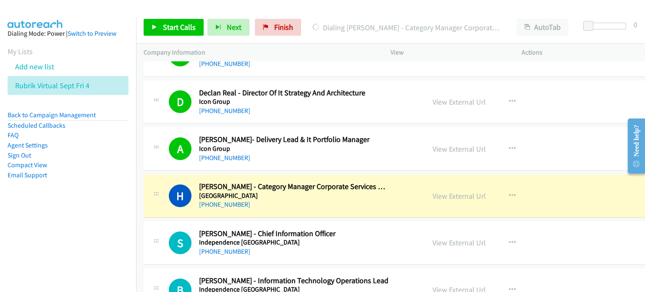
scroll to position [6547, 0]
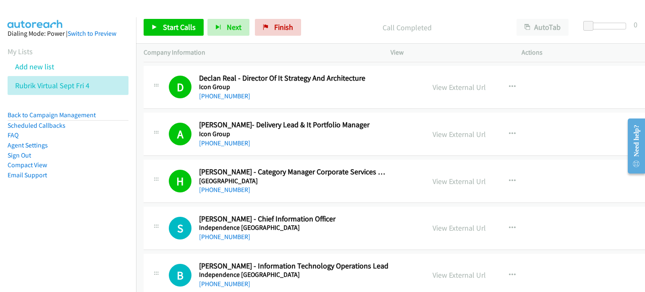
click at [316, 22] on p "Call Completed" at bounding box center [406, 27] width 189 height 11
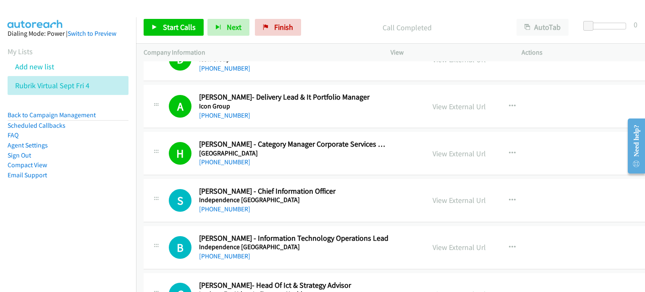
scroll to position [6589, 0]
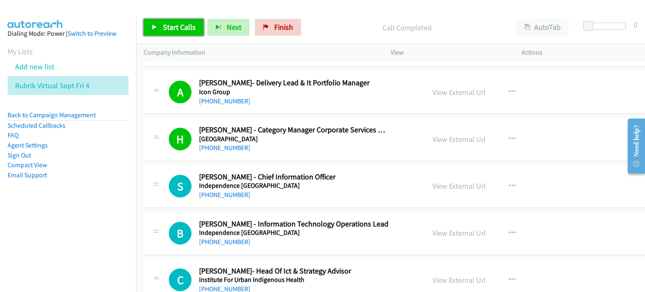
click at [166, 26] on span "Start Calls" at bounding box center [179, 27] width 33 height 10
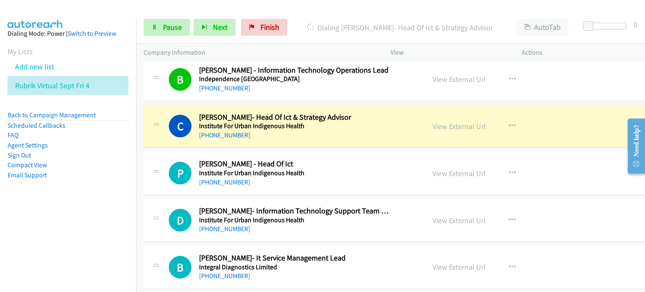
scroll to position [6799, 0]
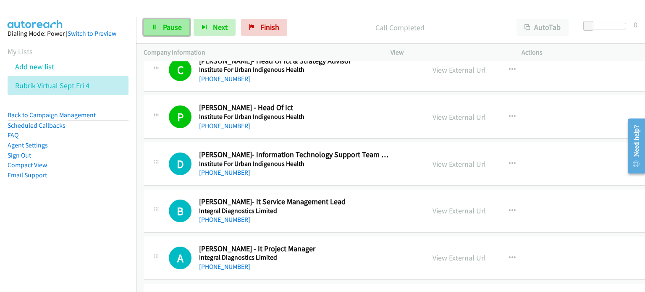
drag, startPoint x: 168, startPoint y: 32, endPoint x: 168, endPoint y: 27, distance: 4.6
click at [168, 31] on link "Pause" at bounding box center [167, 27] width 46 height 17
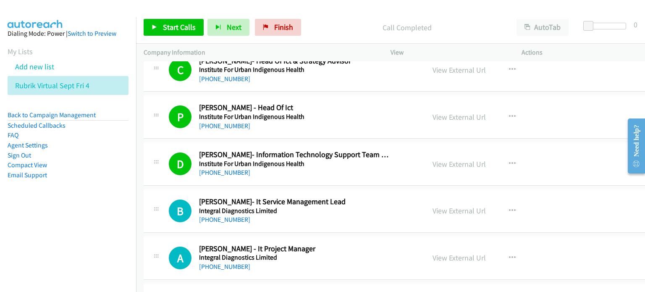
scroll to position [6841, 0]
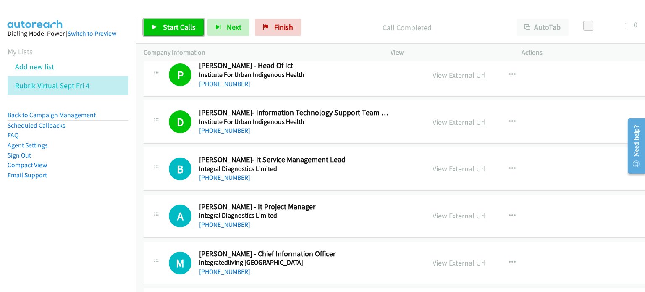
click at [159, 21] on link "Start Calls" at bounding box center [174, 27] width 60 height 17
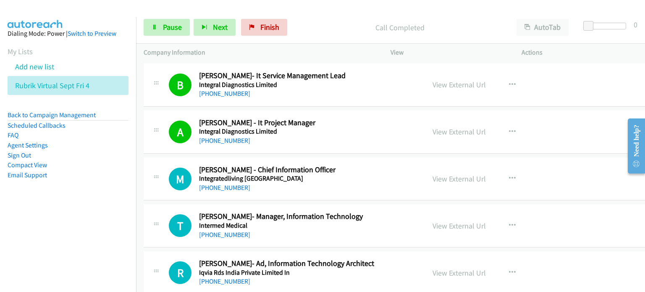
scroll to position [6967, 0]
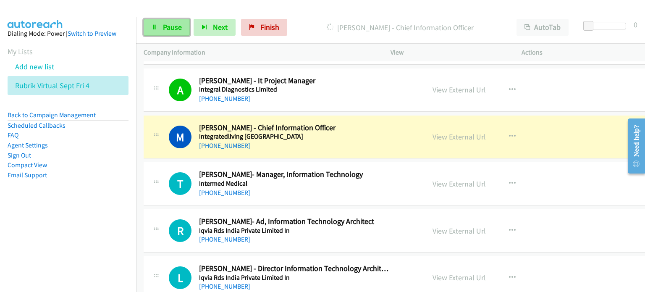
click at [169, 26] on span "Pause" at bounding box center [172, 27] width 19 height 10
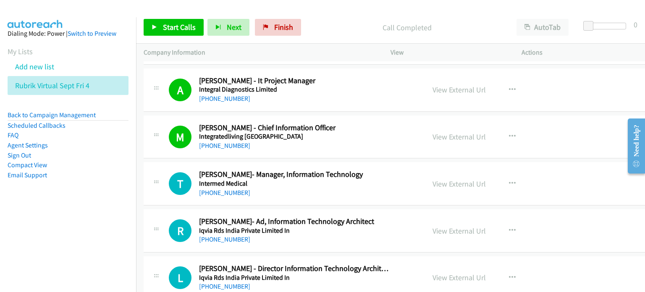
scroll to position [7009, 0]
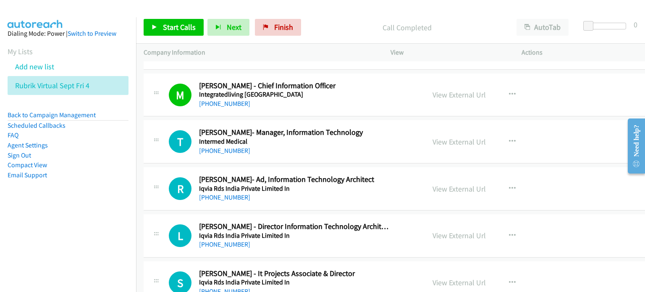
click at [331, 26] on p "Call Completed" at bounding box center [406, 27] width 189 height 11
click at [167, 26] on span "Start Calls" at bounding box center [179, 27] width 33 height 10
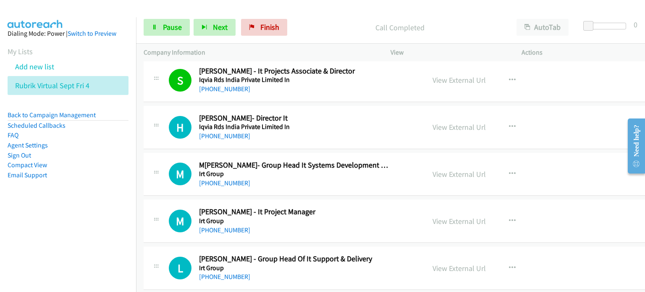
scroll to position [7219, 0]
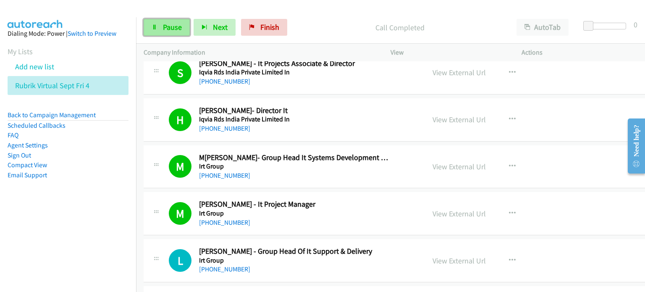
click at [170, 23] on span "Pause" at bounding box center [172, 27] width 19 height 10
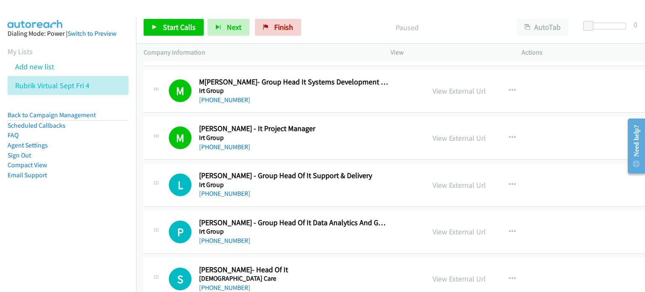
scroll to position [7345, 0]
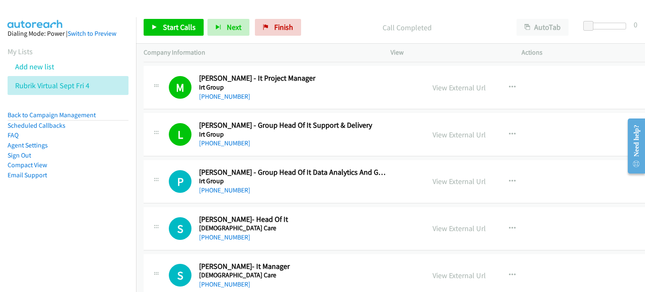
click at [89, 214] on aside "Dialing Mode: Power | Switch to Preview My Lists Add new list Rubrik Virtual Se…" at bounding box center [68, 117] width 136 height 201
click at [173, 20] on link "Start Calls" at bounding box center [174, 27] width 60 height 17
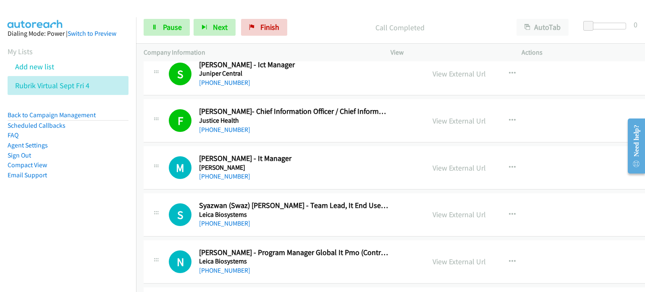
scroll to position [7807, 0]
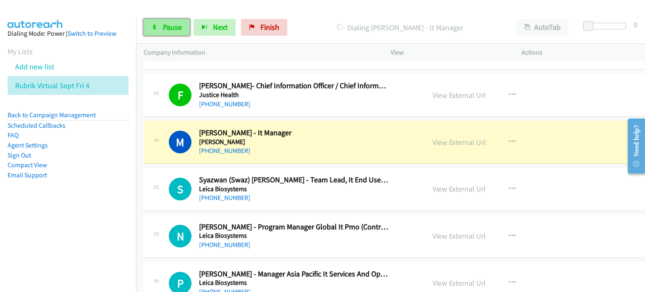
click at [180, 27] on span "Pause" at bounding box center [172, 27] width 19 height 10
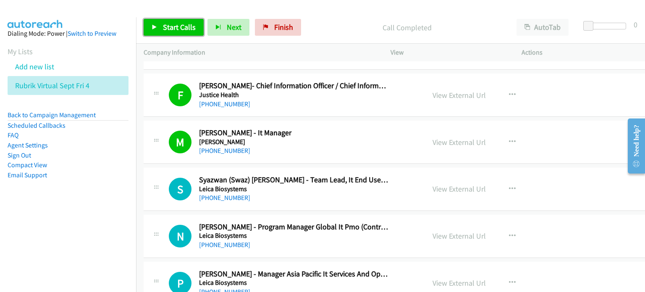
click at [163, 25] on span "Start Calls" at bounding box center [179, 27] width 33 height 10
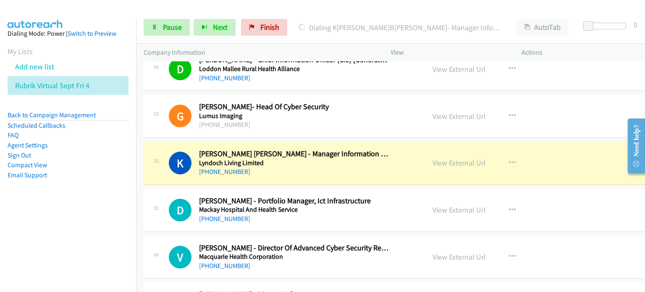
scroll to position [8352, 0]
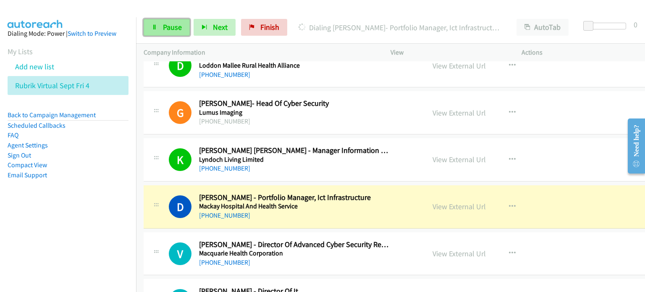
click at [169, 28] on span "Pause" at bounding box center [172, 27] width 19 height 10
